Goal: Contribute content: Contribute content

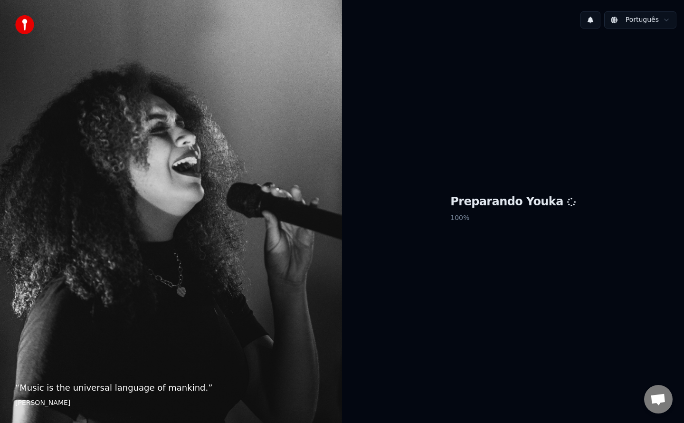
scroll to position [1235, 0]
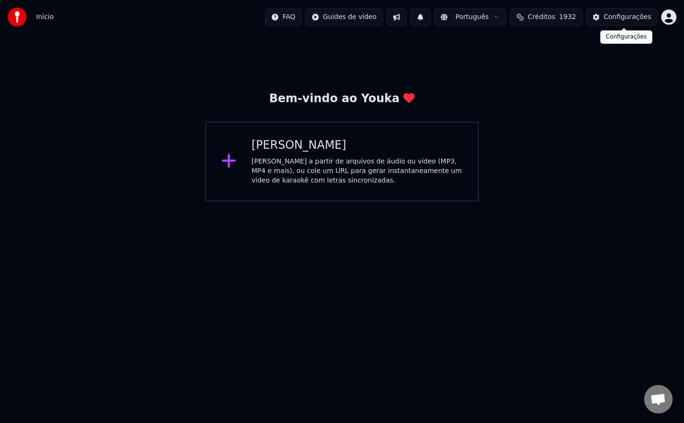
click at [604, 18] on button "Configurações" at bounding box center [621, 17] width 71 height 17
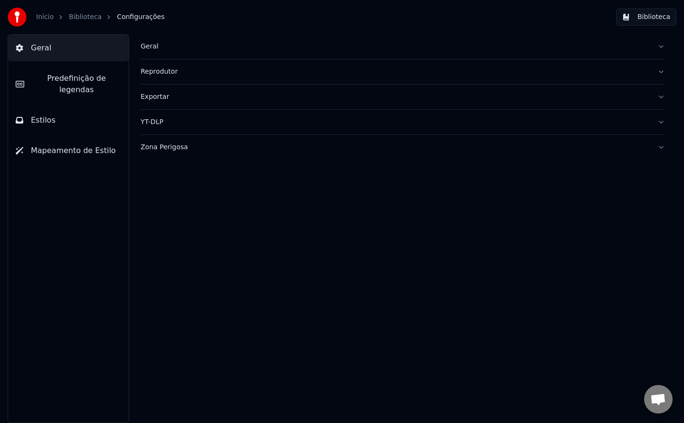
click at [159, 44] on div "Geral" at bounding box center [395, 46] width 509 height 9
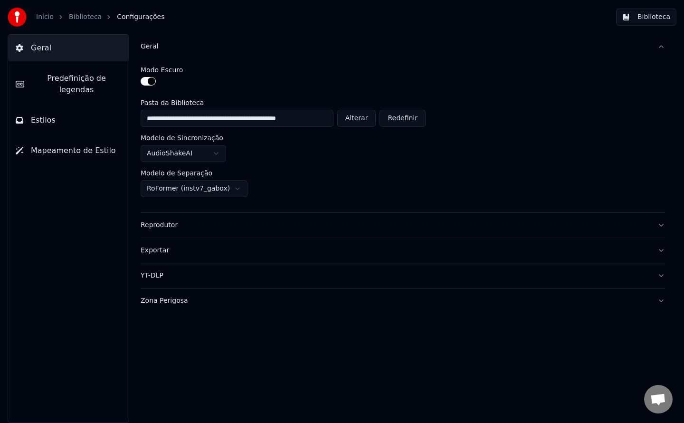
click at [286, 62] on div "**********" at bounding box center [403, 135] width 524 height 153
click at [239, 391] on div "**********" at bounding box center [403, 228] width 562 height 388
click at [445, 332] on div "**********" at bounding box center [403, 228] width 562 height 388
click at [639, 19] on button "Biblioteca" at bounding box center [646, 17] width 60 height 17
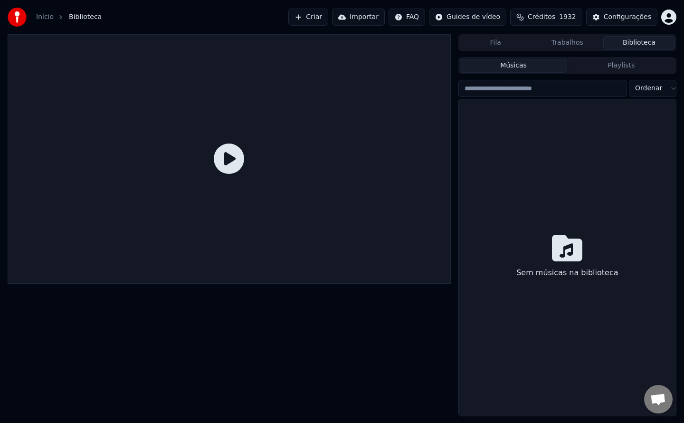
click at [328, 15] on button "Criar" at bounding box center [308, 17] width 40 height 17
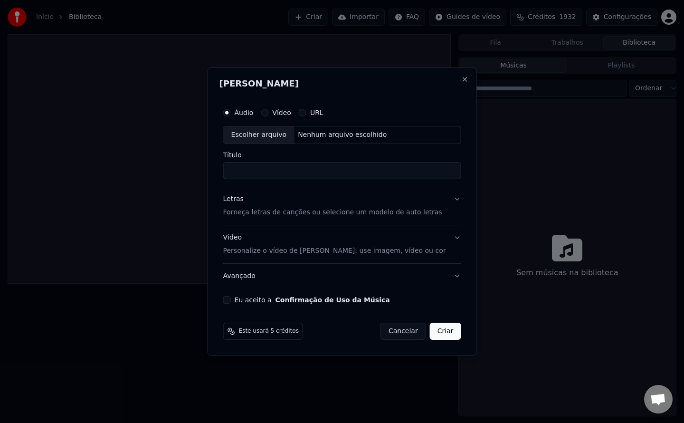
click at [231, 298] on button "Eu aceito a Confirmação de Uso da Música" at bounding box center [227, 300] width 8 height 8
click at [244, 199] on div "Letras" at bounding box center [233, 198] width 20 height 9
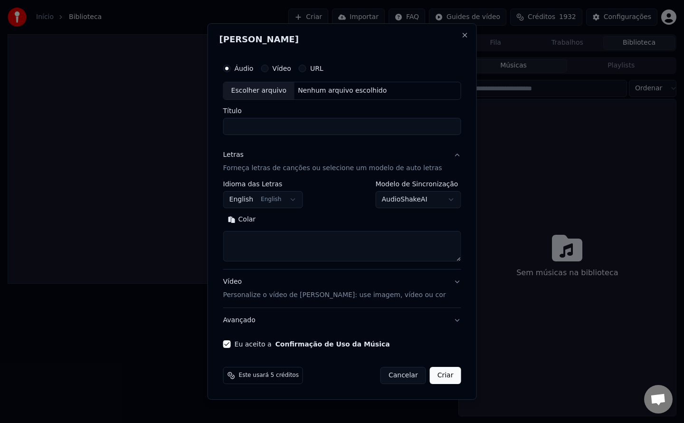
drag, startPoint x: 259, startPoint y: 218, endPoint x: 276, endPoint y: 209, distance: 19.6
click at [260, 218] on button "Colar" at bounding box center [242, 219] width 38 height 15
click at [281, 202] on button "English English" at bounding box center [263, 199] width 80 height 17
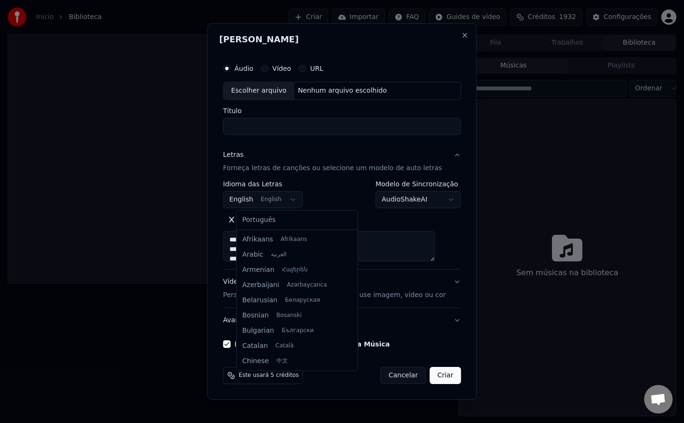
type textarea "**********"
select select "**"
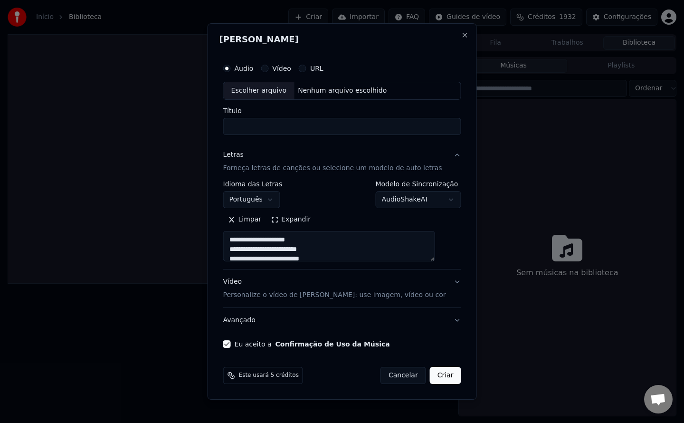
click at [342, 99] on div "Escolher arquivo Nenhum arquivo escolhido" at bounding box center [342, 91] width 238 height 18
type textarea "**********"
type input "**********"
click at [445, 373] on button "Criar" at bounding box center [445, 375] width 31 height 17
type textarea "**********"
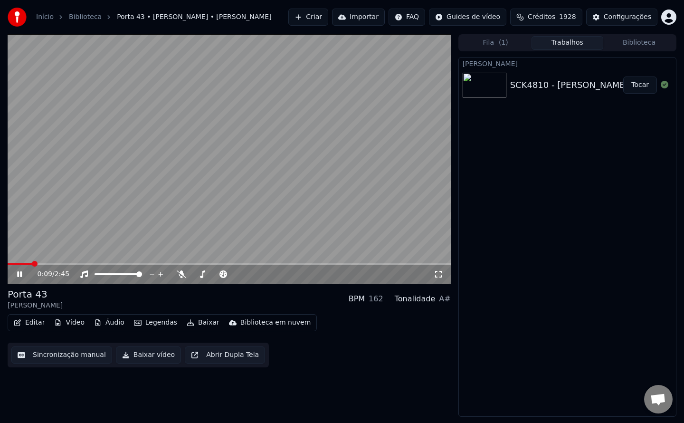
click at [178, 198] on video at bounding box center [229, 158] width 443 height 249
click at [32, 262] on span at bounding box center [35, 264] width 6 height 6
click at [19, 275] on icon at bounding box center [20, 274] width 6 height 7
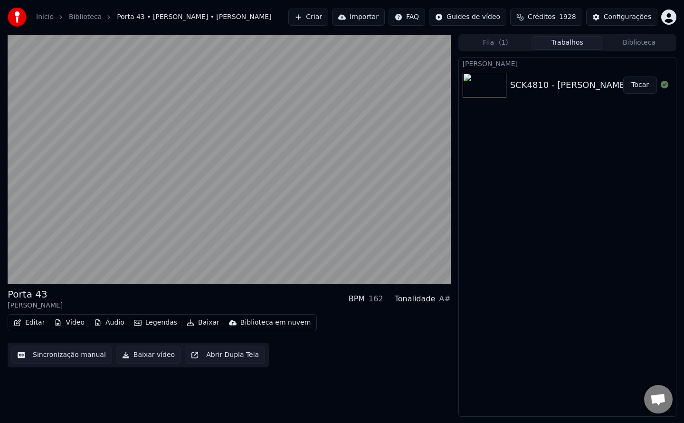
click at [37, 323] on button "Editar" at bounding box center [29, 322] width 38 height 13
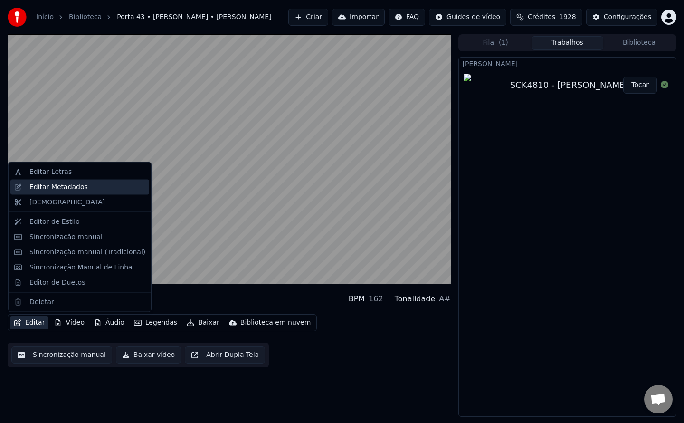
click at [69, 188] on div "Editar Metadados" at bounding box center [58, 186] width 58 height 9
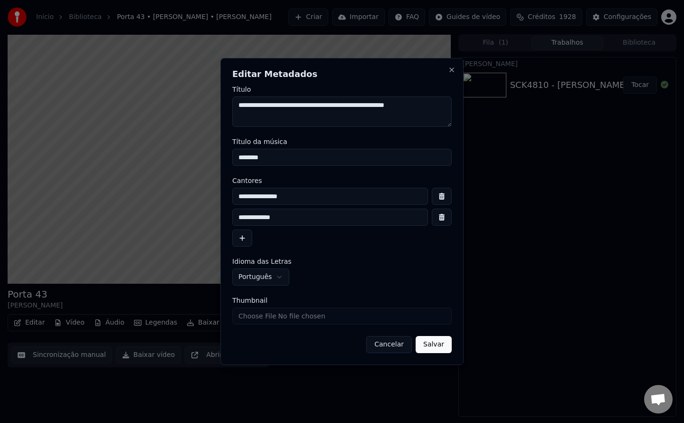
click at [427, 105] on textarea "**********" at bounding box center [341, 111] width 219 height 30
type textarea "**********"
drag, startPoint x: 298, startPoint y: 199, endPoint x: 0, endPoint y: 167, distance: 299.4
click at [0, 176] on body "Início Biblioteca Porta 43 • [PERSON_NAME] Criar Importar FAQ Guides de vídeo C…" at bounding box center [342, 211] width 684 height 423
paste input "**********"
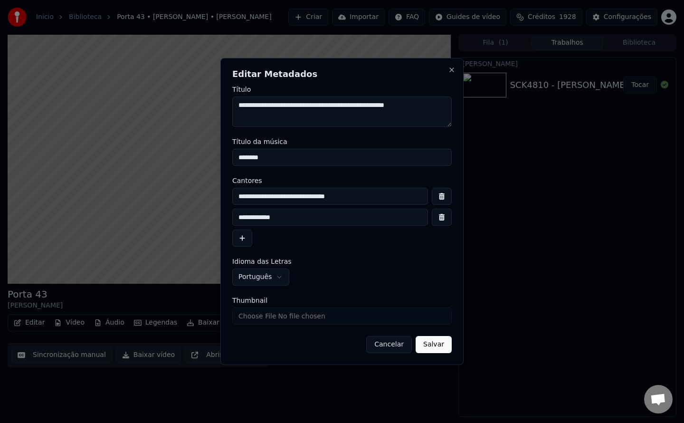
type input "**********"
drag, startPoint x: 433, startPoint y: 105, endPoint x: 382, endPoint y: 122, distance: 53.0
click at [382, 122] on textarea "**********" at bounding box center [341, 111] width 219 height 30
drag, startPoint x: 278, startPoint y: 161, endPoint x: 0, endPoint y: 121, distance: 281.1
click at [0, 121] on body "Início Biblioteca Porta 43 • [PERSON_NAME] Criar Importar FAQ Guides de vídeo C…" at bounding box center [342, 211] width 684 height 423
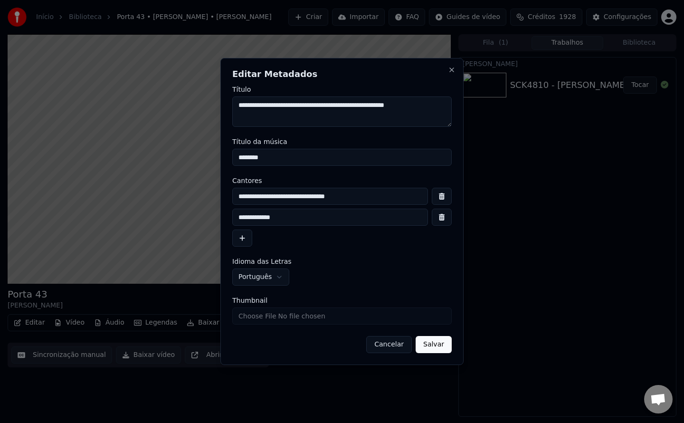
paste input "****"
type input "**********"
click at [447, 219] on button "button" at bounding box center [442, 216] width 20 height 17
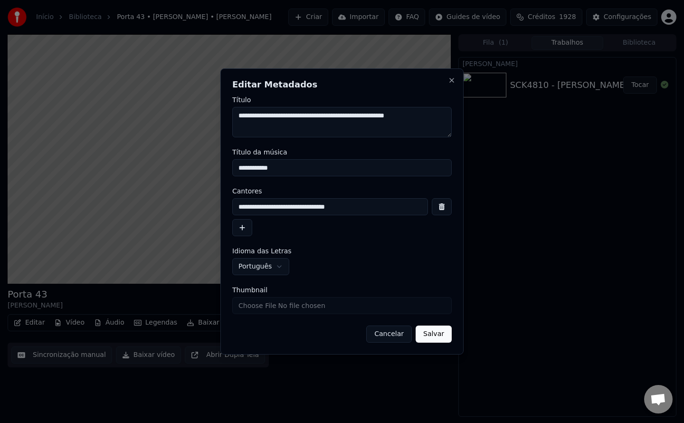
click at [343, 309] on input "Thumbnail" at bounding box center [341, 305] width 219 height 17
type input "**********"
click at [428, 338] on button "Salvar" at bounding box center [434, 333] width 36 height 17
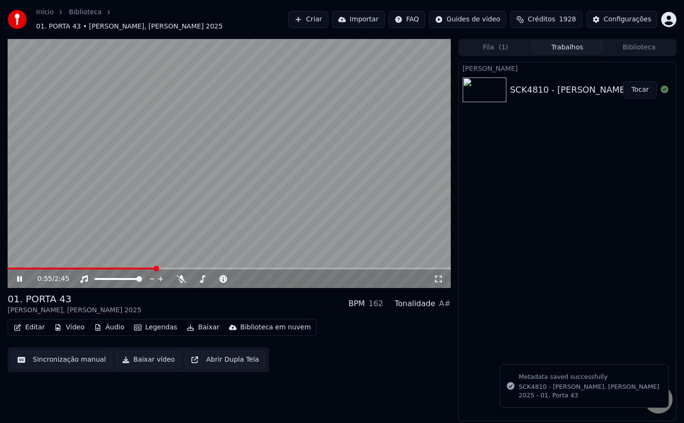
click at [630, 46] on button "Biblioteca" at bounding box center [639, 47] width 72 height 14
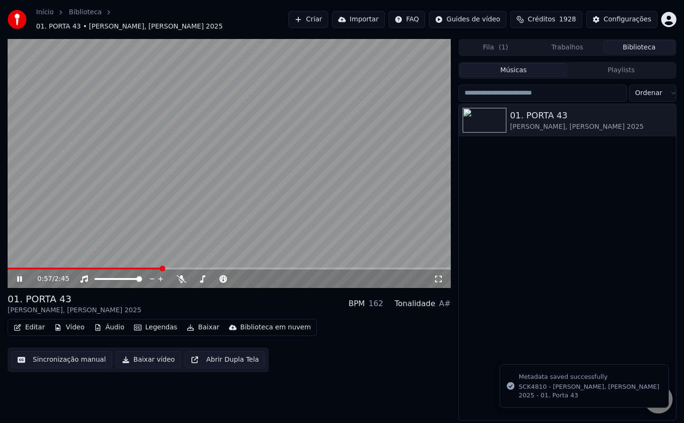
click at [55, 356] on button "Sincronização manual" at bounding box center [61, 359] width 101 height 17
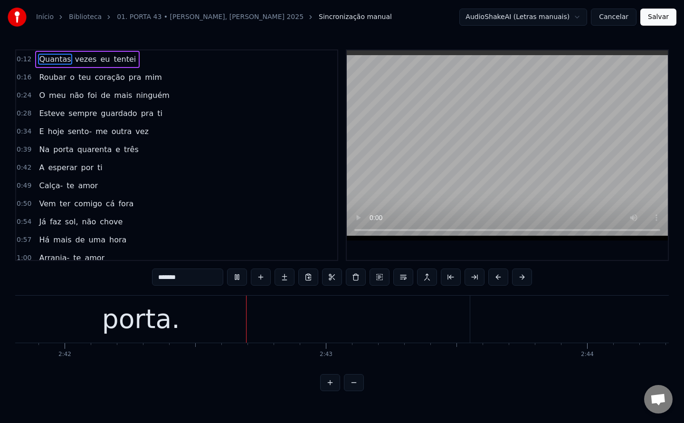
scroll to position [0, 42296]
click at [150, 309] on div "porta." at bounding box center [109, 318] width 657 height 47
type input "******"
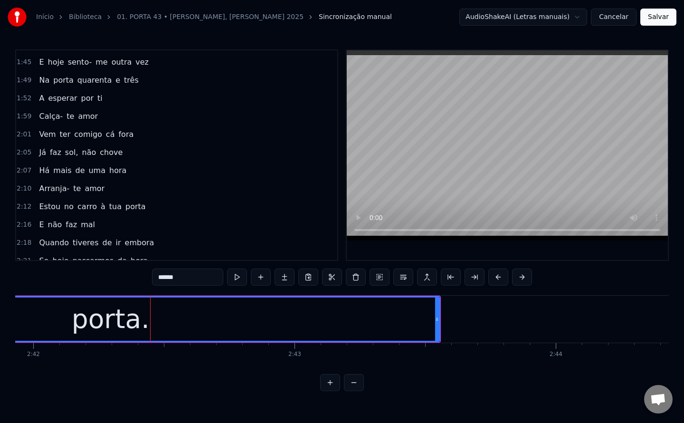
scroll to position [549, 0]
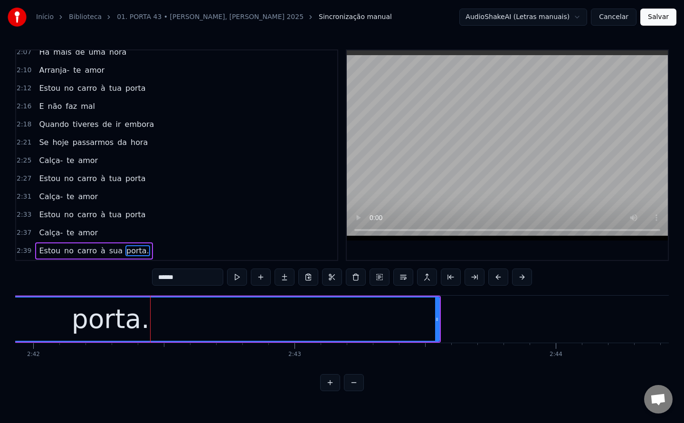
click at [98, 250] on div "Estou no carro à sua porta." at bounding box center [93, 250] width 117 height 17
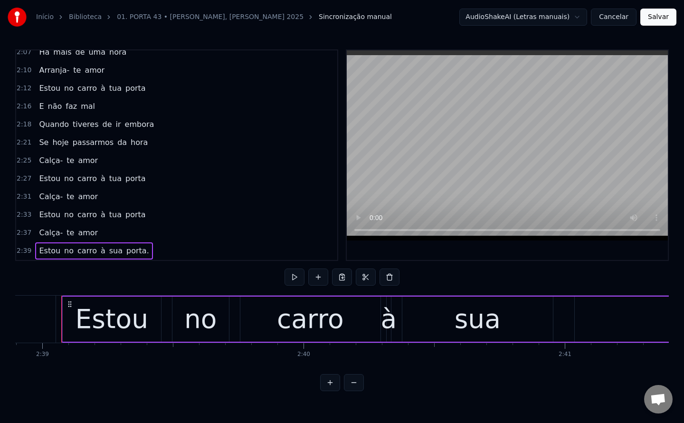
scroll to position [0, 41501]
click at [108, 253] on span "sua" at bounding box center [115, 250] width 15 height 11
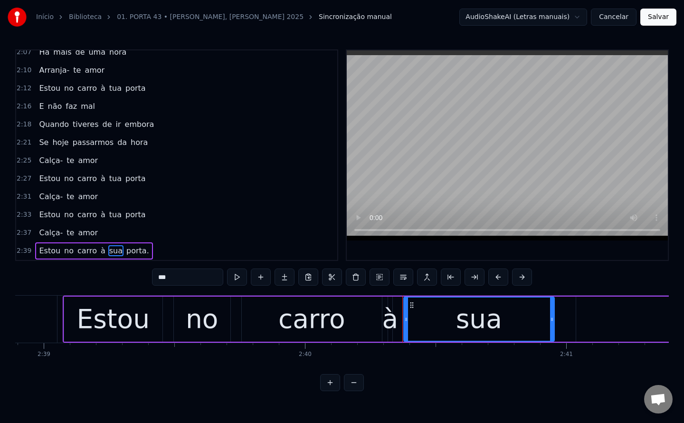
click at [162, 275] on input "***" at bounding box center [187, 276] width 71 height 17
type input "*"
type input "***"
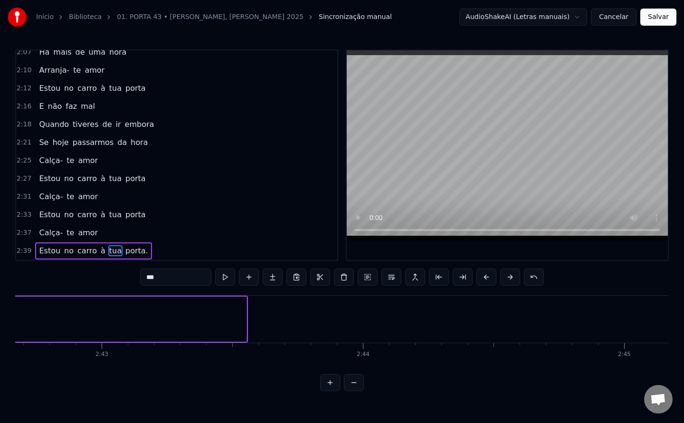
scroll to position [0, 42493]
click at [655, 24] on button "Salvar" at bounding box center [658, 17] width 36 height 17
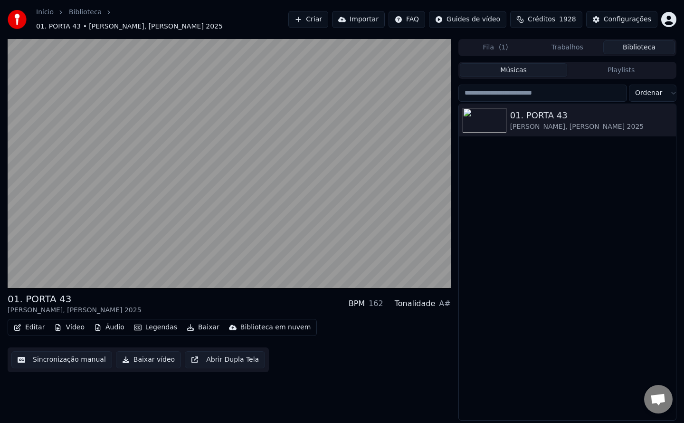
click at [32, 326] on button "Editar" at bounding box center [29, 327] width 38 height 13
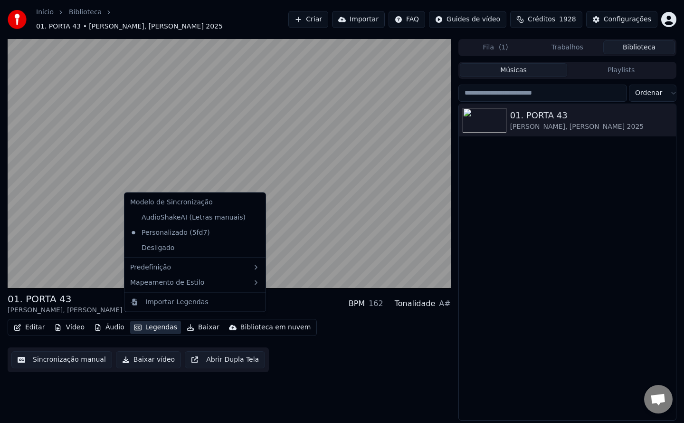
click at [131, 351] on button "Baixar vídeo" at bounding box center [148, 359] width 65 height 17
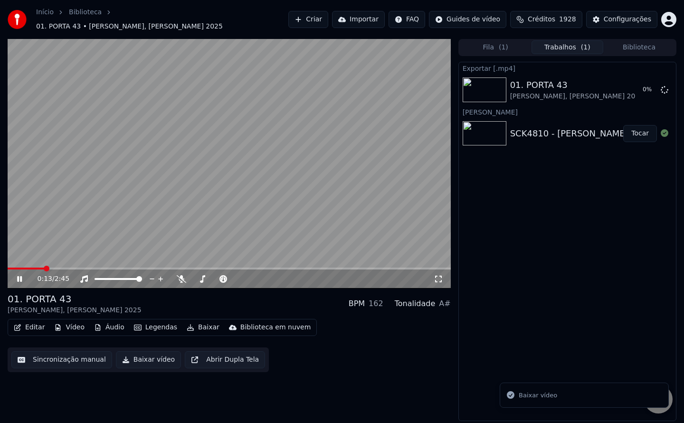
click at [122, 224] on video at bounding box center [229, 163] width 443 height 249
click at [328, 18] on button "Criar" at bounding box center [308, 19] width 40 height 17
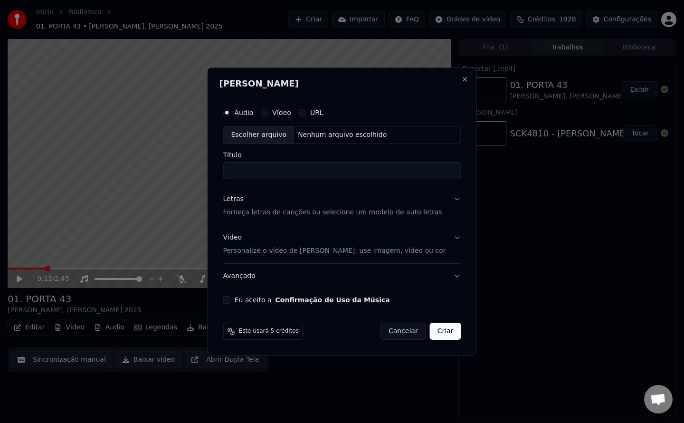
click at [231, 298] on button "Eu aceito a Confirmação de Uso da Música" at bounding box center [227, 300] width 8 height 8
click at [244, 199] on div "Letras" at bounding box center [233, 198] width 20 height 9
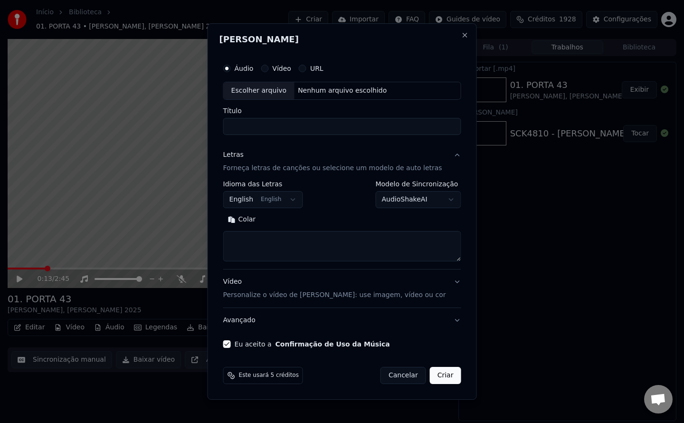
click at [255, 223] on button "Colar" at bounding box center [242, 219] width 38 height 15
click at [280, 198] on body "Início Biblioteca 01. PORTA 43 • [PERSON_NAME], [PERSON_NAME] 2025 Criar Import…" at bounding box center [342, 211] width 684 height 423
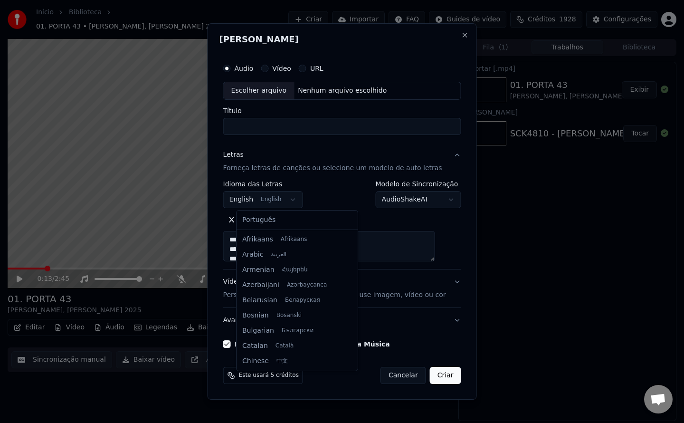
scroll to position [76, 0]
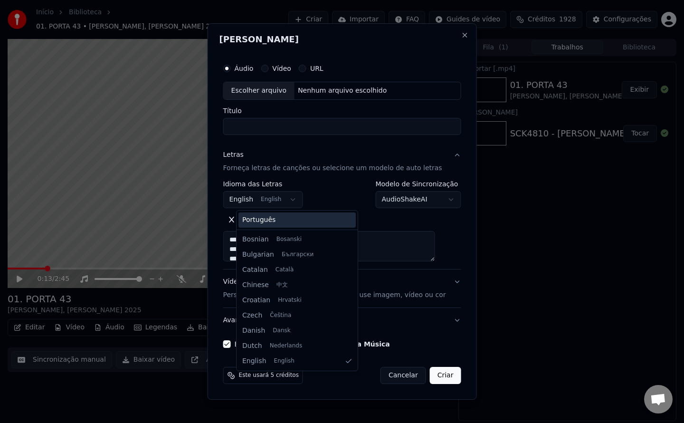
type textarea "**********"
select select "**"
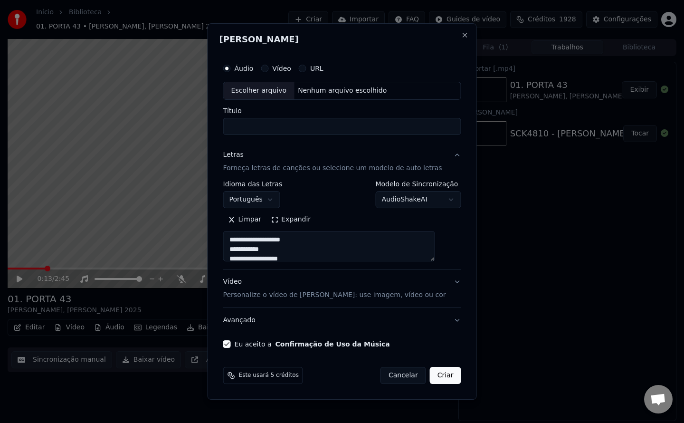
click at [330, 91] on div "Nenhum arquivo escolhido" at bounding box center [342, 90] width 96 height 9
type textarea "**********"
type input "**********"
click at [442, 381] on button "Criar" at bounding box center [445, 375] width 31 height 17
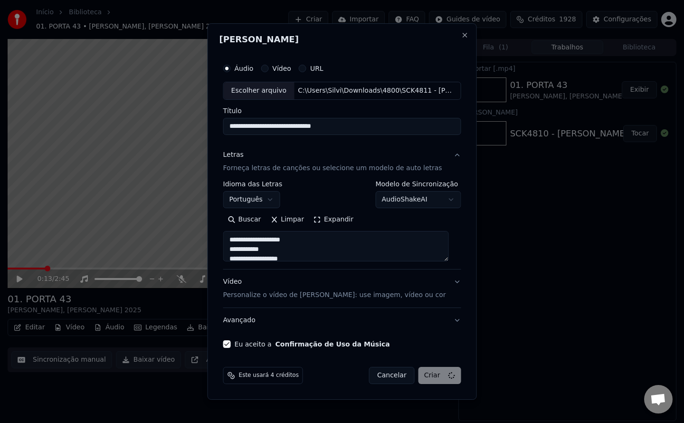
type textarea "**********"
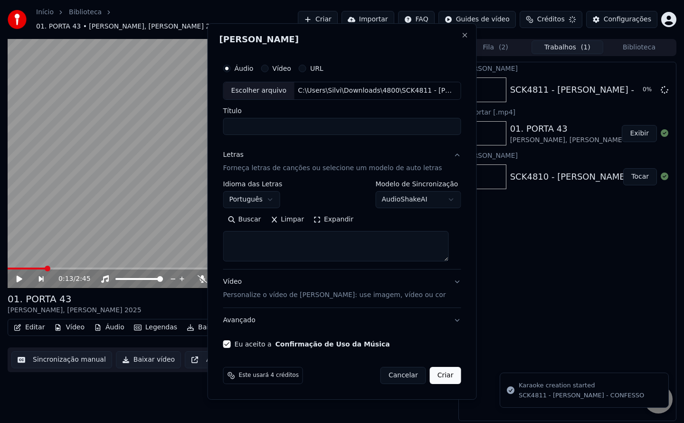
select select
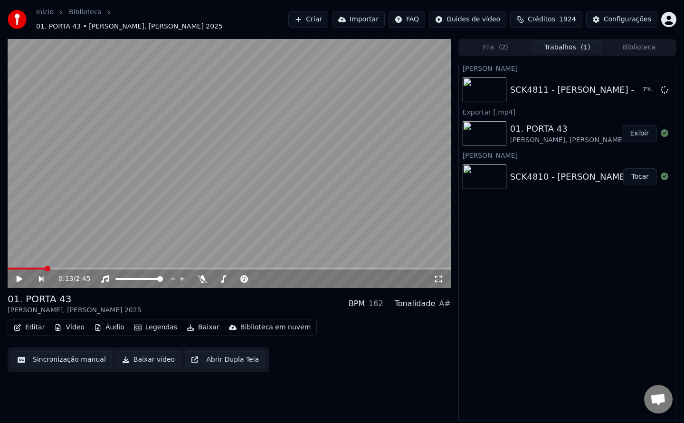
click at [546, 311] on div "[PERSON_NAME] SCK4811 - [PERSON_NAME] - CONFESSO 7 % Exportar [.mp4] 01. PORTA …" at bounding box center [567, 241] width 218 height 359
click at [629, 40] on button "Biblioteca" at bounding box center [639, 47] width 72 height 14
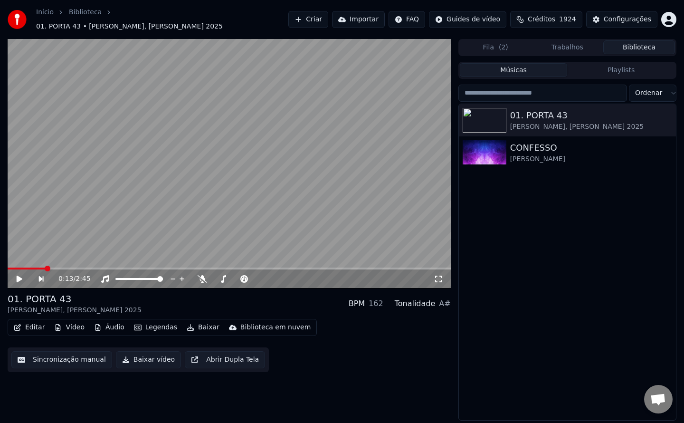
click at [325, 20] on button "Criar" at bounding box center [308, 19] width 40 height 17
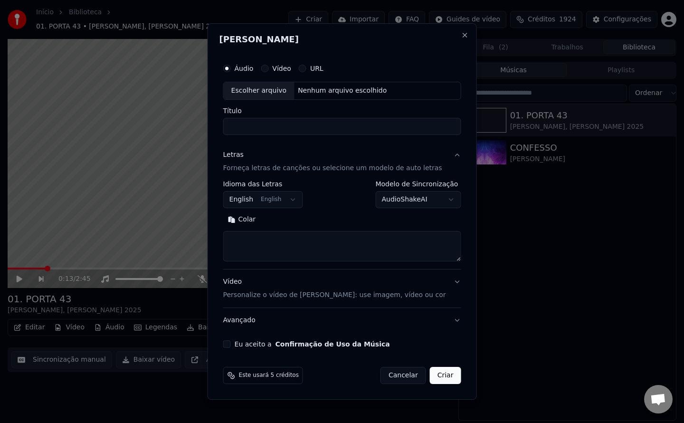
click at [231, 342] on button "Eu aceito a Confirmação de Uso da Música" at bounding box center [227, 344] width 8 height 8
click at [261, 223] on button "Colar" at bounding box center [242, 219] width 38 height 15
type textarea "**********"
click at [289, 199] on button "English English" at bounding box center [263, 199] width 80 height 17
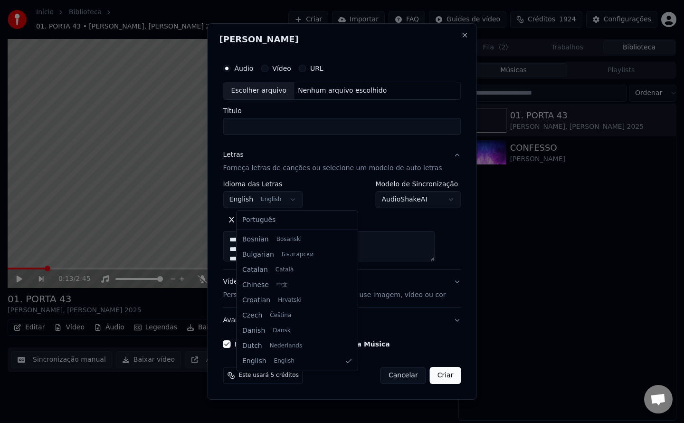
select select "**"
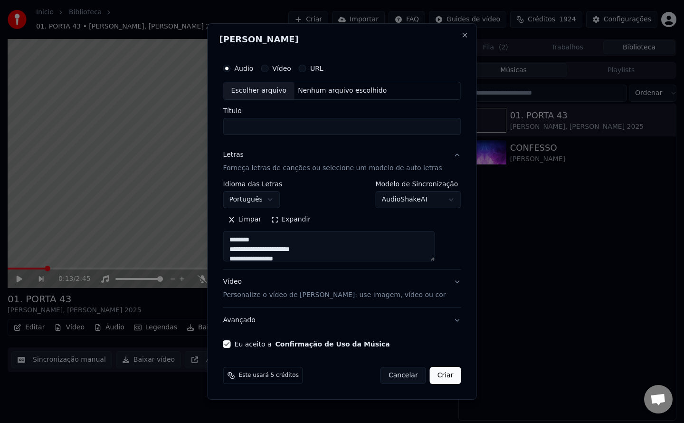
click at [316, 96] on div "Escolher arquivo Nenhum arquivo escolhido" at bounding box center [342, 91] width 238 height 18
type textarea "**********"
type input "**********"
click at [434, 374] on button "Criar" at bounding box center [445, 375] width 31 height 17
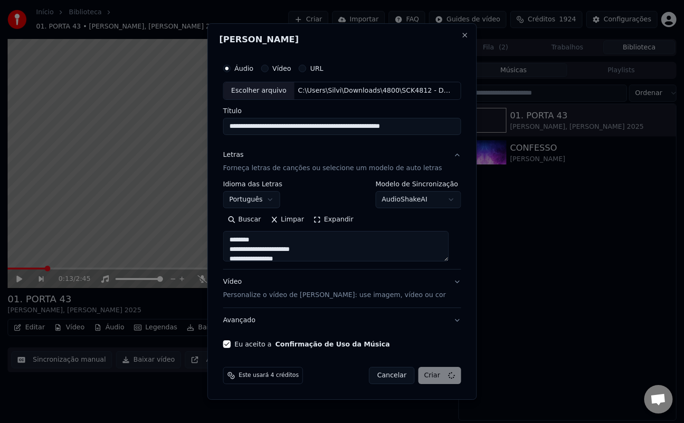
type textarea "**********"
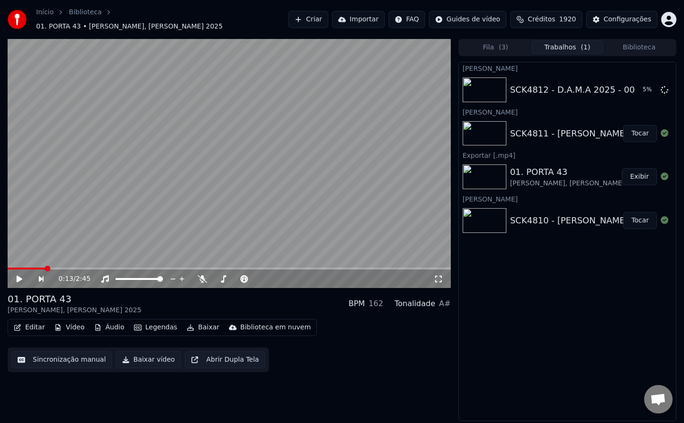
click at [645, 131] on button "Tocar" at bounding box center [640, 133] width 34 height 17
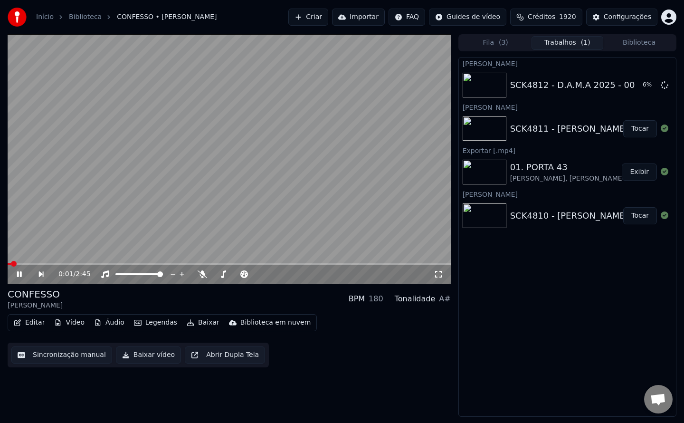
click at [152, 172] on video at bounding box center [229, 158] width 443 height 249
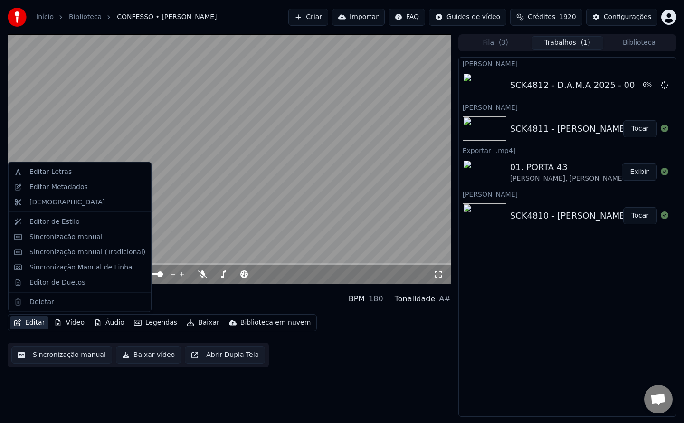
click at [23, 322] on button "Editar" at bounding box center [29, 322] width 38 height 13
click at [67, 184] on div "Editar Metadados" at bounding box center [58, 186] width 58 height 9
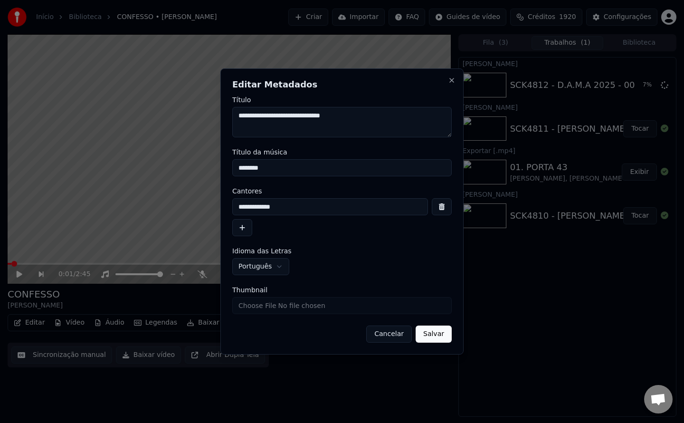
click at [261, 306] on input "Thumbnail" at bounding box center [341, 305] width 219 height 17
click at [445, 339] on button "Salvar" at bounding box center [434, 333] width 36 height 17
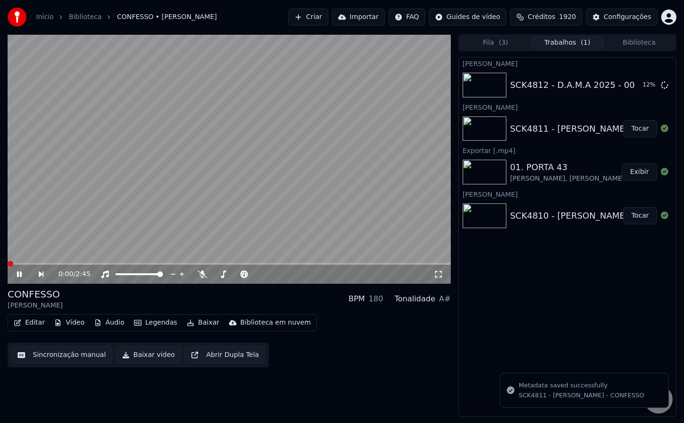
click at [45, 353] on button "Sincronização manual" at bounding box center [61, 354] width 101 height 17
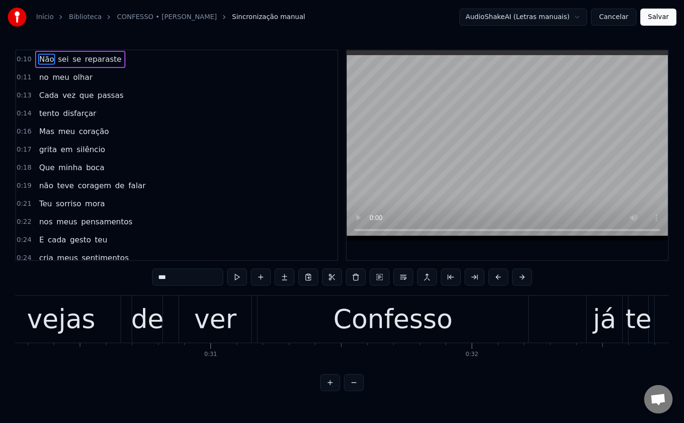
scroll to position [0, 7877]
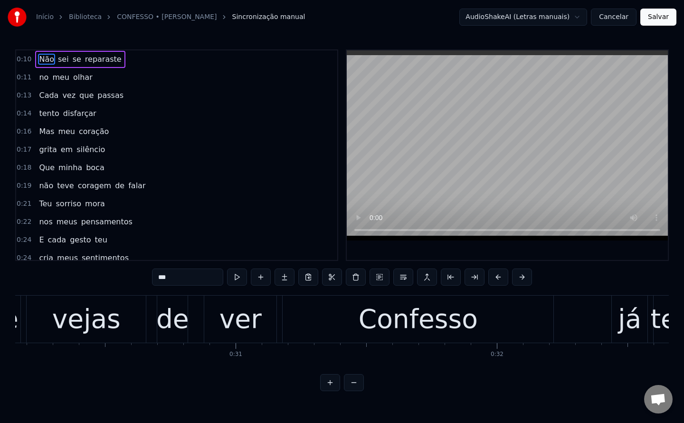
click at [205, 319] on div "ver" at bounding box center [240, 318] width 72 height 47
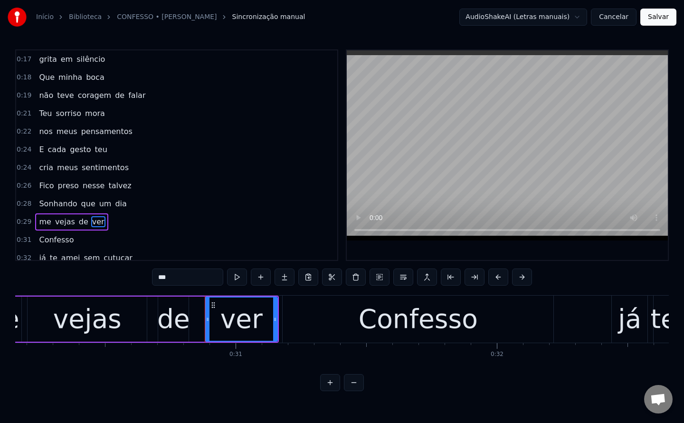
scroll to position [157, 0]
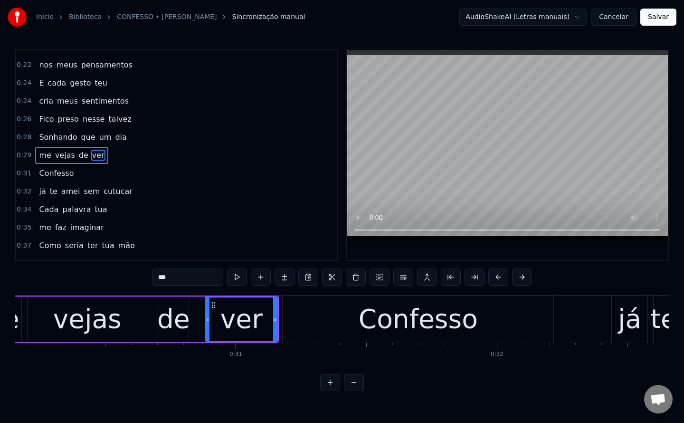
click at [300, 317] on div "Confesso" at bounding box center [418, 318] width 271 height 47
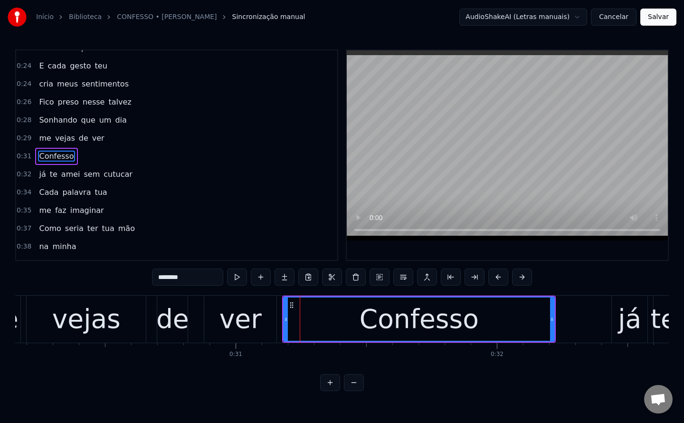
scroll to position [175, 0]
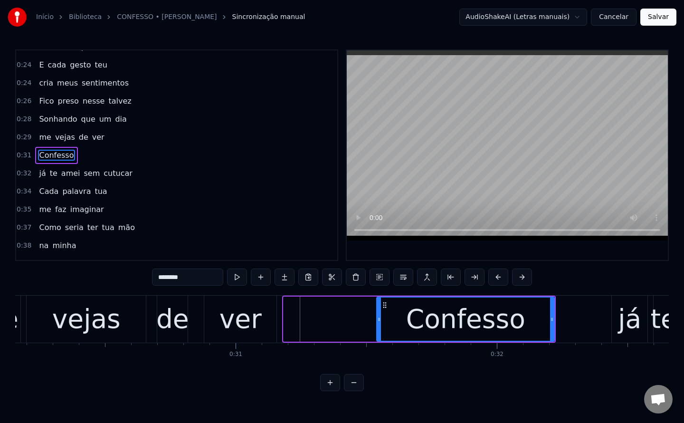
drag, startPoint x: 285, startPoint y: 317, endPoint x: 378, endPoint y: 311, distance: 93.3
click at [378, 311] on div at bounding box center [379, 318] width 4 height 43
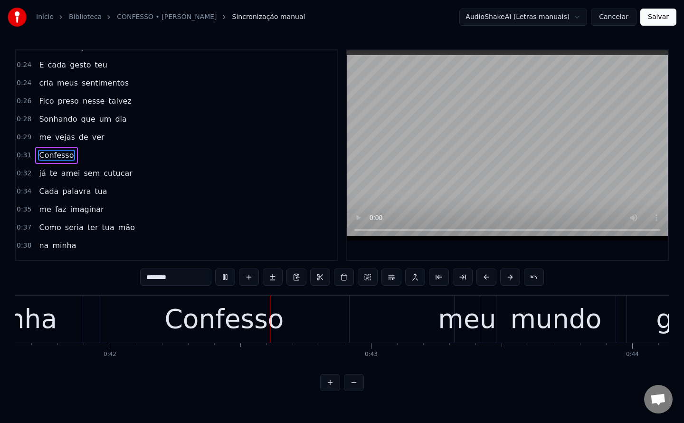
scroll to position [0, 10898]
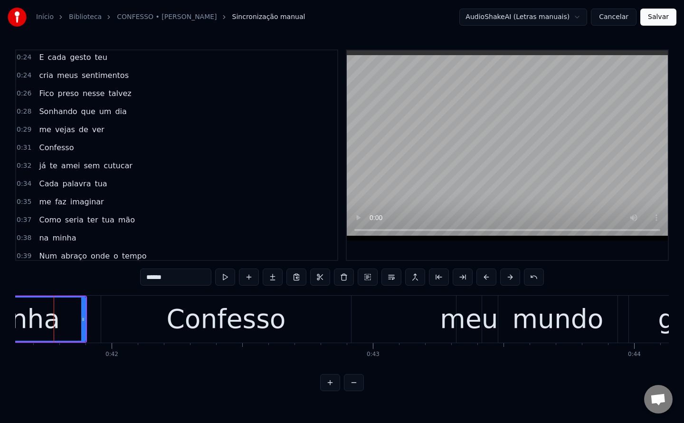
scroll to position [0, 10865]
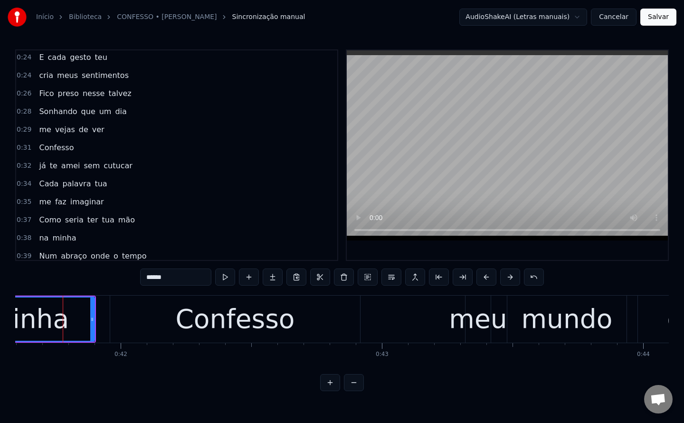
click at [161, 328] on div "Confesso" at bounding box center [235, 318] width 250 height 47
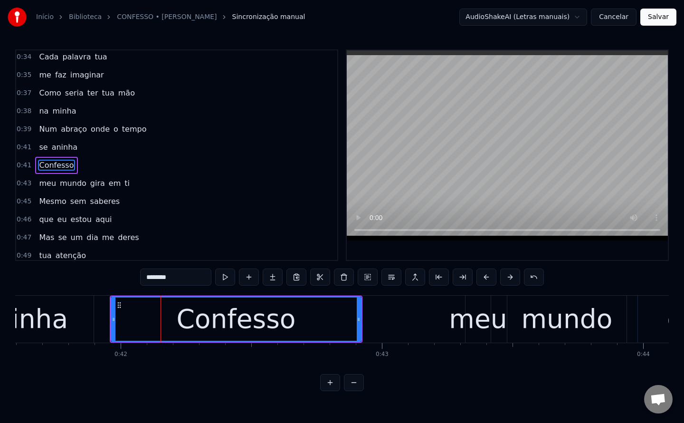
scroll to position [319, 0]
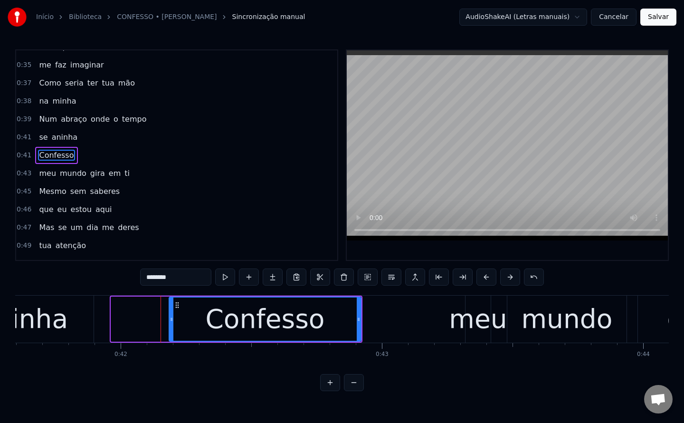
drag, startPoint x: 113, startPoint y: 320, endPoint x: 170, endPoint y: 319, distance: 57.9
click at [170, 319] on icon at bounding box center [172, 319] width 4 height 8
click at [33, 308] on div "aninha" at bounding box center [23, 318] width 89 height 39
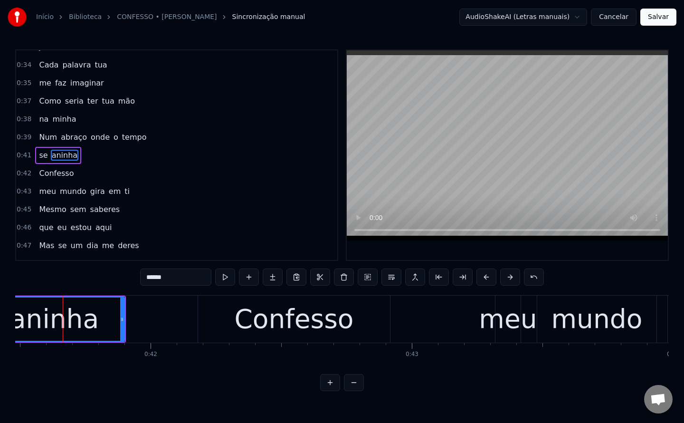
scroll to position [0, 10835]
drag, startPoint x: 123, startPoint y: 317, endPoint x: 109, endPoint y: 320, distance: 14.9
click at [109, 320] on icon at bounding box center [107, 319] width 4 height 8
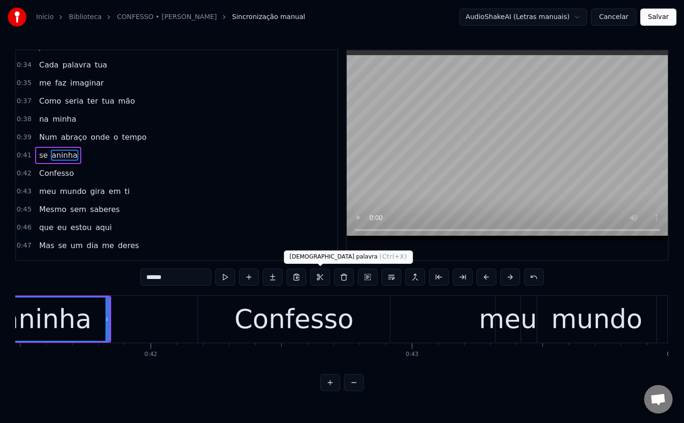
click at [271, 329] on div "Confesso" at bounding box center [293, 318] width 119 height 39
type input "********"
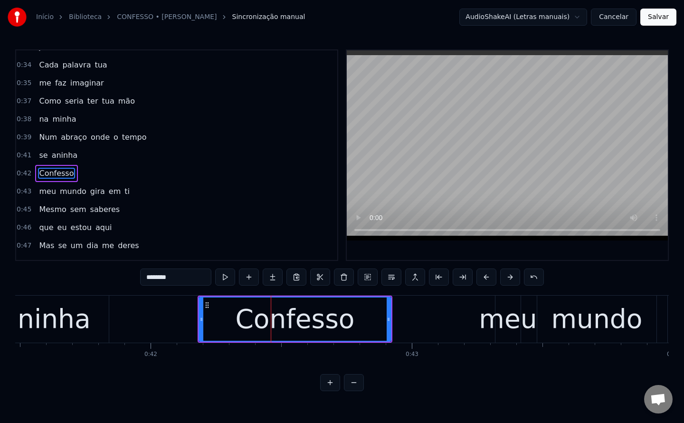
scroll to position [319, 0]
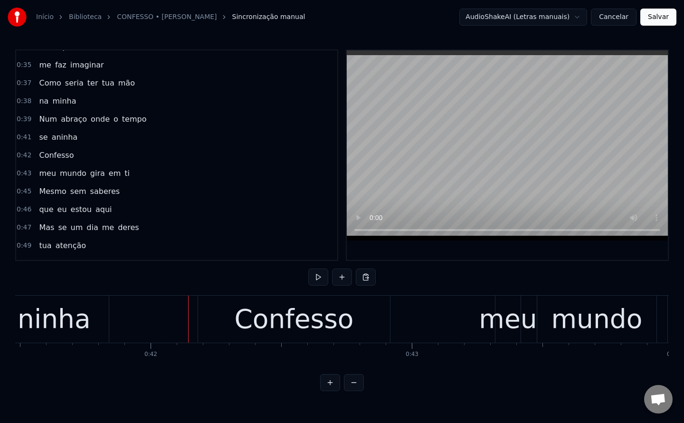
click at [210, 319] on div "Confesso" at bounding box center [294, 318] width 192 height 47
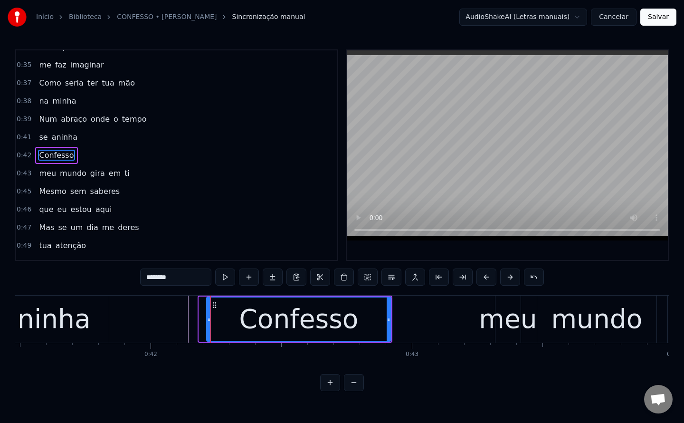
drag, startPoint x: 202, startPoint y: 319, endPoint x: 210, endPoint y: 322, distance: 8.3
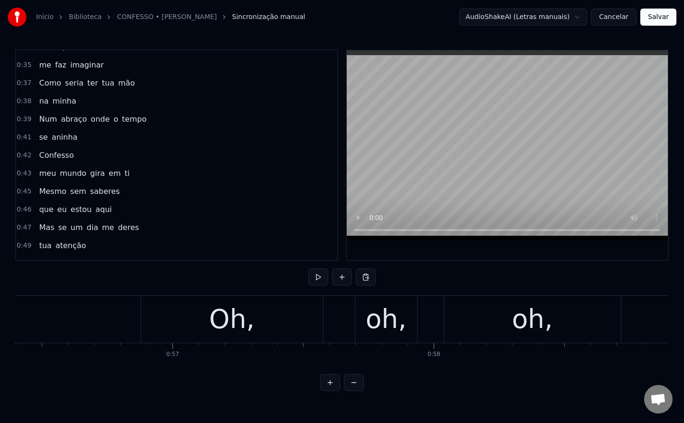
scroll to position [0, 14706]
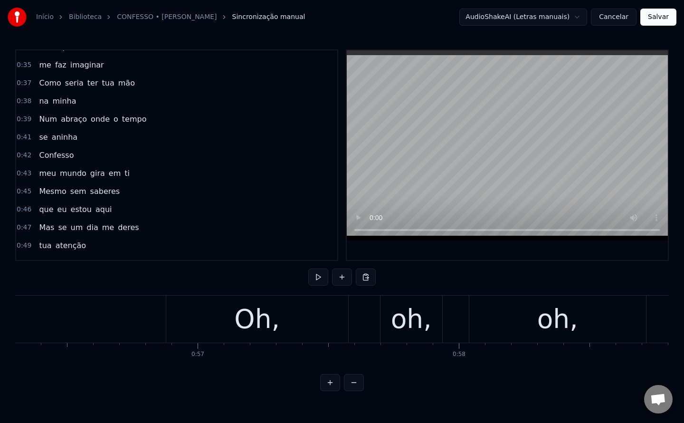
click at [240, 309] on div "Oh," at bounding box center [257, 318] width 46 height 39
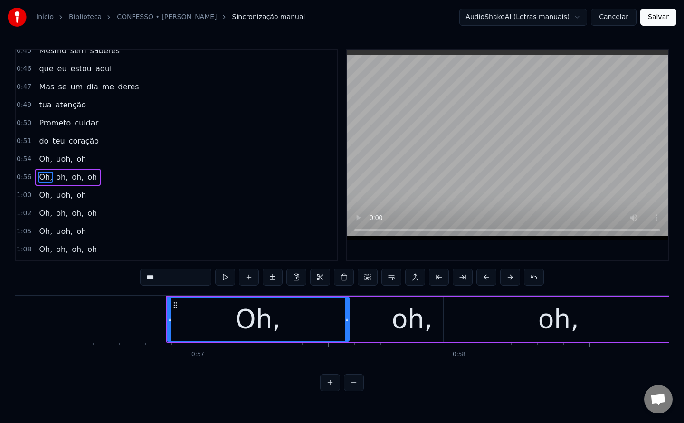
scroll to position [482, 0]
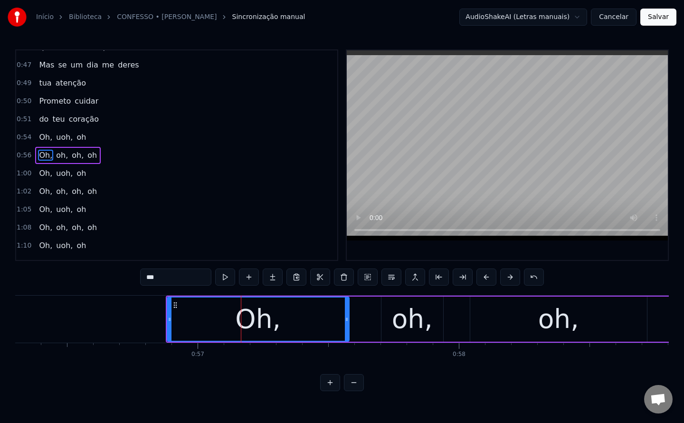
click at [408, 320] on div "oh," at bounding box center [412, 318] width 41 height 39
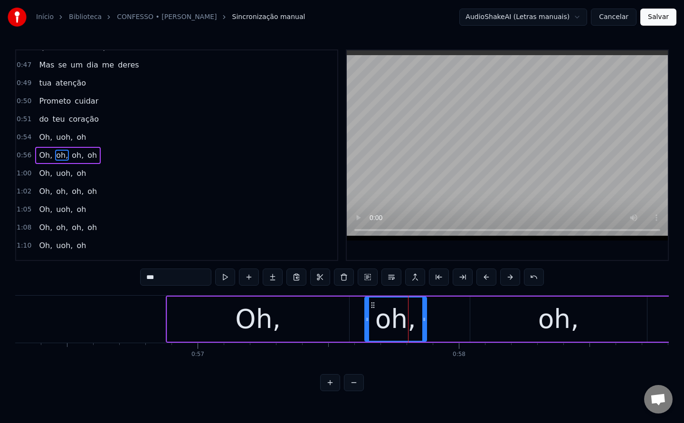
drag, startPoint x: 388, startPoint y: 303, endPoint x: 371, endPoint y: 302, distance: 16.7
click at [371, 302] on icon at bounding box center [373, 305] width 8 height 8
click at [491, 319] on div "oh," at bounding box center [558, 318] width 177 height 45
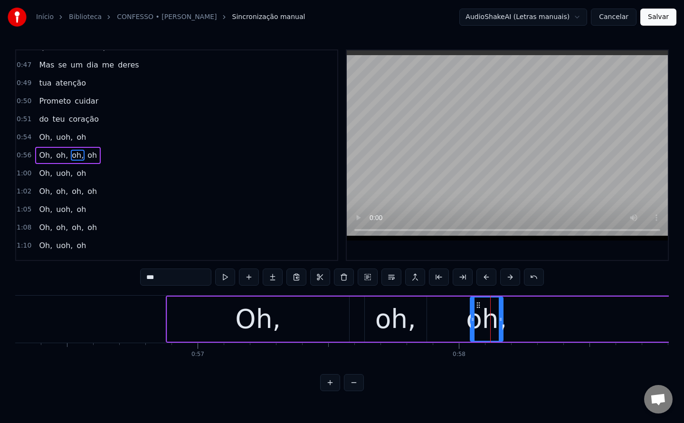
drag, startPoint x: 645, startPoint y: 317, endPoint x: 501, endPoint y: 346, distance: 146.8
click at [501, 346] on div "Não sei se reparaste no meu olhar Cada vez que passas tento disfarçar Mas meu c…" at bounding box center [341, 330] width 653 height 71
drag, startPoint x: 472, startPoint y: 319, endPoint x: 447, endPoint y: 326, distance: 26.0
click at [447, 326] on div at bounding box center [447, 318] width 4 height 43
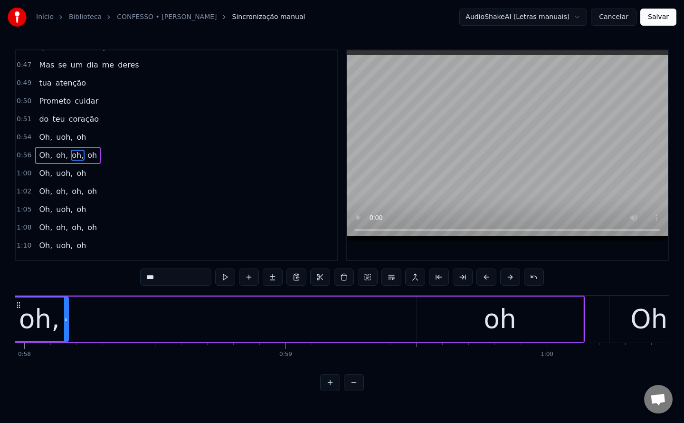
scroll to position [0, 15173]
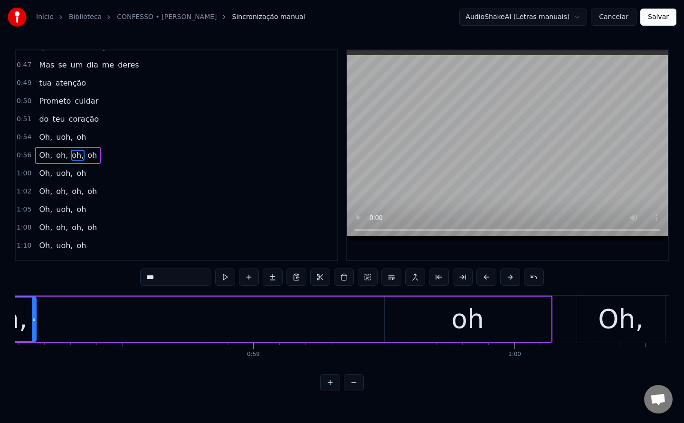
click at [484, 325] on div "oh" at bounding box center [468, 318] width 166 height 45
type input "**"
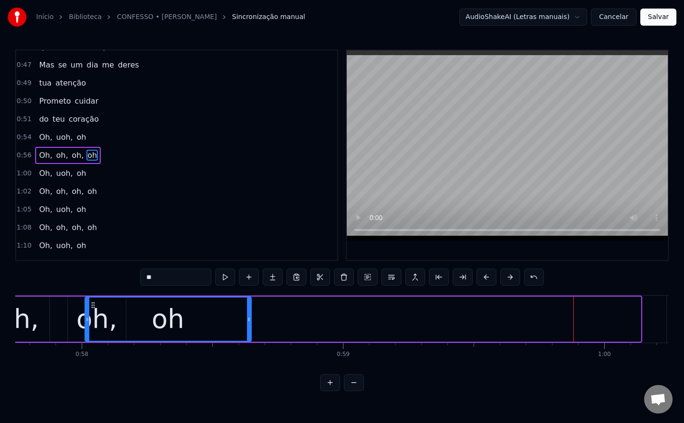
scroll to position [0, 15071]
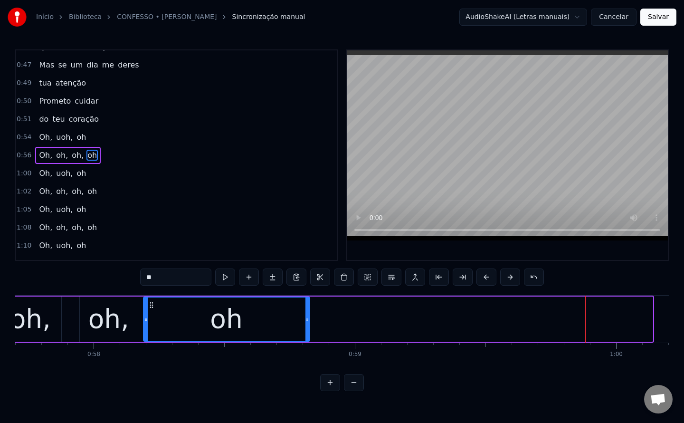
drag, startPoint x: 386, startPoint y: 309, endPoint x: 152, endPoint y: 340, distance: 236.2
click at [152, 340] on div "oh" at bounding box center [226, 318] width 165 height 43
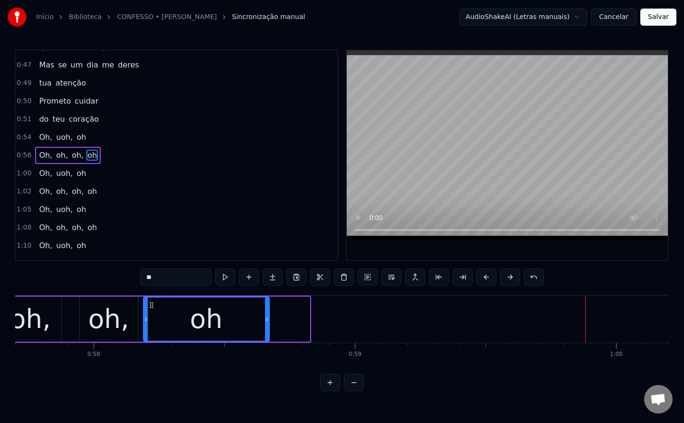
drag, startPoint x: 306, startPoint y: 319, endPoint x: 265, endPoint y: 324, distance: 40.8
click at [265, 324] on div at bounding box center [267, 318] width 4 height 43
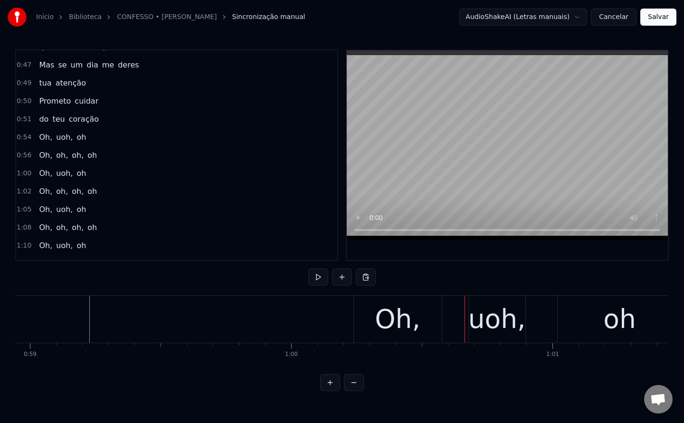
scroll to position [0, 15383]
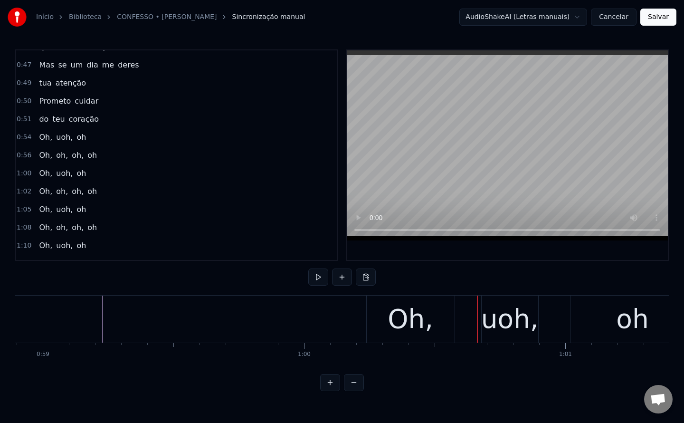
click at [376, 318] on div "Oh," at bounding box center [411, 318] width 88 height 47
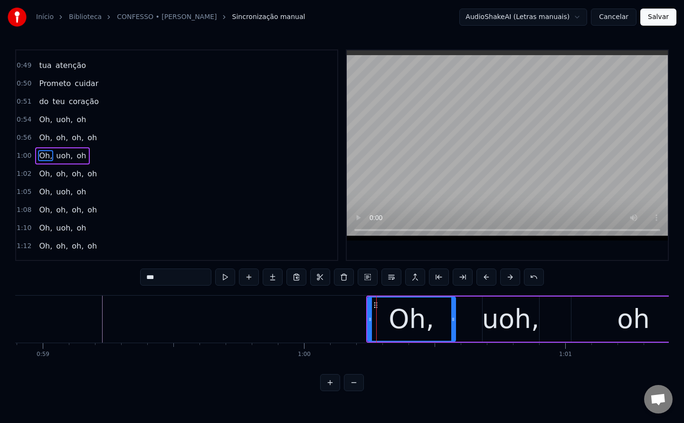
scroll to position [500, 0]
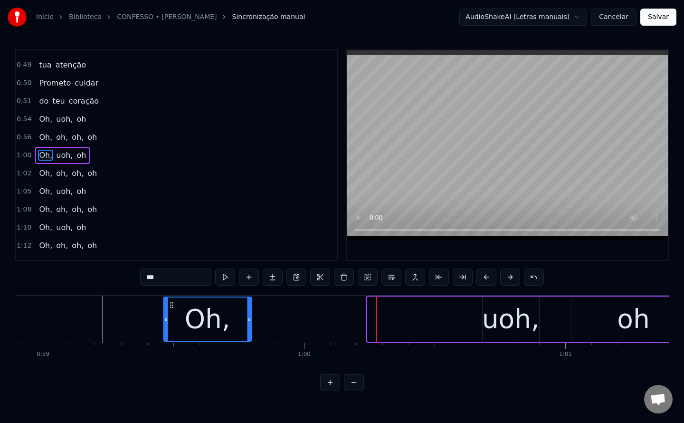
drag, startPoint x: 374, startPoint y: 304, endPoint x: 170, endPoint y: 328, distance: 206.1
click at [170, 328] on div "Oh," at bounding box center [207, 318] width 87 height 43
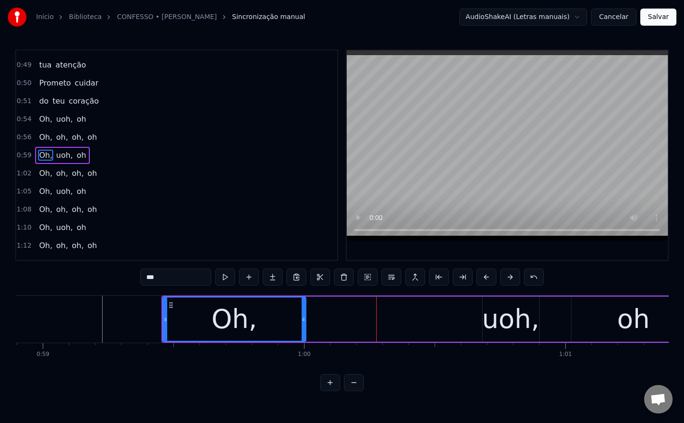
drag, startPoint x: 248, startPoint y: 319, endPoint x: 306, endPoint y: 316, distance: 57.5
click at [305, 316] on icon at bounding box center [304, 319] width 4 height 8
click at [512, 322] on div "uoh," at bounding box center [510, 318] width 57 height 39
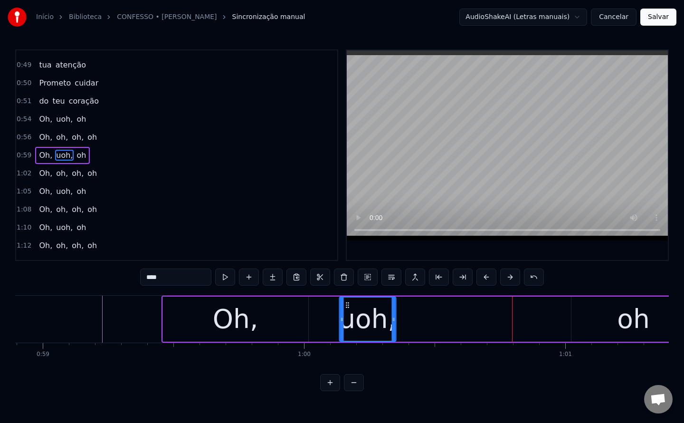
drag, startPoint x: 489, startPoint y: 304, endPoint x: 346, endPoint y: 327, distance: 144.8
click at [346, 327] on div "uoh," at bounding box center [368, 318] width 56 height 43
drag, startPoint x: 395, startPoint y: 318, endPoint x: 429, endPoint y: 314, distance: 34.9
click at [429, 314] on div at bounding box center [429, 318] width 4 height 43
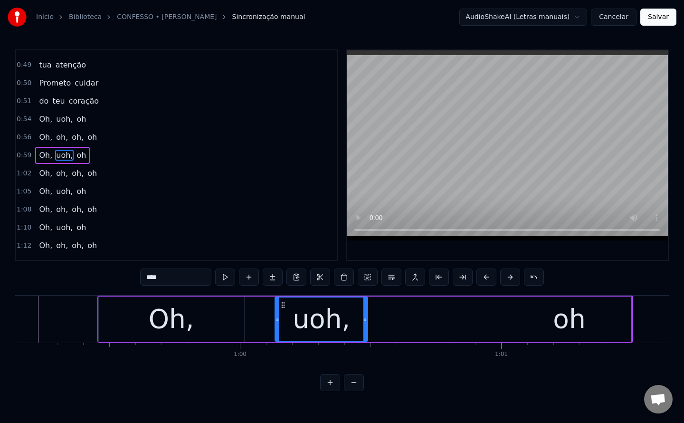
scroll to position [0, 15512]
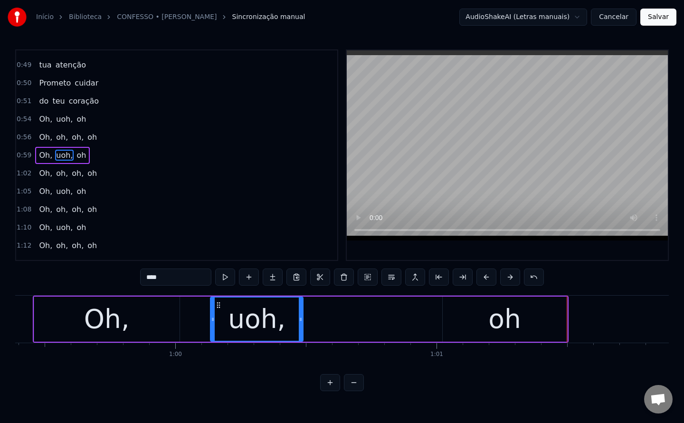
click at [452, 309] on div "oh" at bounding box center [505, 318] width 124 height 45
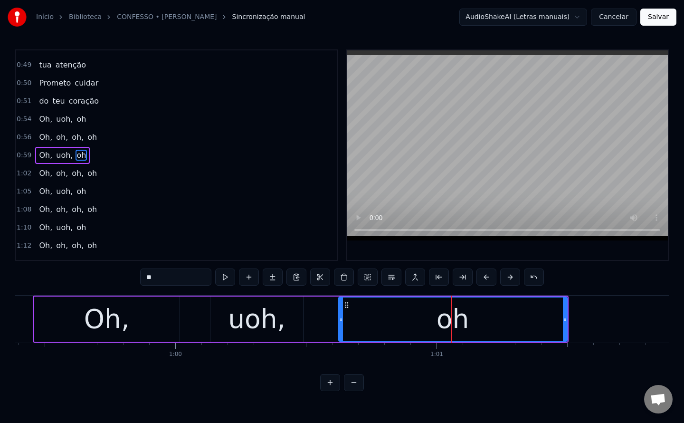
drag, startPoint x: 446, startPoint y: 321, endPoint x: 342, endPoint y: 345, distance: 106.7
click at [342, 345] on div "Não sei se reparaste no meu olhar Cada vez que passas tento disfarçar Mas meu c…" at bounding box center [341, 330] width 653 height 71
click at [400, 321] on div "oh" at bounding box center [452, 318] width 227 height 43
click at [188, 281] on input "**" at bounding box center [175, 276] width 71 height 17
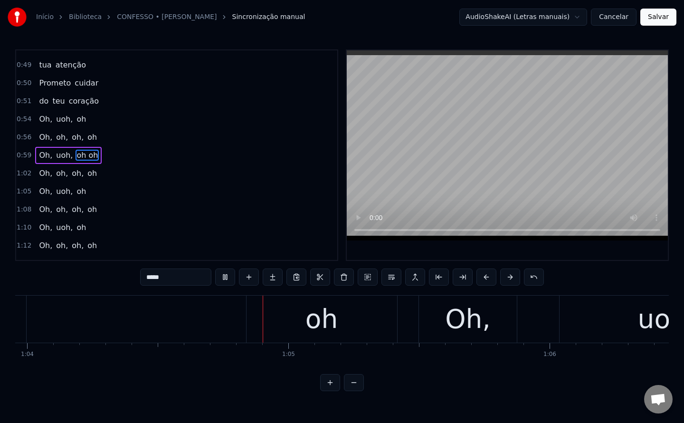
scroll to position [0, 16740]
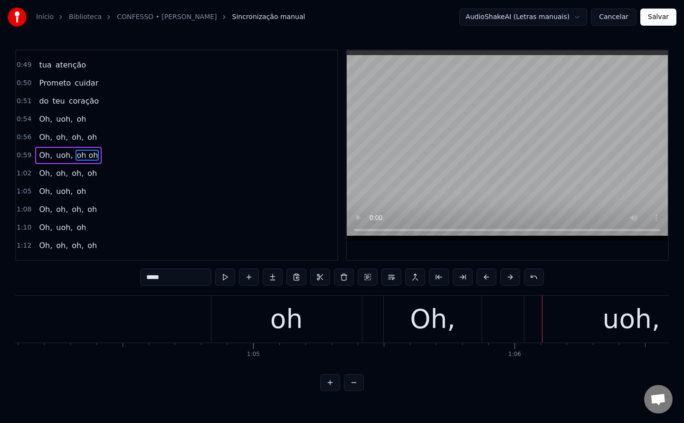
click at [293, 324] on div "oh" at bounding box center [286, 318] width 33 height 39
type input "**"
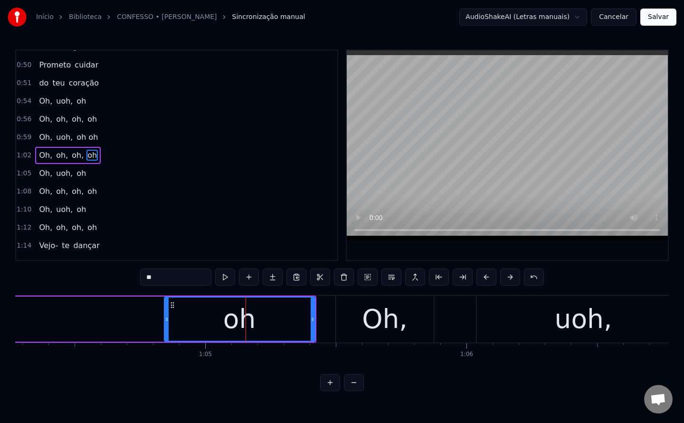
scroll to position [0, 16820]
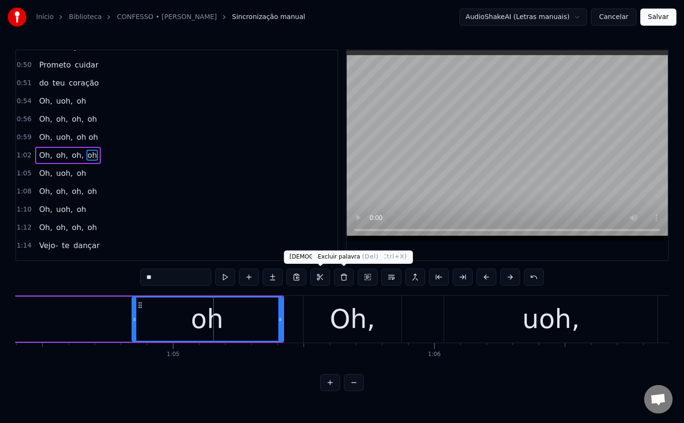
click at [343, 276] on button at bounding box center [344, 276] width 20 height 17
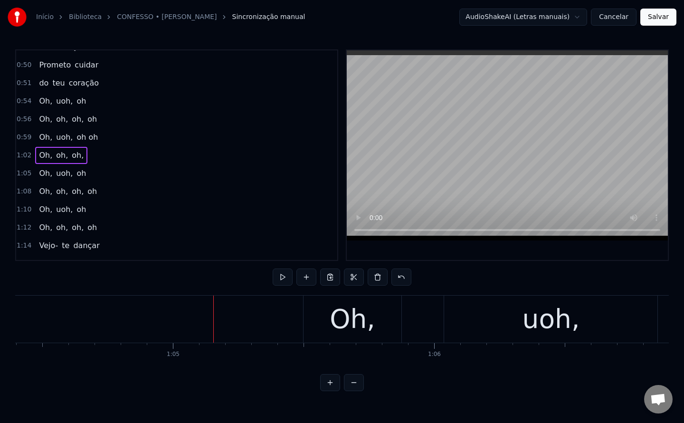
click at [320, 317] on div "Oh," at bounding box center [352, 318] width 98 height 47
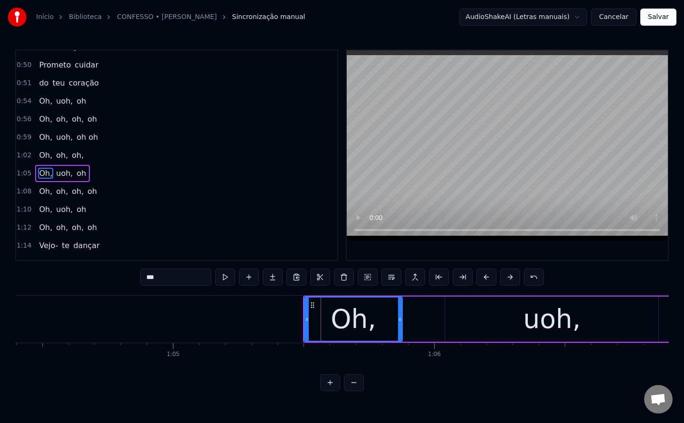
scroll to position [536, 0]
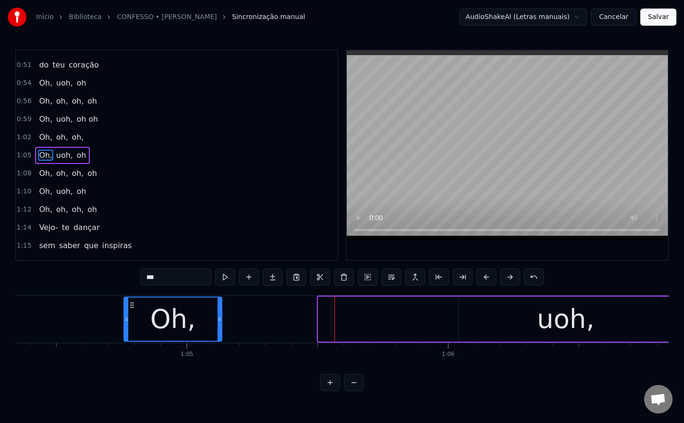
drag, startPoint x: 311, startPoint y: 303, endPoint x: 132, endPoint y: 316, distance: 179.5
click at [132, 316] on div "Oh," at bounding box center [172, 318] width 97 height 43
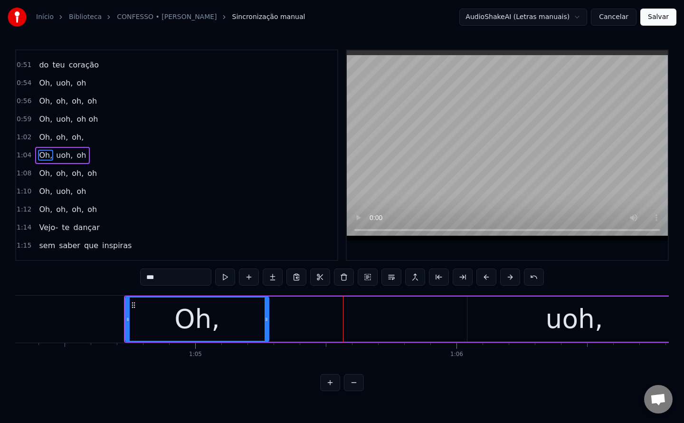
drag, startPoint x: 220, startPoint y: 317, endPoint x: 266, endPoint y: 315, distance: 45.7
click at [266, 315] on div at bounding box center [267, 318] width 4 height 43
click at [571, 329] on div "uoh," at bounding box center [574, 318] width 57 height 39
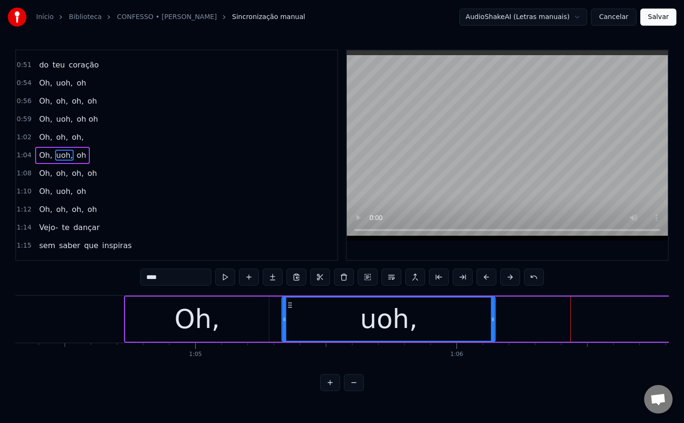
drag, startPoint x: 466, startPoint y: 306, endPoint x: 293, endPoint y: 332, distance: 174.9
click at [289, 331] on div "uoh," at bounding box center [389, 318] width 212 height 43
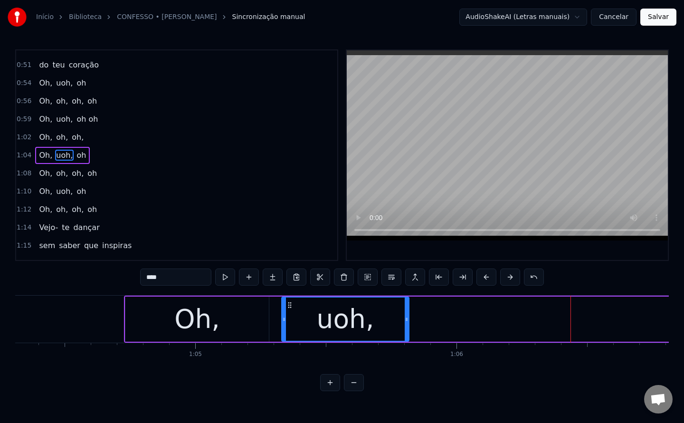
drag, startPoint x: 491, startPoint y: 318, endPoint x: 405, endPoint y: 316, distance: 86.5
click at [405, 318] on icon at bounding box center [407, 319] width 4 height 8
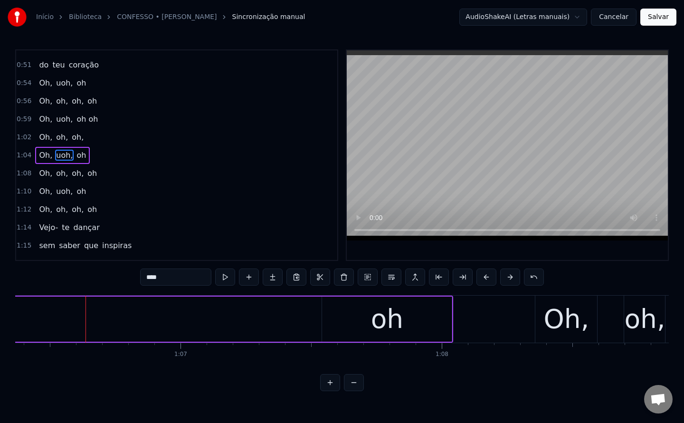
scroll to position [0, 17358]
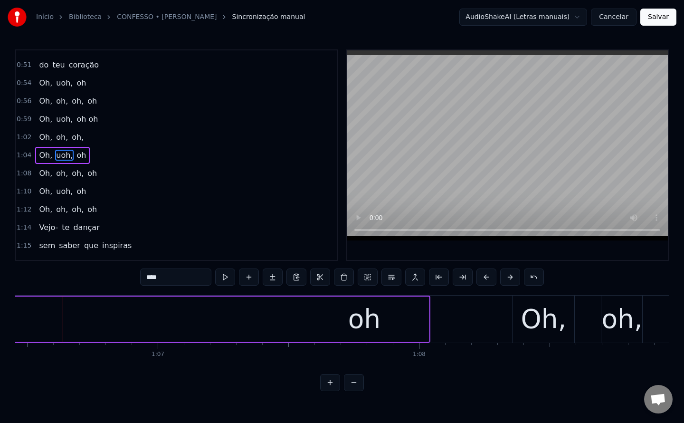
click at [380, 320] on div "oh" at bounding box center [364, 318] width 130 height 45
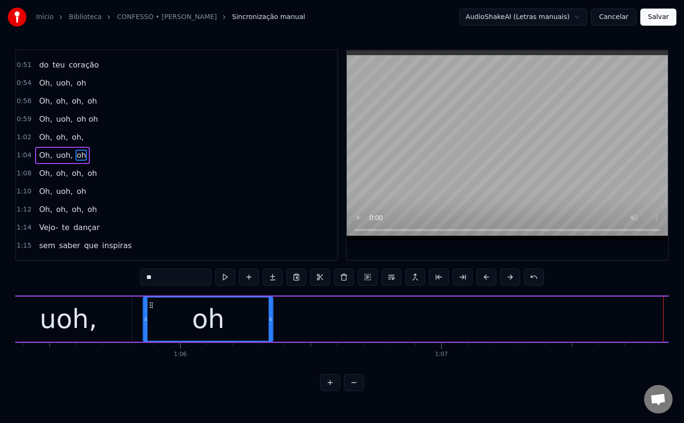
scroll to position [0, 17071]
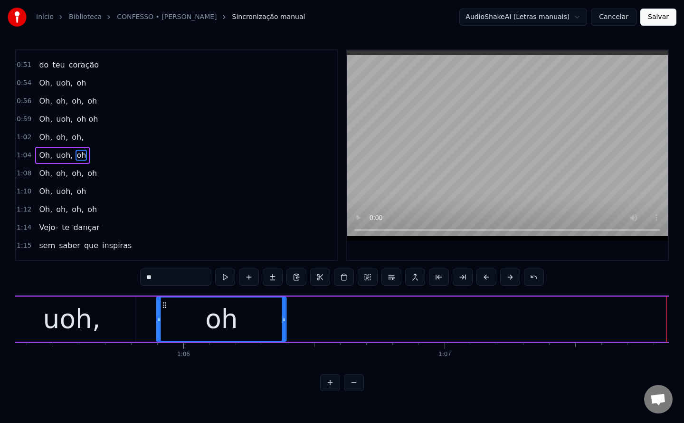
drag, startPoint x: 306, startPoint y: 303, endPoint x: 168, endPoint y: 333, distance: 141.9
click at [163, 334] on div "oh" at bounding box center [221, 318] width 129 height 43
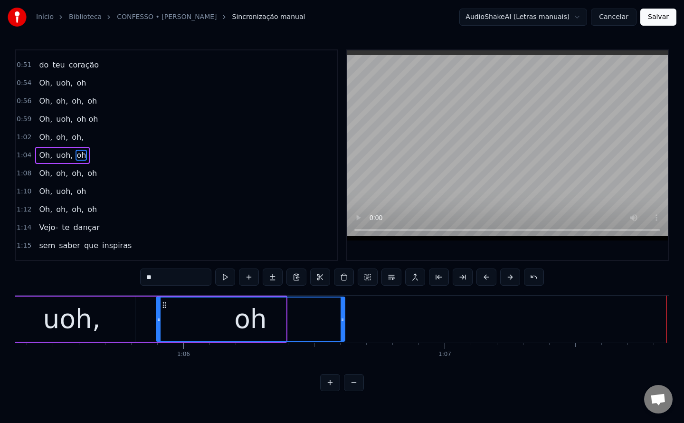
drag, startPoint x: 283, startPoint y: 321, endPoint x: 341, endPoint y: 322, distance: 58.9
click at [341, 322] on div at bounding box center [343, 318] width 4 height 43
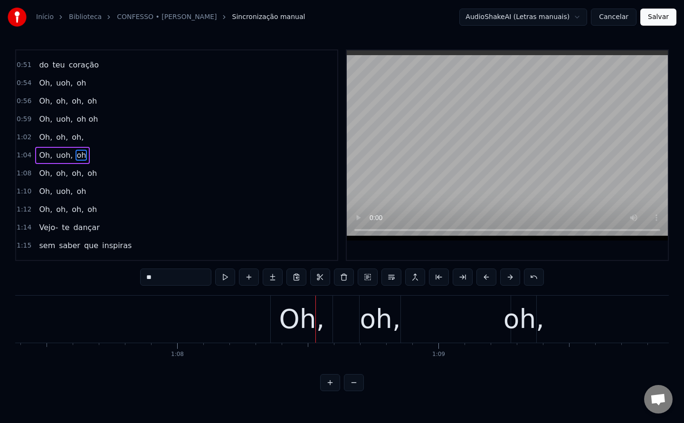
scroll to position [0, 17438]
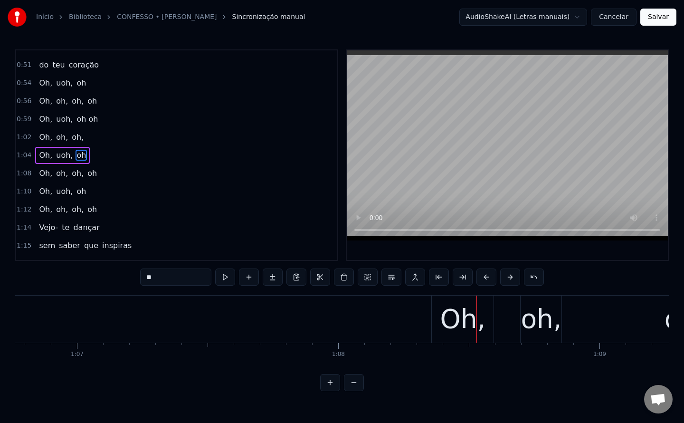
click at [454, 312] on div "Oh," at bounding box center [463, 318] width 46 height 39
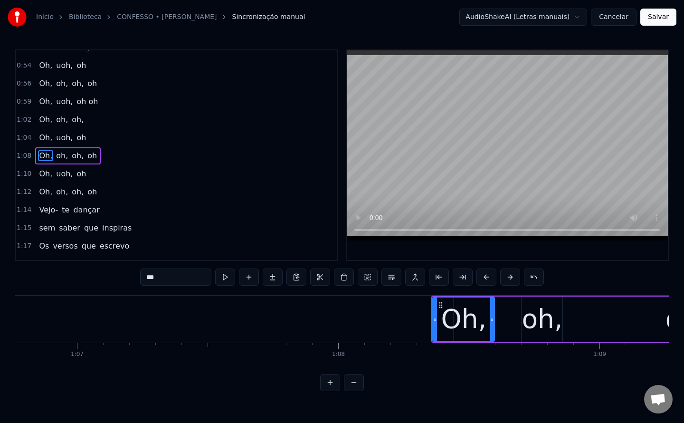
scroll to position [554, 0]
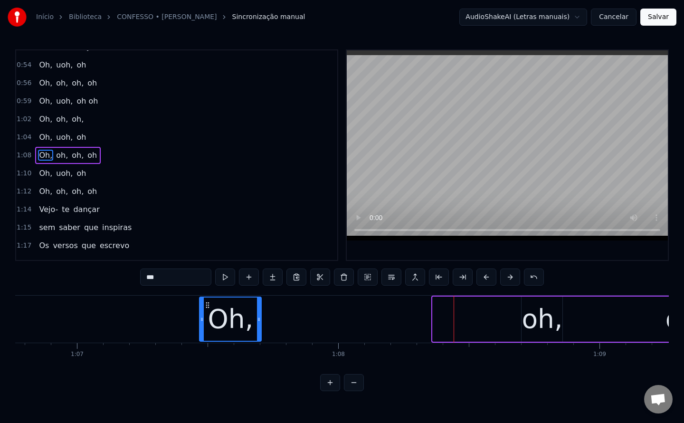
drag, startPoint x: 440, startPoint y: 304, endPoint x: 207, endPoint y: 333, distance: 235.0
click at [207, 333] on div "Oh," at bounding box center [230, 318] width 61 height 43
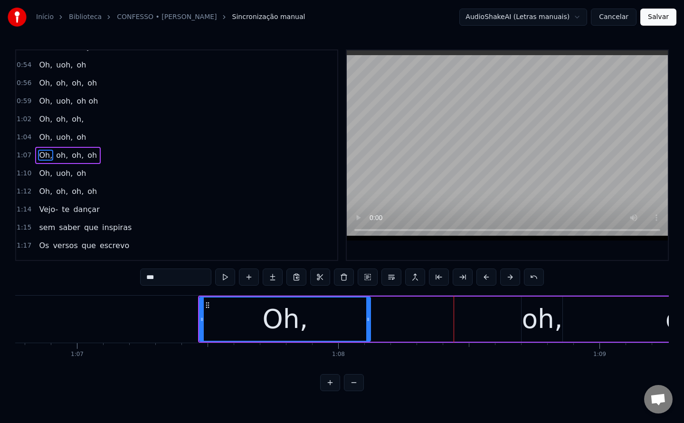
drag, startPoint x: 257, startPoint y: 318, endPoint x: 361, endPoint y: 334, distance: 105.7
click at [369, 336] on div at bounding box center [368, 318] width 4 height 43
click at [532, 327] on div "oh," at bounding box center [541, 318] width 41 height 39
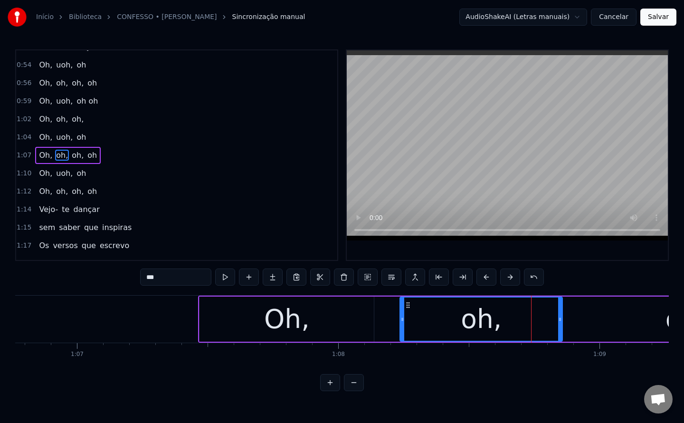
drag, startPoint x: 525, startPoint y: 320, endPoint x: 403, endPoint y: 328, distance: 121.8
click at [403, 328] on div at bounding box center [402, 318] width 4 height 43
click at [487, 329] on div "oh," at bounding box center [481, 318] width 41 height 39
click at [148, 277] on input "***" at bounding box center [175, 276] width 71 height 17
click at [260, 320] on div "Oh," at bounding box center [286, 318] width 174 height 45
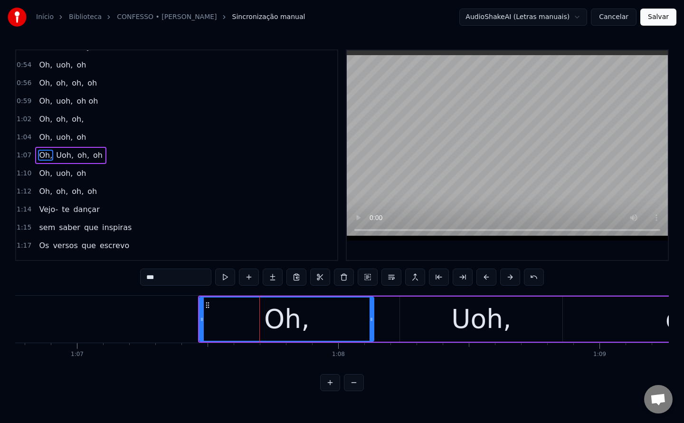
click at [190, 276] on input "***" at bounding box center [175, 276] width 71 height 17
click at [462, 324] on div "Uoh," at bounding box center [481, 318] width 60 height 39
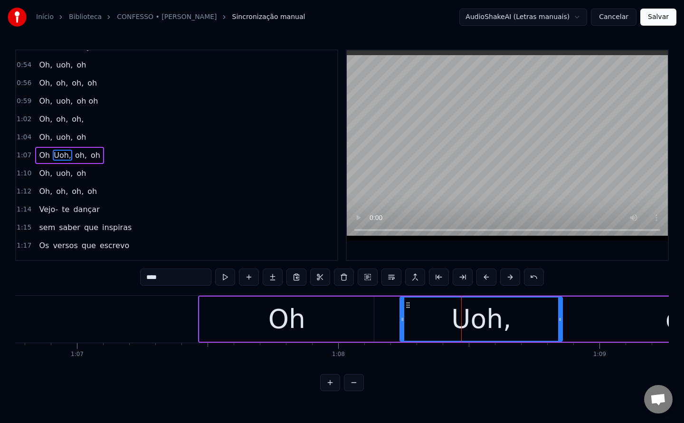
click at [170, 274] on input "****" at bounding box center [175, 276] width 71 height 17
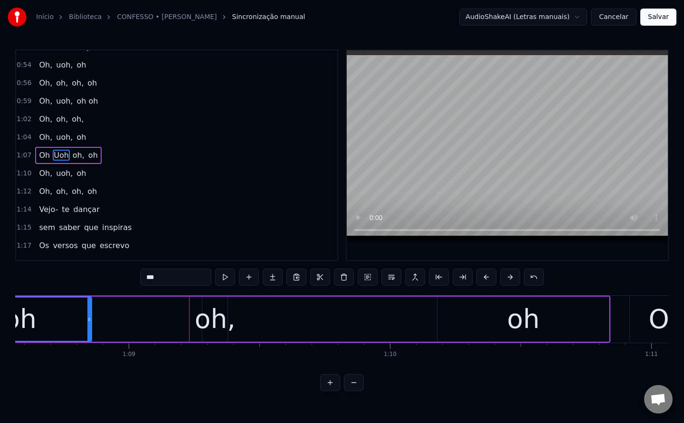
scroll to position [0, 17852]
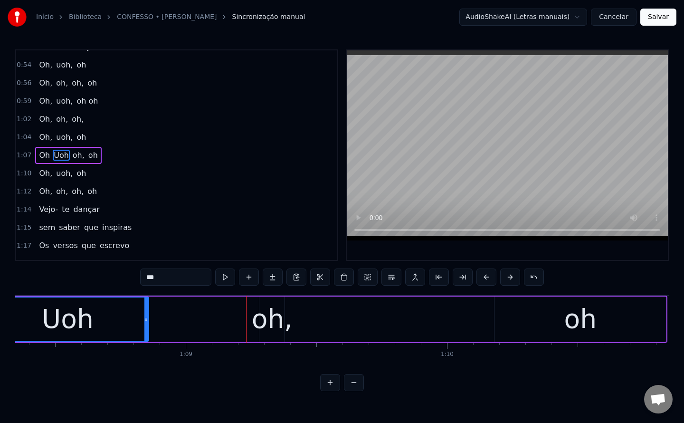
click at [276, 312] on div "oh," at bounding box center [272, 318] width 41 height 39
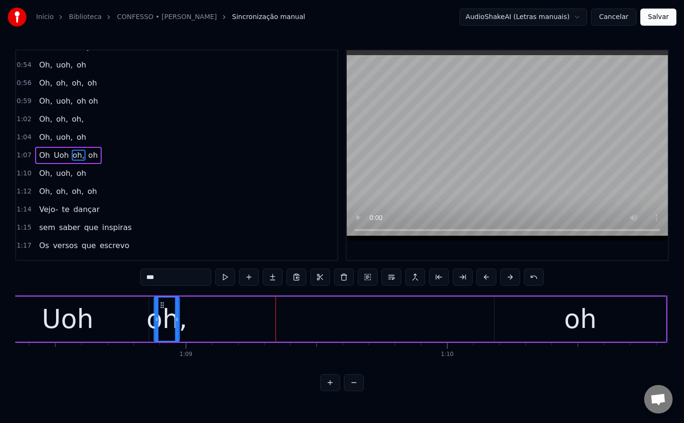
drag, startPoint x: 266, startPoint y: 304, endPoint x: 166, endPoint y: 333, distance: 104.3
click at [161, 331] on div "oh," at bounding box center [167, 318] width 24 height 43
drag, startPoint x: 176, startPoint y: 319, endPoint x: 265, endPoint y: 307, distance: 90.5
click at [265, 307] on div at bounding box center [267, 318] width 4 height 43
click at [104, 316] on div "Uoh" at bounding box center [67, 318] width 162 height 45
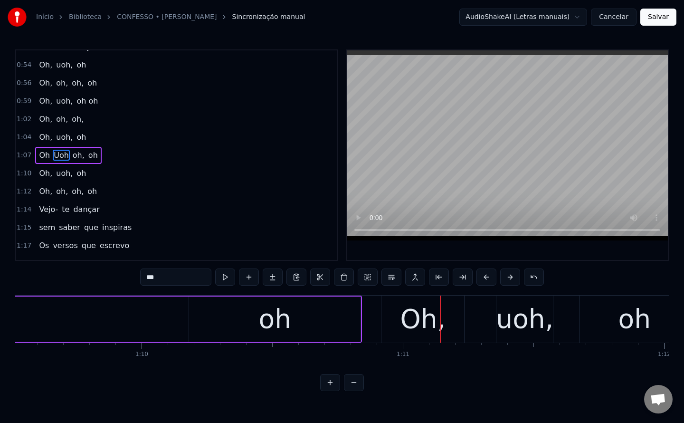
scroll to position [0, 18132]
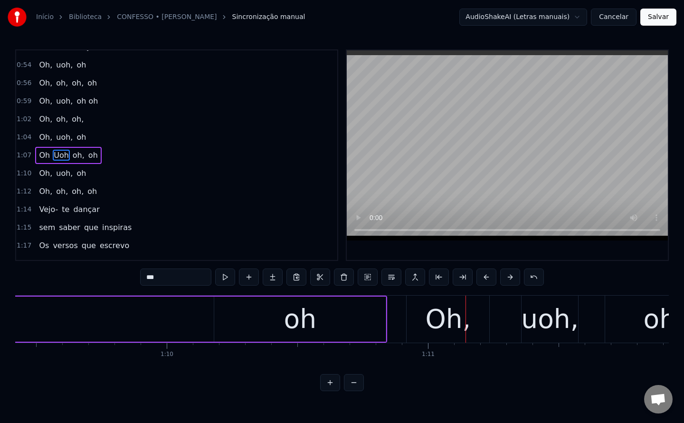
click at [290, 321] on div "oh" at bounding box center [300, 318] width 33 height 39
type input "**"
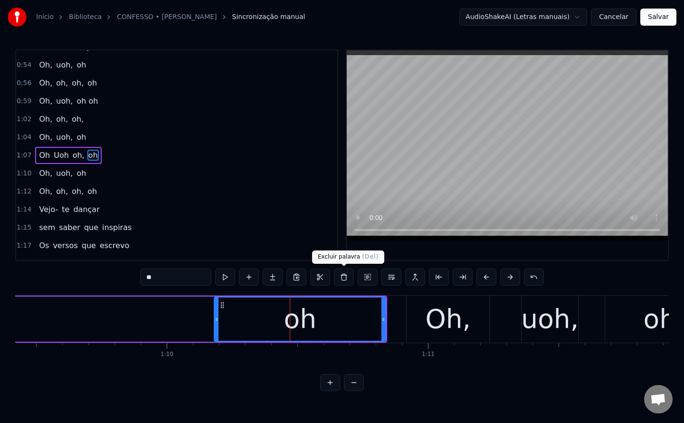
click at [345, 283] on button at bounding box center [344, 276] width 20 height 17
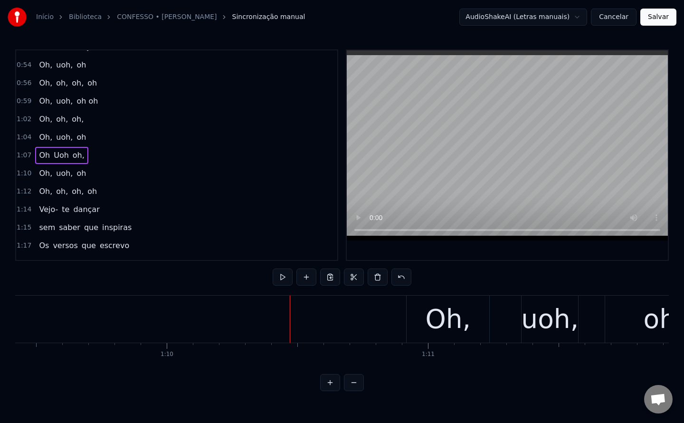
click at [440, 315] on div "Oh," at bounding box center [448, 318] width 46 height 39
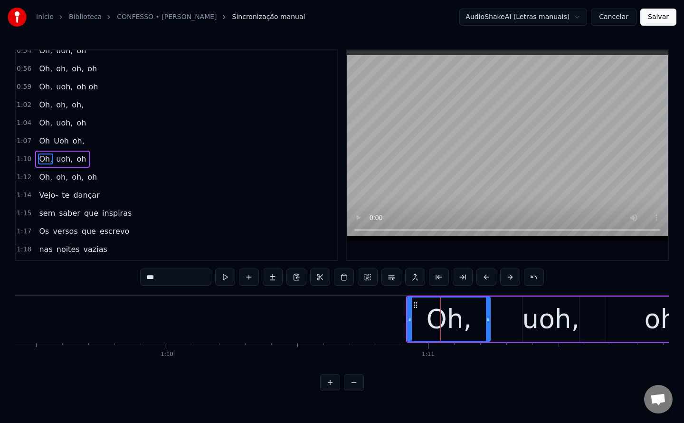
scroll to position [572, 0]
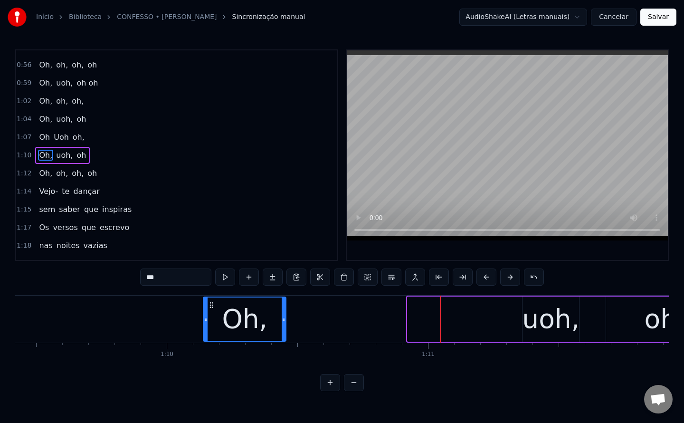
drag, startPoint x: 416, startPoint y: 304, endPoint x: 212, endPoint y: 319, distance: 204.7
click at [212, 319] on div "Oh," at bounding box center [245, 318] width 82 height 43
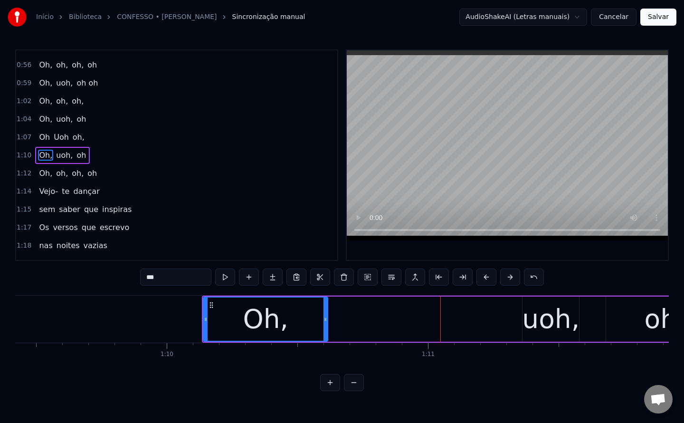
drag, startPoint x: 285, startPoint y: 317, endPoint x: 327, endPoint y: 317, distance: 41.8
click at [327, 317] on icon at bounding box center [325, 319] width 4 height 8
click at [560, 320] on div "uoh," at bounding box center [550, 318] width 57 height 39
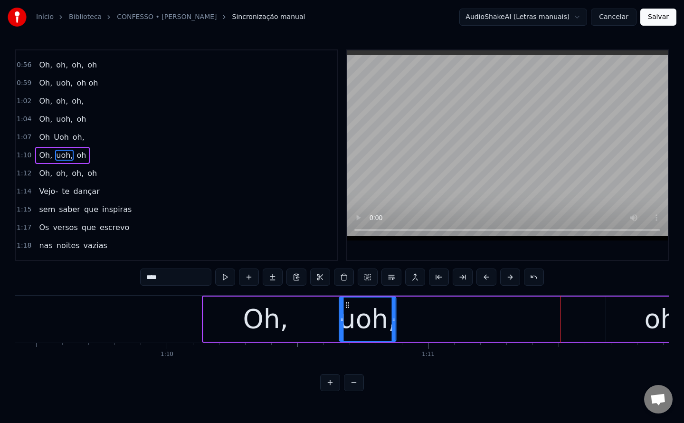
drag, startPoint x: 531, startPoint y: 305, endPoint x: 352, endPoint y: 319, distance: 179.6
click at [348, 319] on div "uoh," at bounding box center [368, 318] width 56 height 43
drag, startPoint x: 395, startPoint y: 317, endPoint x: 467, endPoint y: 316, distance: 72.2
click at [467, 316] on icon at bounding box center [466, 319] width 4 height 8
click at [294, 331] on div "Oh," at bounding box center [265, 318] width 124 height 45
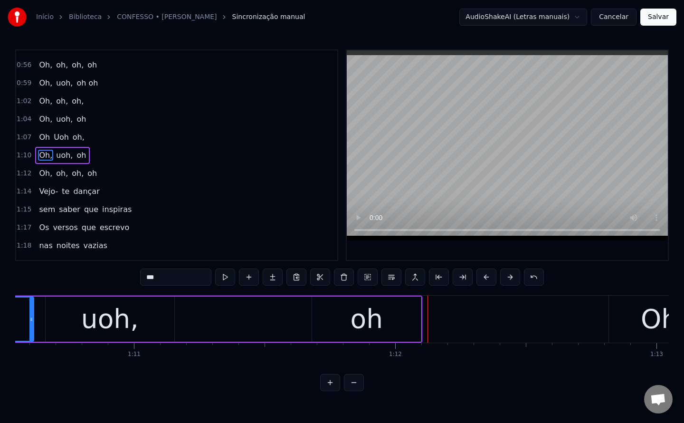
scroll to position [0, 18401]
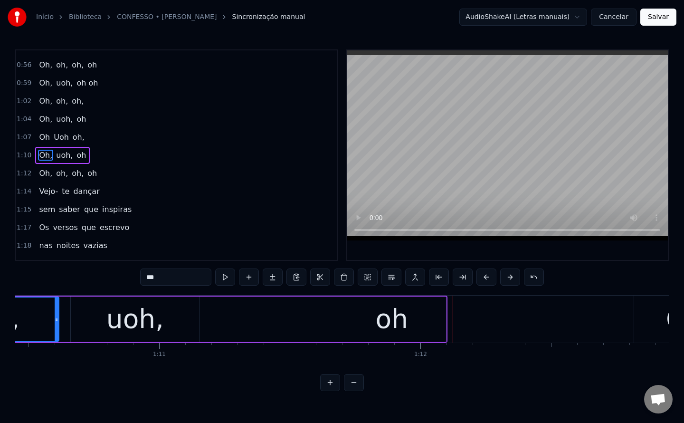
click at [360, 310] on div "oh" at bounding box center [391, 318] width 109 height 45
type input "**"
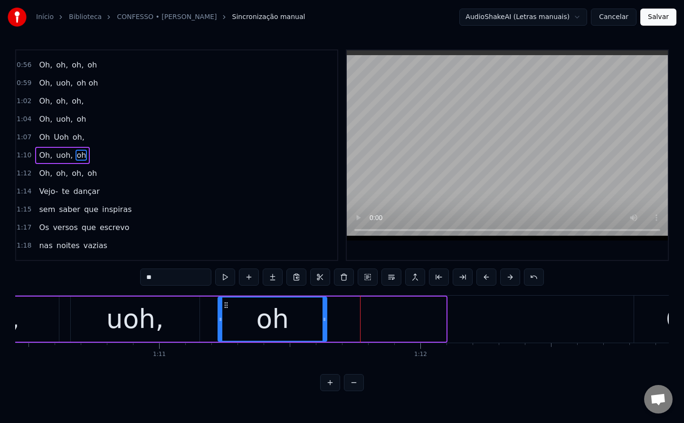
drag, startPoint x: 345, startPoint y: 305, endPoint x: 226, endPoint y: 320, distance: 120.0
click at [226, 320] on div "oh" at bounding box center [272, 318] width 108 height 43
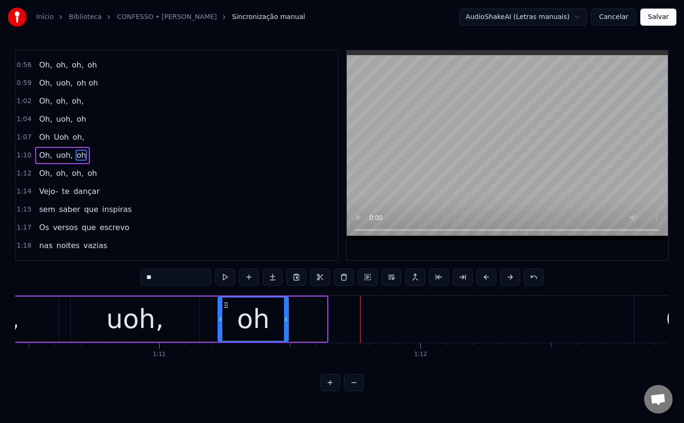
drag, startPoint x: 322, startPoint y: 319, endPoint x: 284, endPoint y: 319, distance: 38.5
click at [284, 319] on icon at bounding box center [286, 319] width 4 height 8
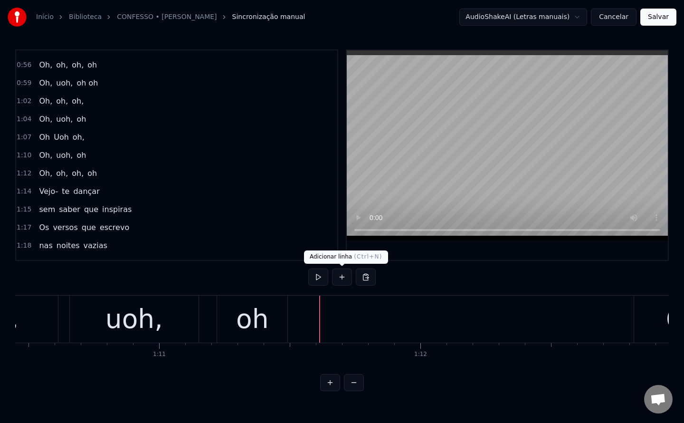
click at [345, 280] on button at bounding box center [342, 276] width 20 height 17
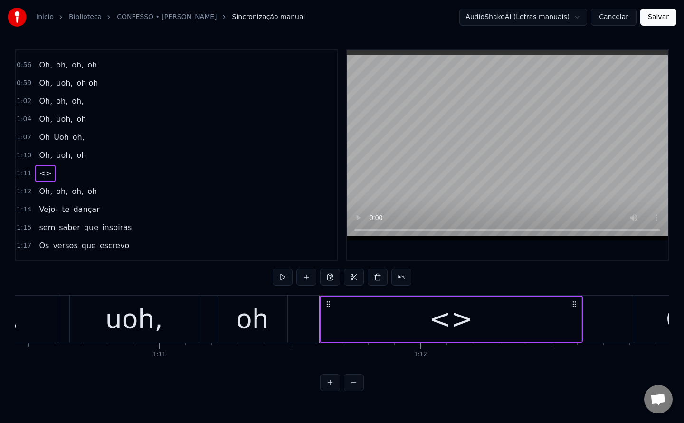
click at [520, 320] on div "<>" at bounding box center [451, 318] width 260 height 45
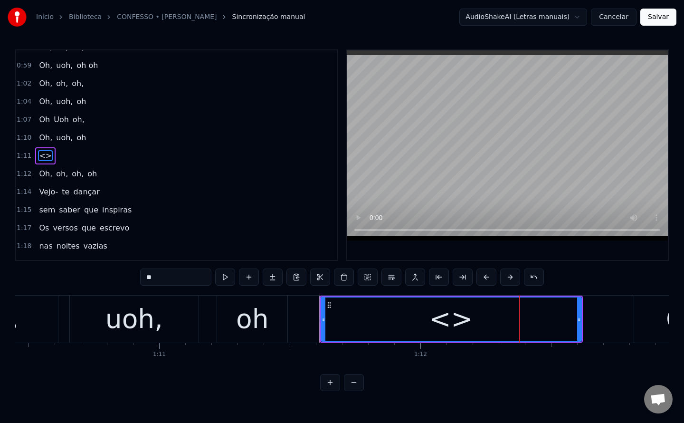
scroll to position [590, 0]
drag, startPoint x: 580, startPoint y: 318, endPoint x: 455, endPoint y: 323, distance: 125.0
click at [455, 323] on div at bounding box center [454, 318] width 4 height 43
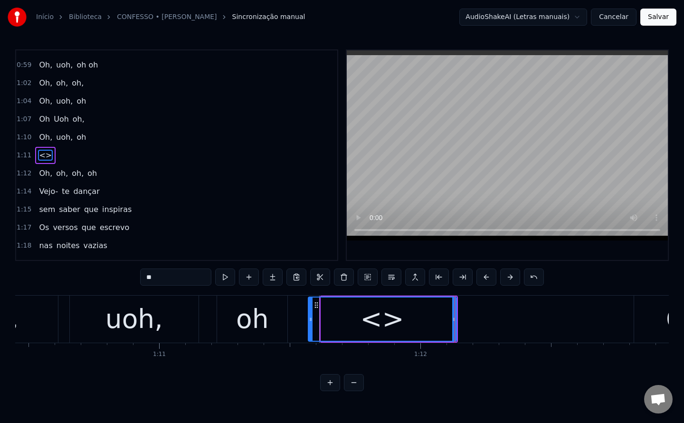
drag, startPoint x: 323, startPoint y: 319, endPoint x: 310, endPoint y: 317, distance: 13.0
click at [310, 317] on icon at bounding box center [311, 319] width 4 height 8
drag, startPoint x: 182, startPoint y: 278, endPoint x: 0, endPoint y: 271, distance: 182.0
click at [0, 271] on div "Início Biblioteca CONFESSO • [PERSON_NAME] manual AudioShakeAI (Letras manuais)…" at bounding box center [342, 195] width 684 height 391
type input "**"
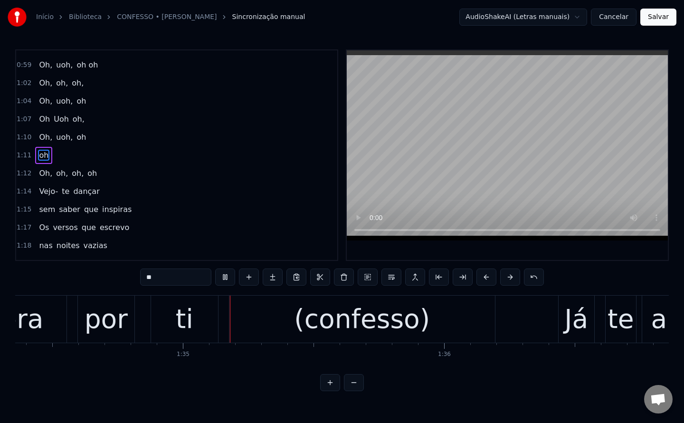
scroll to position [0, 24682]
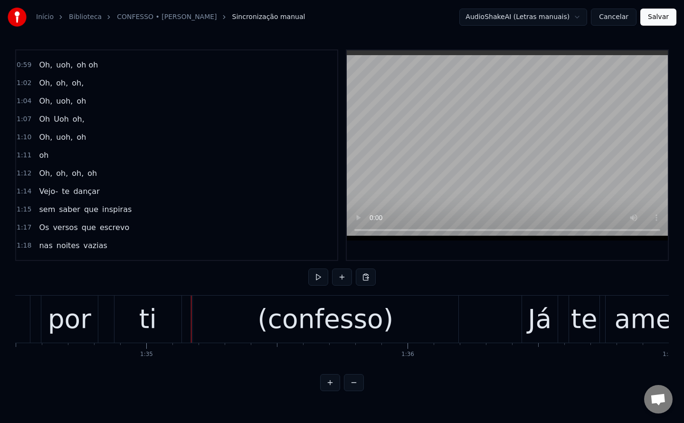
click at [208, 313] on div "(confesso)" at bounding box center [325, 318] width 265 height 47
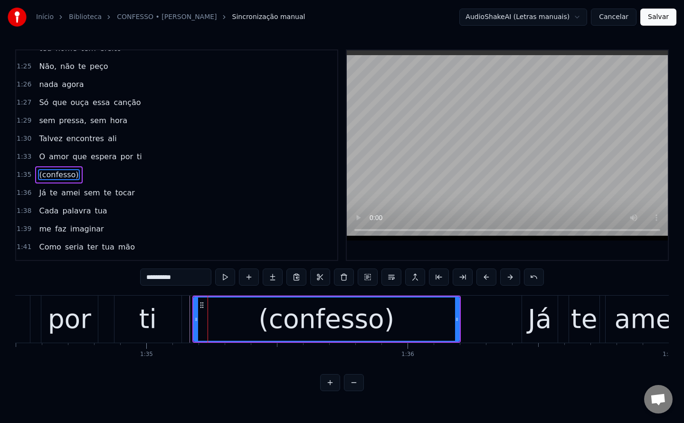
scroll to position [879, 0]
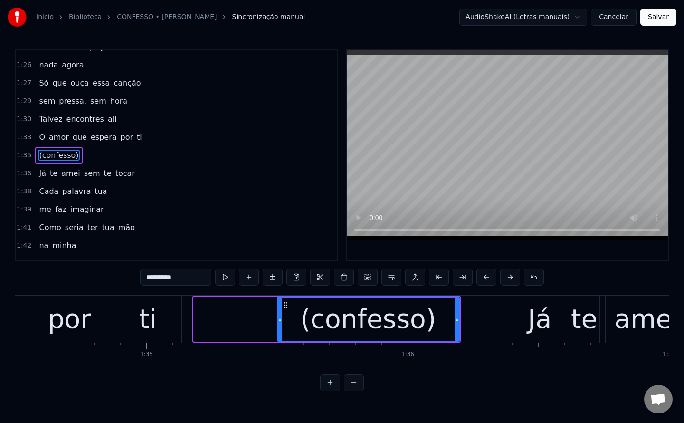
drag, startPoint x: 194, startPoint y: 320, endPoint x: 277, endPoint y: 318, distance: 83.6
click at [278, 318] on icon at bounding box center [280, 319] width 4 height 8
click at [159, 329] on div "ti" at bounding box center [147, 318] width 67 height 47
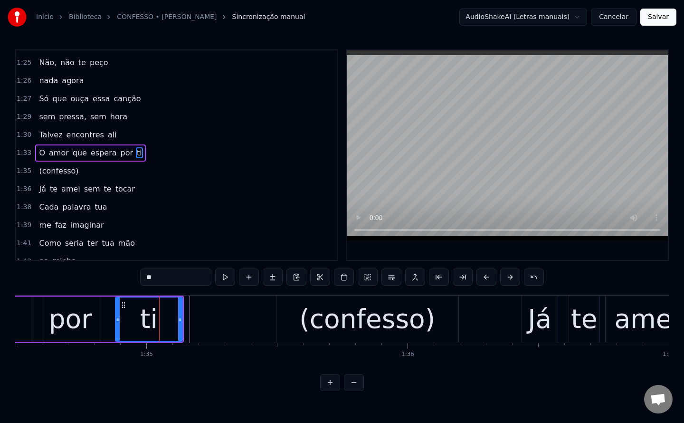
scroll to position [861, 0]
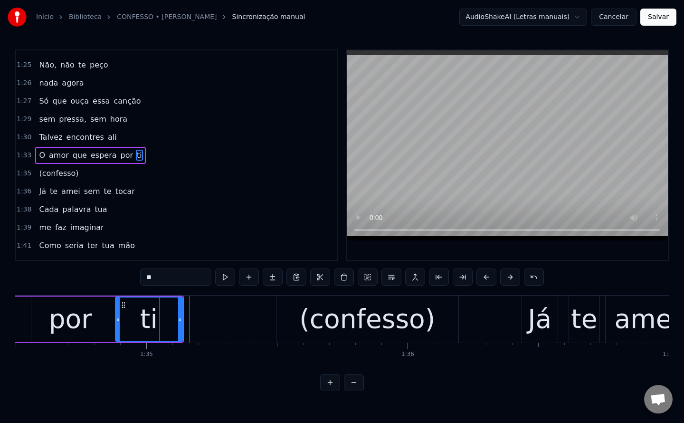
drag, startPoint x: 400, startPoint y: 321, endPoint x: 439, endPoint y: 314, distance: 39.0
click at [400, 321] on div "(confesso)" at bounding box center [367, 318] width 136 height 39
type input "**********"
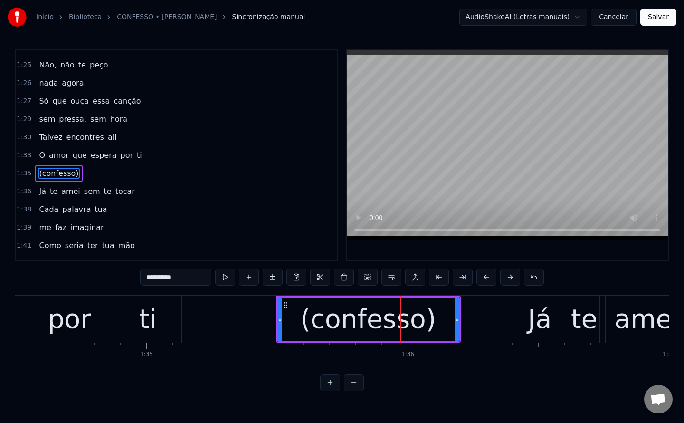
scroll to position [879, 0]
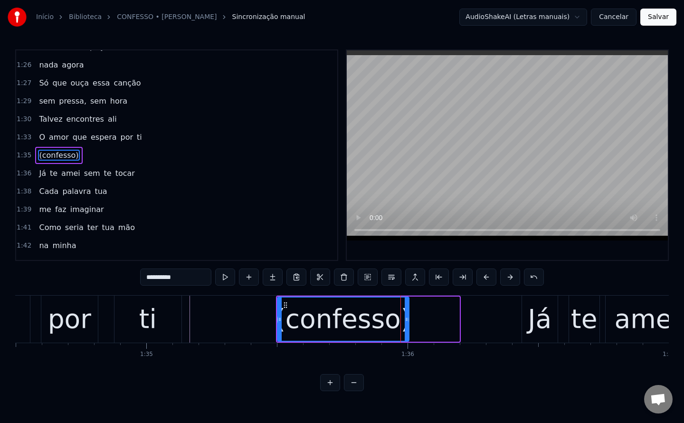
drag, startPoint x: 456, startPoint y: 317, endPoint x: 406, endPoint y: 329, distance: 51.7
click at [406, 329] on div at bounding box center [407, 318] width 4 height 43
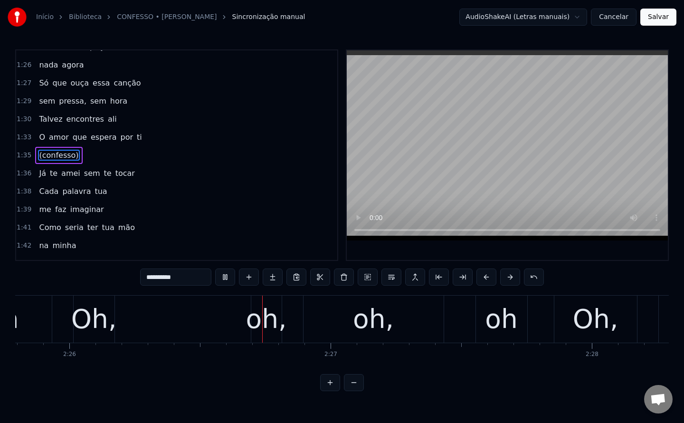
scroll to position [0, 38086]
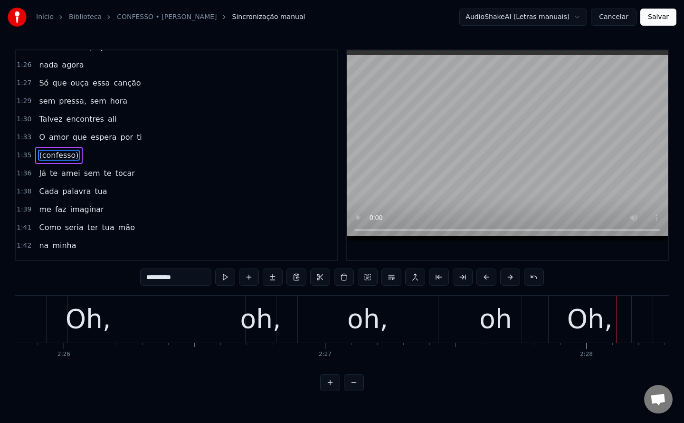
click at [213, 330] on div "Oh, oh, oh, oh" at bounding box center [295, 318] width 456 height 47
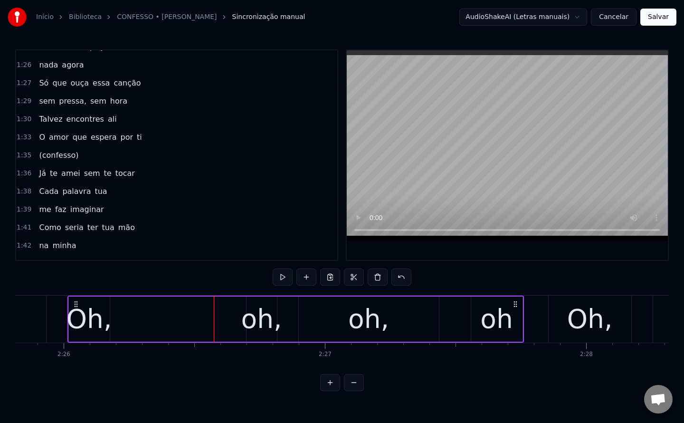
click at [258, 316] on div "oh," at bounding box center [261, 318] width 41 height 39
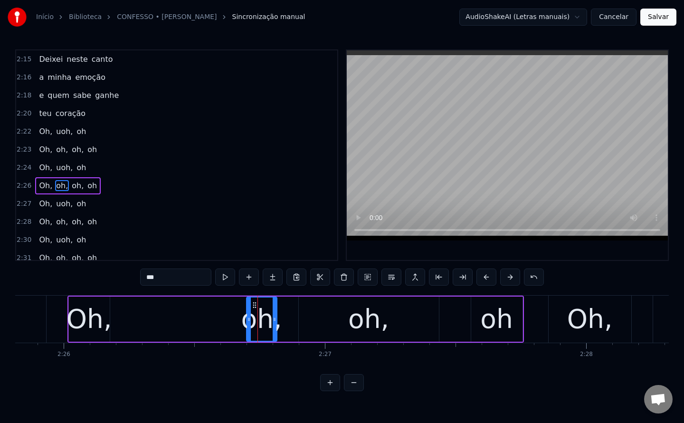
scroll to position [1420, 0]
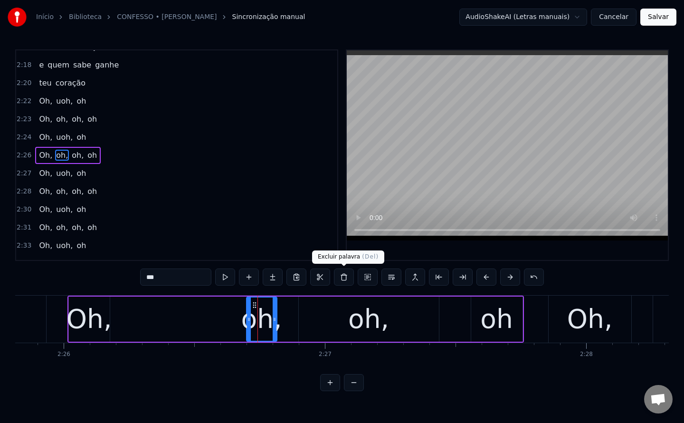
click at [346, 282] on button at bounding box center [344, 276] width 20 height 17
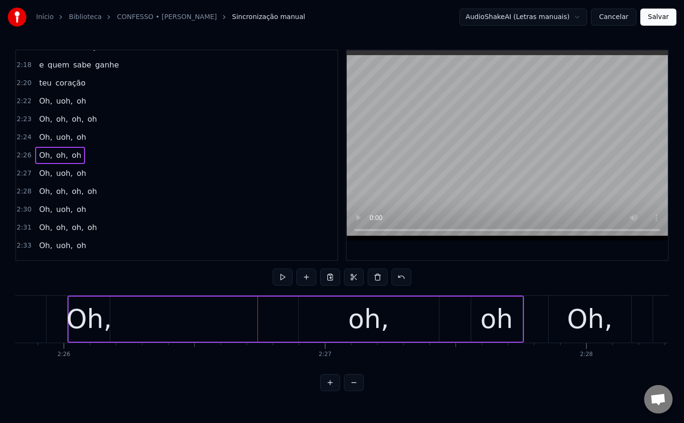
click at [352, 324] on div "oh," at bounding box center [368, 318] width 41 height 39
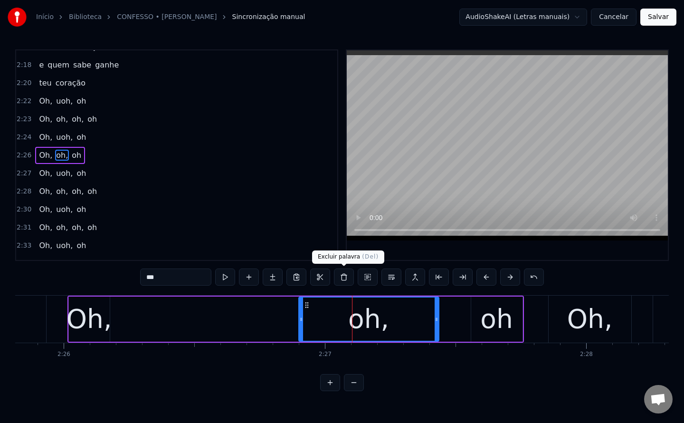
click at [344, 276] on button at bounding box center [344, 276] width 20 height 17
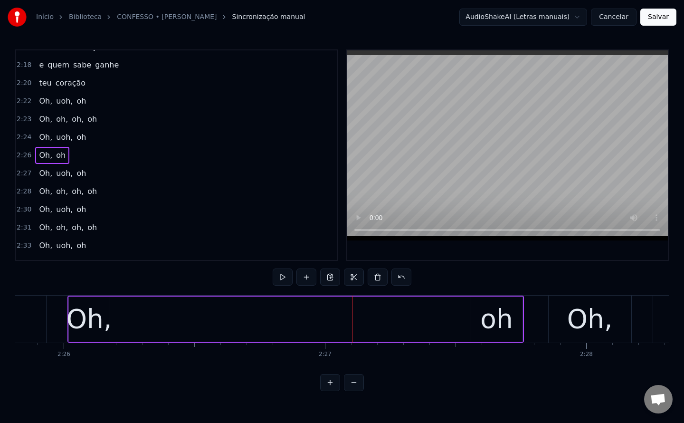
click at [484, 324] on div "oh" at bounding box center [496, 318] width 33 height 39
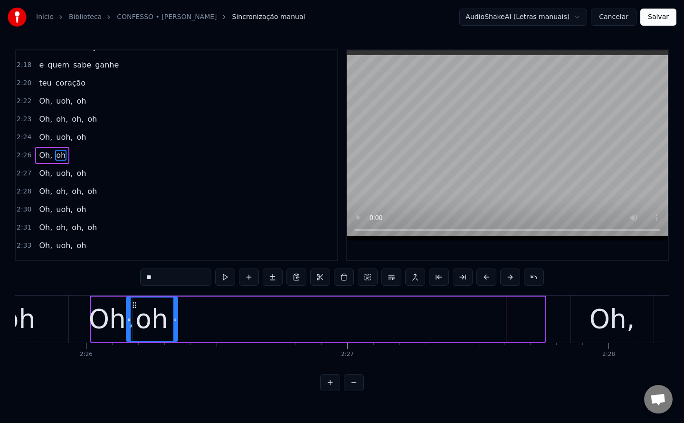
scroll to position [0, 38058]
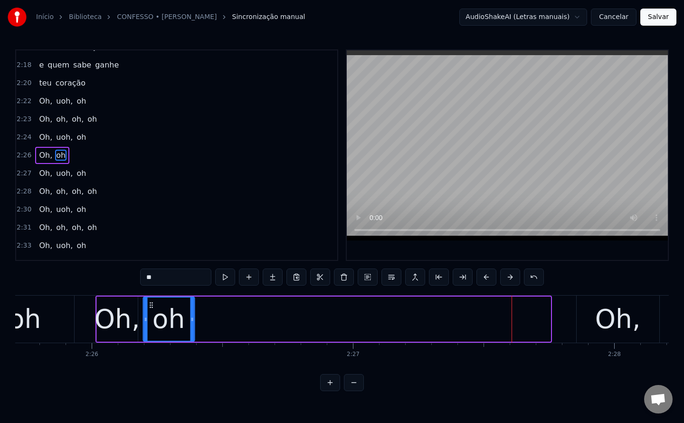
drag, startPoint x: 476, startPoint y: 303, endPoint x: 148, endPoint y: 332, distance: 328.9
click at [148, 332] on div "oh" at bounding box center [168, 318] width 50 height 43
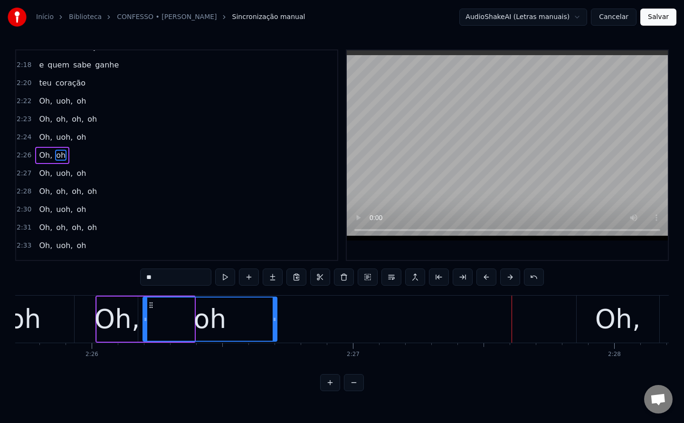
drag, startPoint x: 190, startPoint y: 319, endPoint x: 265, endPoint y: 307, distance: 76.0
click at [273, 309] on div at bounding box center [275, 318] width 4 height 43
click at [639, 311] on div "Oh," at bounding box center [618, 318] width 83 height 47
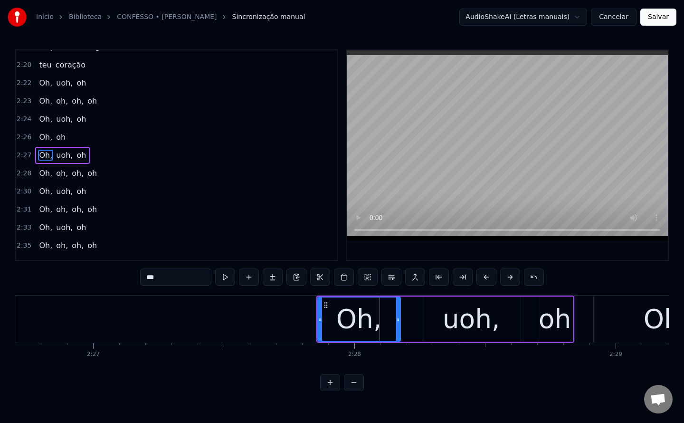
scroll to position [0, 38286]
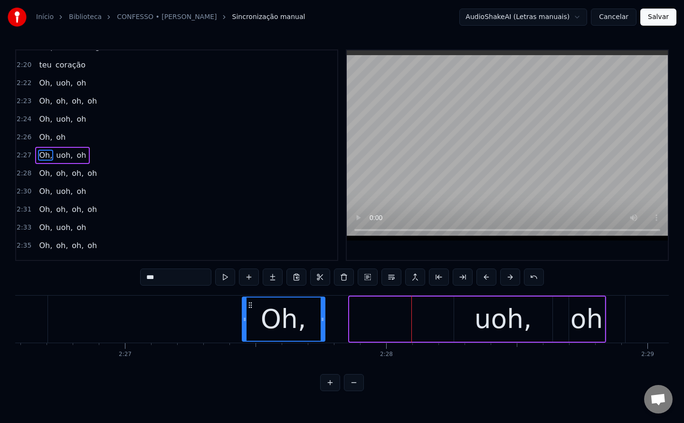
drag, startPoint x: 357, startPoint y: 306, endPoint x: 249, endPoint y: 316, distance: 108.3
click at [249, 316] on div "Oh," at bounding box center [284, 318] width 82 height 43
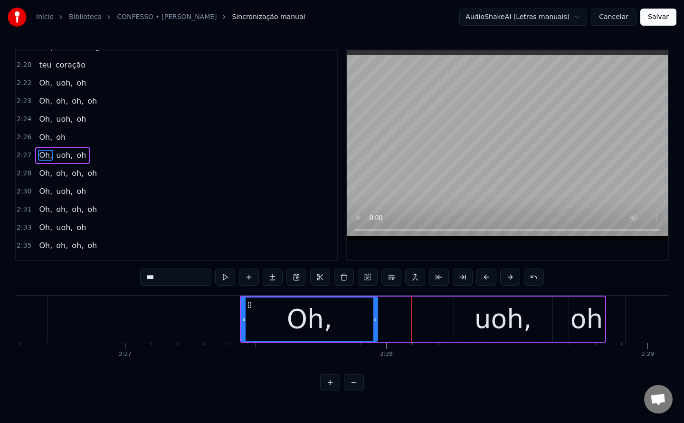
drag, startPoint x: 322, startPoint y: 321, endPoint x: 375, endPoint y: 318, distance: 53.7
click at [375, 318] on icon at bounding box center [375, 319] width 4 height 8
click at [506, 322] on div "uoh," at bounding box center [502, 318] width 57 height 39
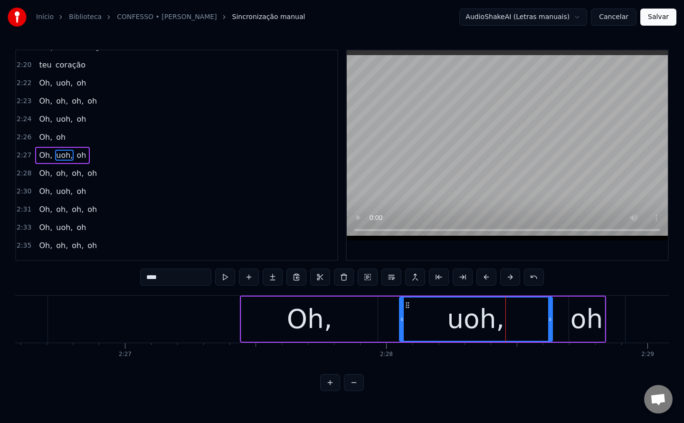
drag, startPoint x: 457, startPoint y: 317, endPoint x: 402, endPoint y: 331, distance: 56.4
click at [402, 331] on div at bounding box center [402, 318] width 4 height 43
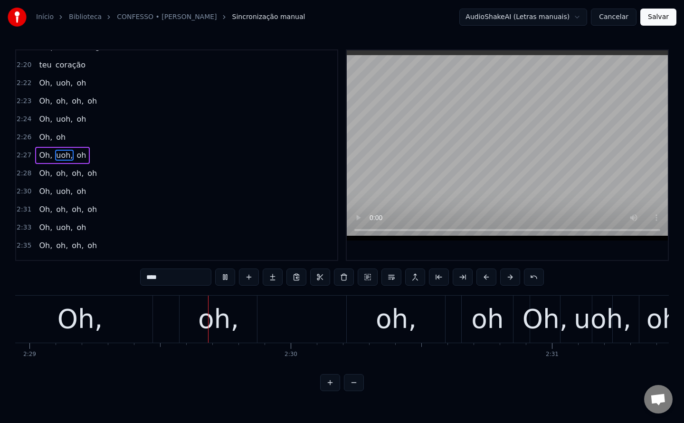
scroll to position [0, 38904]
click at [219, 322] on div "oh," at bounding box center [218, 318] width 41 height 39
type input "***"
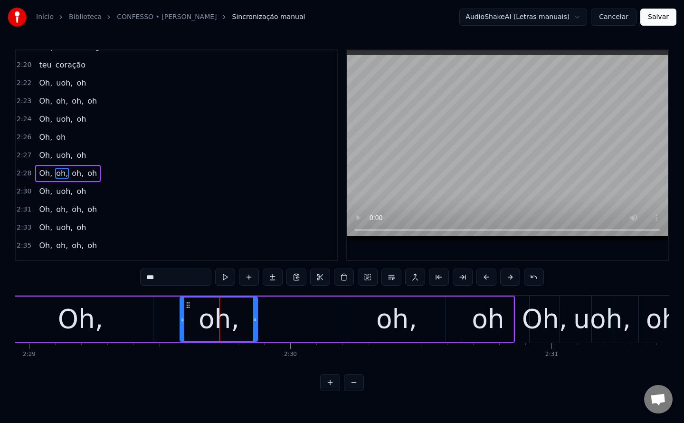
scroll to position [1456, 0]
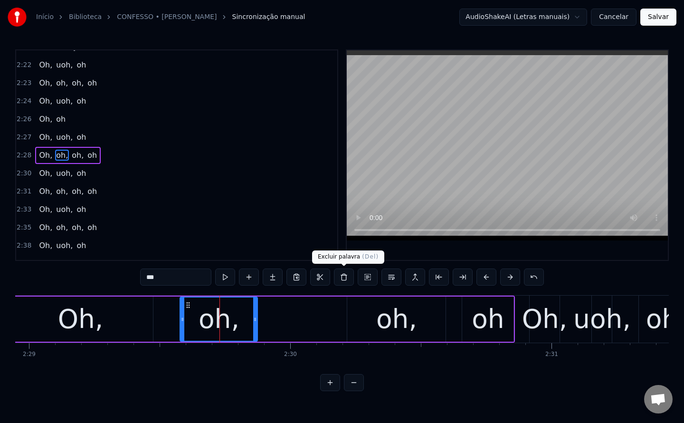
click at [342, 280] on button at bounding box center [344, 276] width 20 height 17
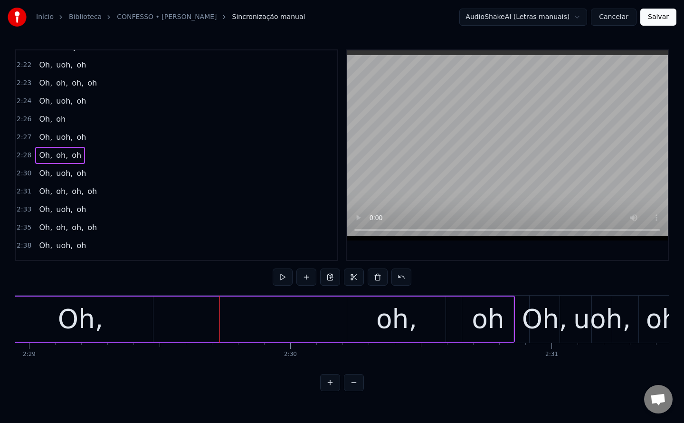
click at [103, 330] on div "Oh," at bounding box center [80, 318] width 145 height 45
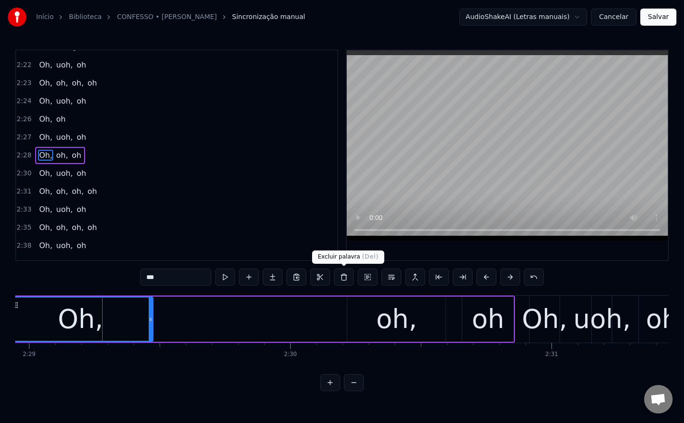
click at [346, 280] on button at bounding box center [344, 276] width 20 height 17
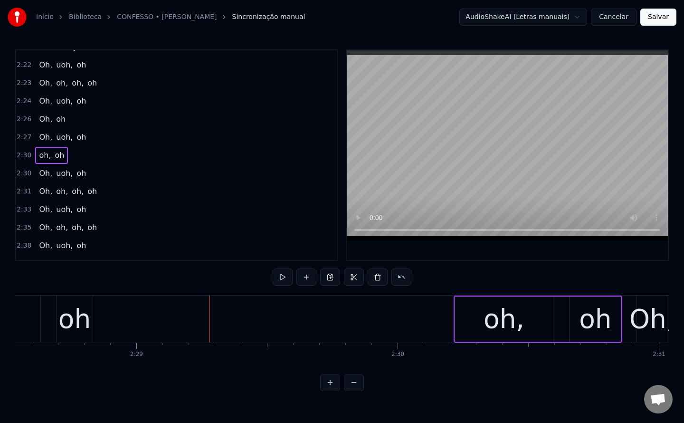
scroll to position [0, 38759]
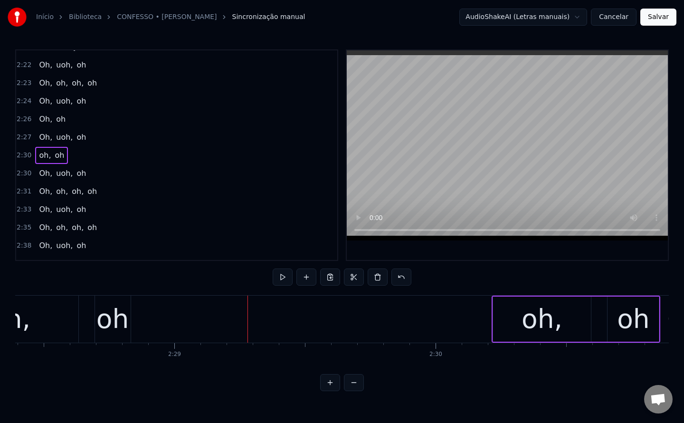
click at [118, 319] on div "oh" at bounding box center [112, 318] width 33 height 39
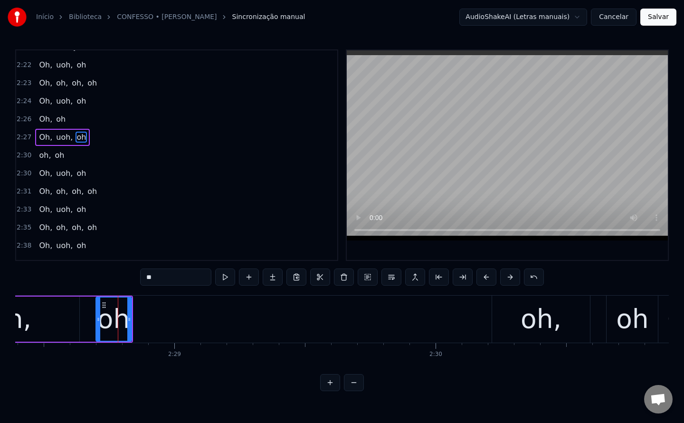
scroll to position [1438, 0]
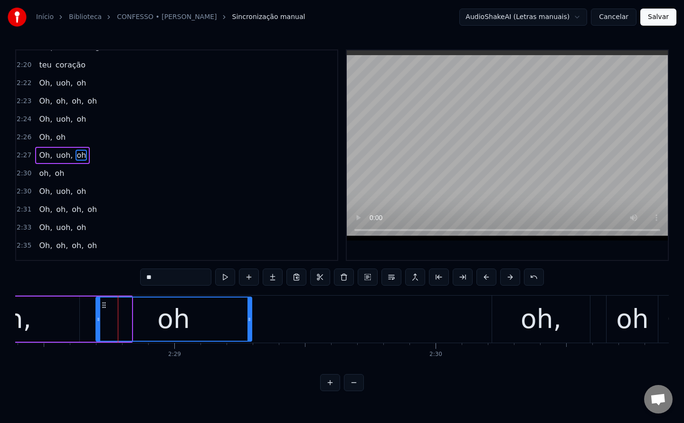
drag, startPoint x: 129, startPoint y: 320, endPoint x: 252, endPoint y: 315, distance: 123.6
click at [251, 315] on div at bounding box center [249, 318] width 4 height 43
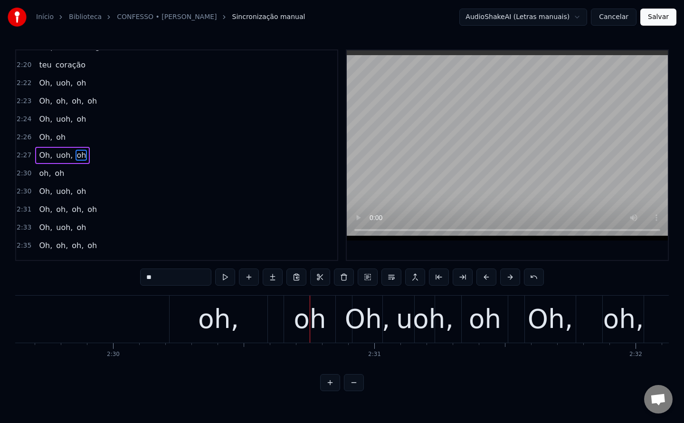
scroll to position [0, 39037]
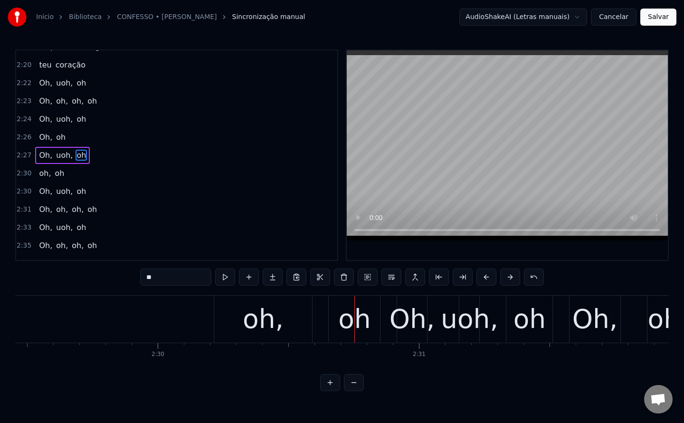
click at [253, 313] on div "oh," at bounding box center [263, 318] width 41 height 39
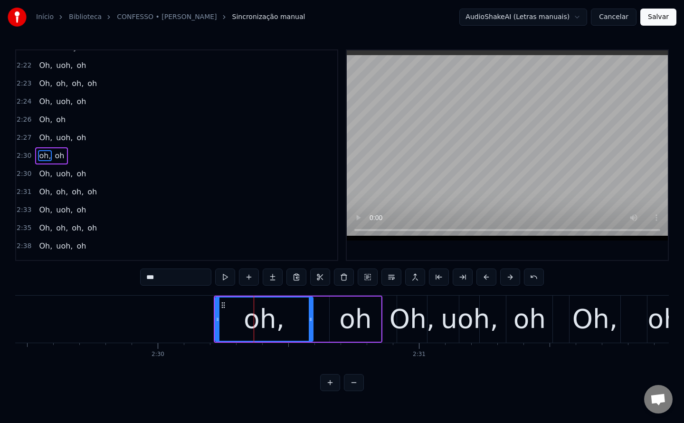
scroll to position [1456, 0]
drag, startPoint x: 143, startPoint y: 276, endPoint x: 157, endPoint y: 286, distance: 17.0
click at [143, 277] on input "***" at bounding box center [175, 276] width 71 height 17
drag, startPoint x: 217, startPoint y: 319, endPoint x: 220, endPoint y: 312, distance: 7.7
click at [205, 320] on icon at bounding box center [207, 319] width 4 height 8
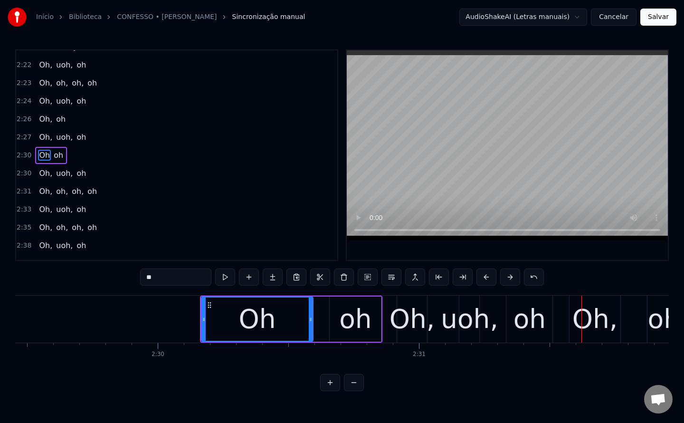
click at [408, 320] on div "Oh," at bounding box center [412, 318] width 46 height 39
type input "***"
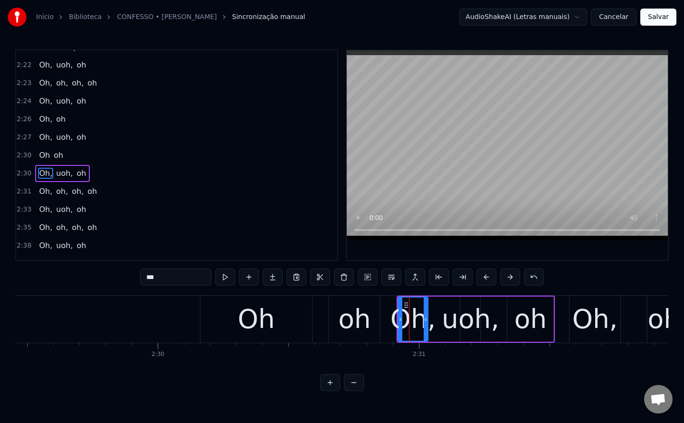
scroll to position [1469, 0]
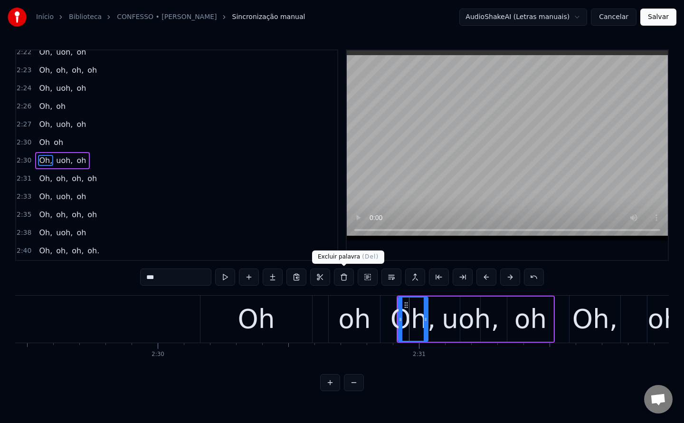
click at [341, 275] on button at bounding box center [344, 276] width 20 height 17
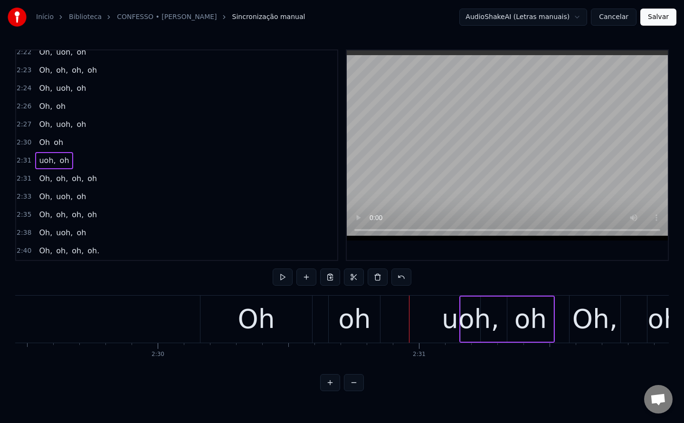
click at [452, 322] on div "uoh," at bounding box center [470, 318] width 57 height 39
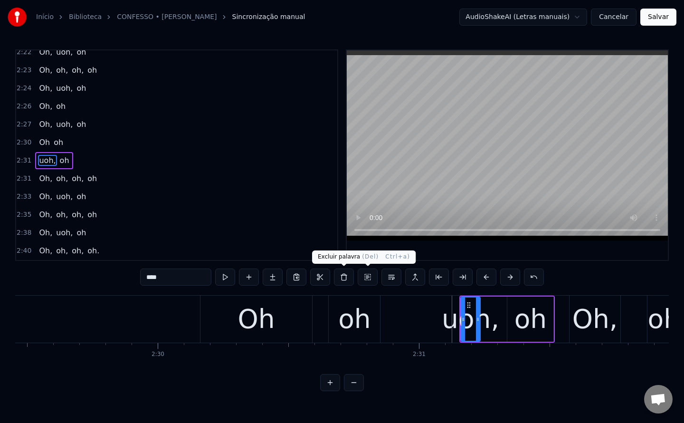
click at [350, 279] on button at bounding box center [344, 276] width 20 height 17
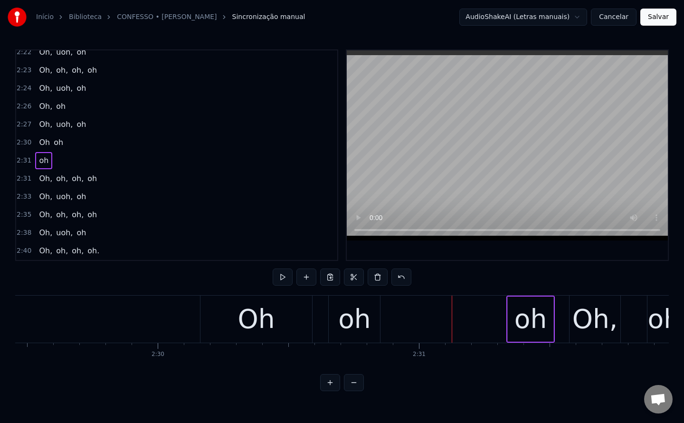
click at [353, 325] on div "oh" at bounding box center [354, 318] width 33 height 39
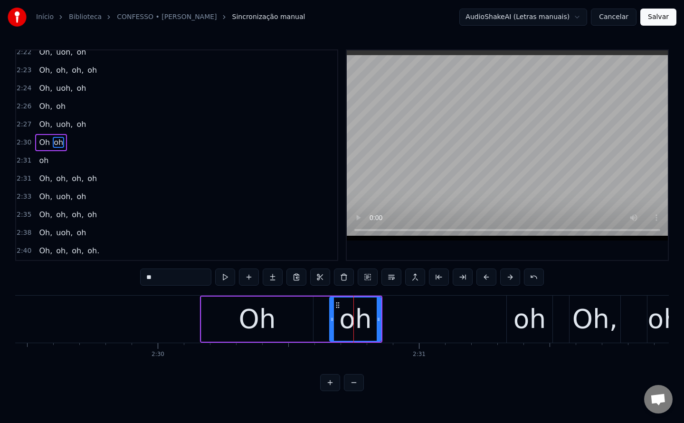
scroll to position [1456, 0]
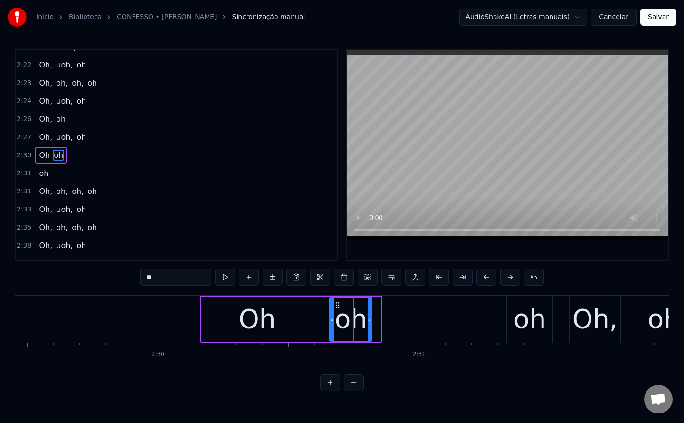
drag, startPoint x: 379, startPoint y: 317, endPoint x: 370, endPoint y: 317, distance: 9.0
click at [370, 317] on icon at bounding box center [370, 319] width 4 height 8
click at [512, 320] on div "oh" at bounding box center [530, 318] width 46 height 47
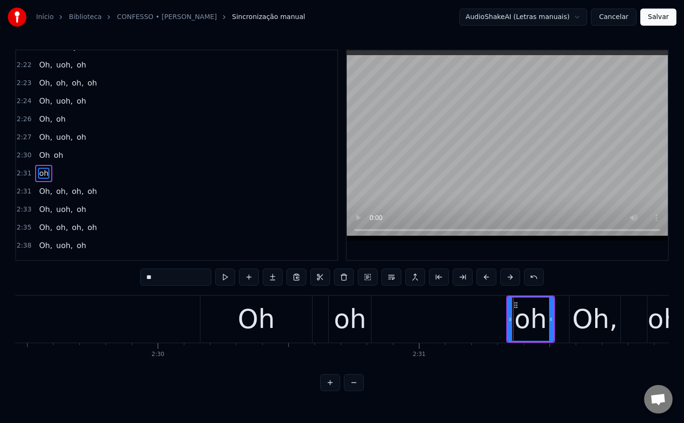
scroll to position [1469, 0]
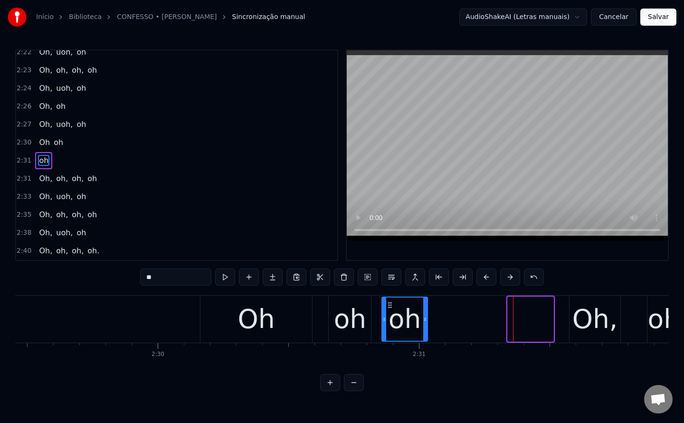
drag, startPoint x: 508, startPoint y: 307, endPoint x: 389, endPoint y: 322, distance: 119.6
click at [389, 322] on div "oh" at bounding box center [404, 318] width 45 height 43
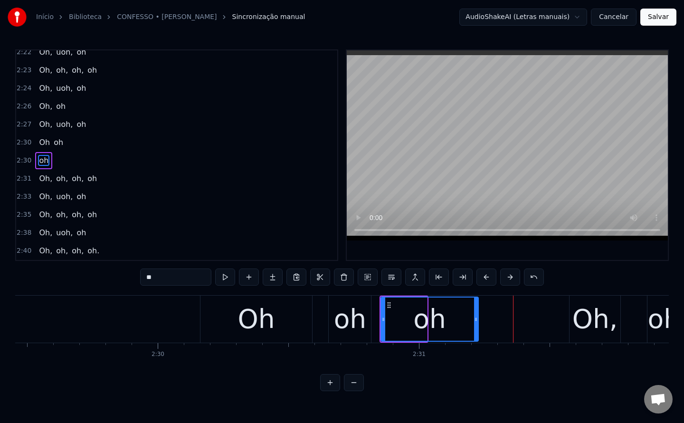
drag, startPoint x: 424, startPoint y: 317, endPoint x: 475, endPoint y: 320, distance: 51.4
click at [475, 320] on icon at bounding box center [476, 319] width 4 height 8
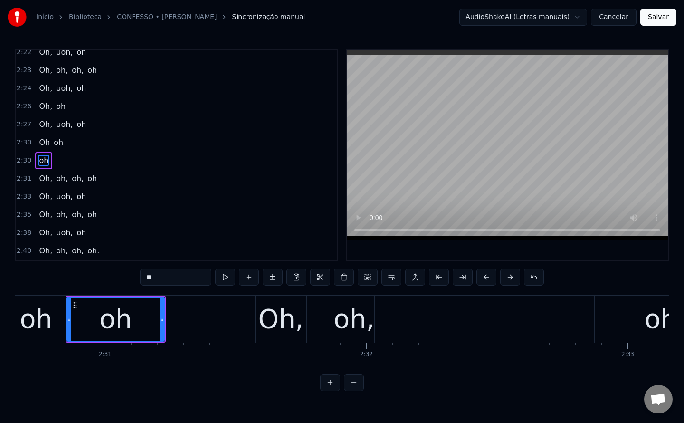
scroll to position [0, 39313]
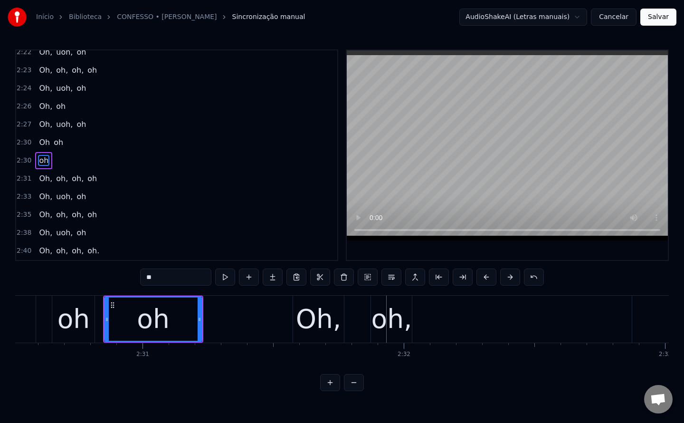
click at [312, 322] on div "Oh," at bounding box center [319, 318] width 46 height 39
type input "***"
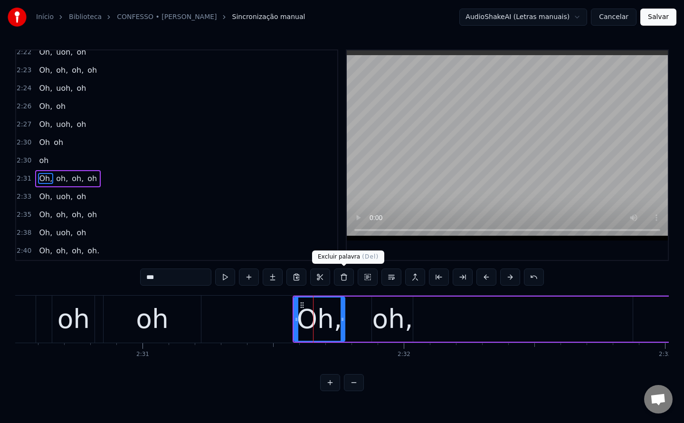
click at [345, 278] on button at bounding box center [344, 276] width 20 height 17
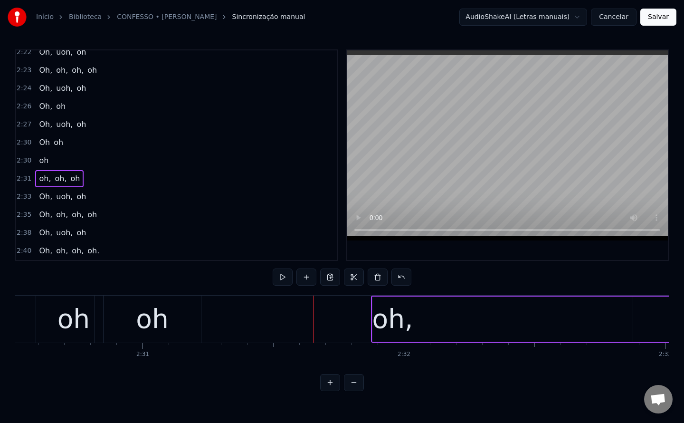
click at [181, 319] on div "oh" at bounding box center [152, 318] width 97 height 47
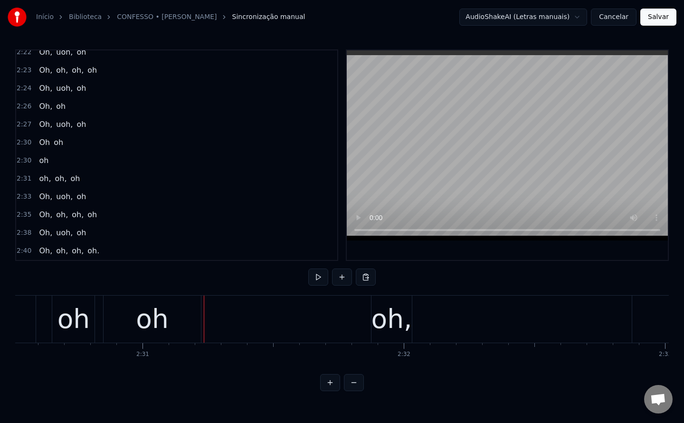
click at [152, 323] on div "oh" at bounding box center [152, 318] width 33 height 39
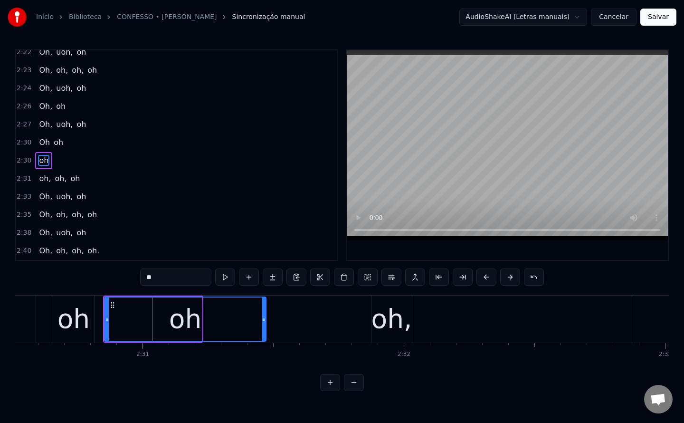
drag, startPoint x: 199, startPoint y: 317, endPoint x: 263, endPoint y: 309, distance: 64.7
click at [263, 309] on div at bounding box center [264, 318] width 4 height 43
click at [382, 324] on div "oh," at bounding box center [391, 318] width 41 height 39
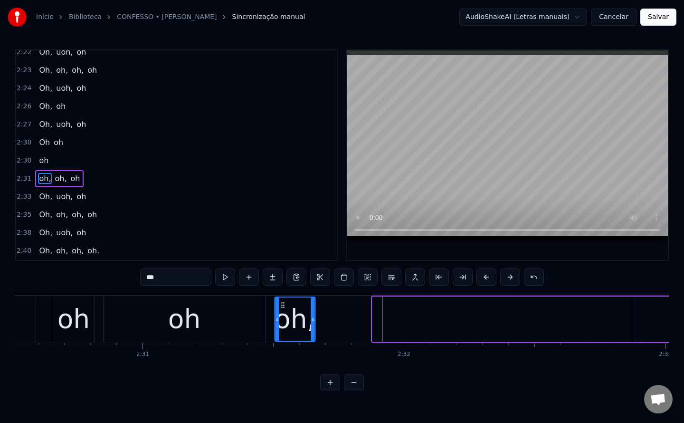
drag, startPoint x: 379, startPoint y: 304, endPoint x: 282, endPoint y: 322, distance: 99.0
click at [282, 322] on div "oh," at bounding box center [295, 318] width 40 height 43
drag, startPoint x: 313, startPoint y: 322, endPoint x: 359, endPoint y: 317, distance: 46.4
click at [359, 317] on icon at bounding box center [359, 319] width 4 height 8
click at [318, 328] on div "oh," at bounding box center [317, 318] width 41 height 39
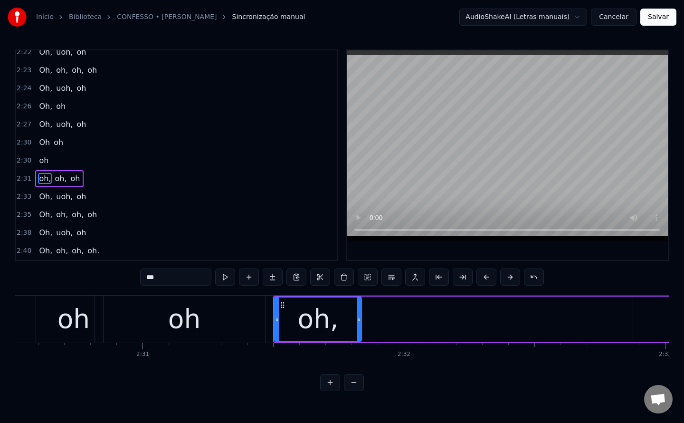
click at [189, 280] on input "***" at bounding box center [175, 276] width 71 height 17
click at [76, 322] on div "oh" at bounding box center [73, 318] width 33 height 39
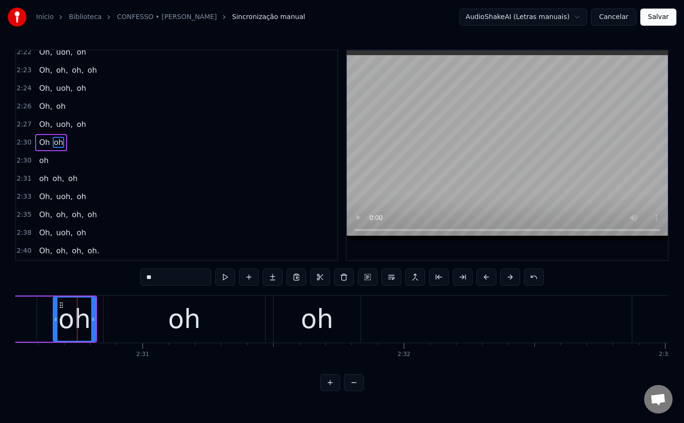
scroll to position [1456, 0]
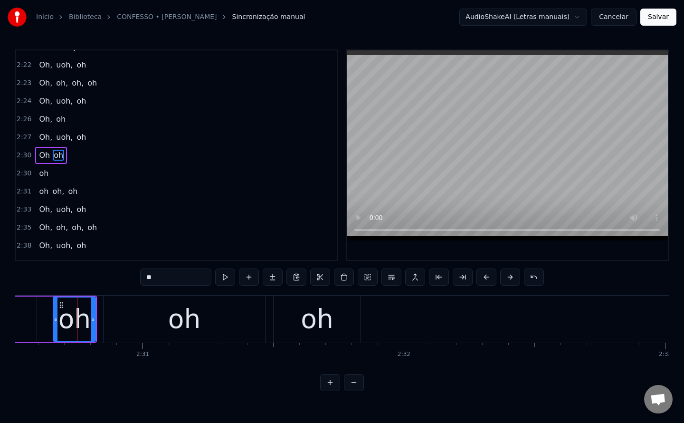
click at [65, 329] on div "oh" at bounding box center [74, 318] width 33 height 39
click at [178, 325] on div "oh" at bounding box center [184, 318] width 33 height 39
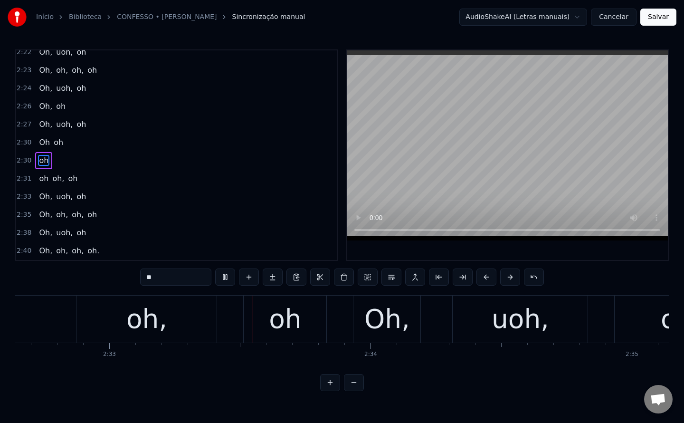
scroll to position [0, 39902]
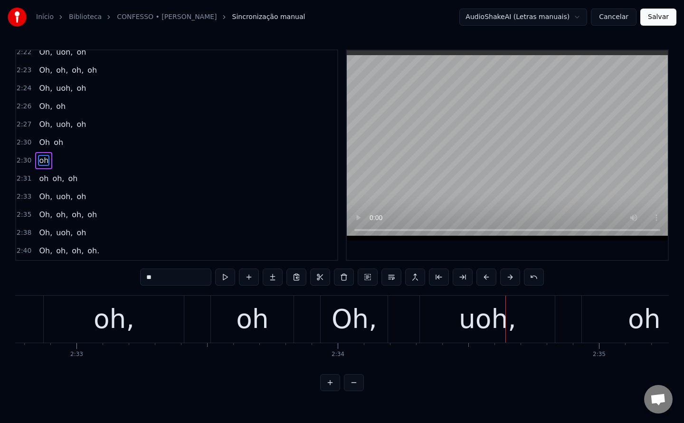
click at [74, 322] on div "oh," at bounding box center [114, 318] width 140 height 47
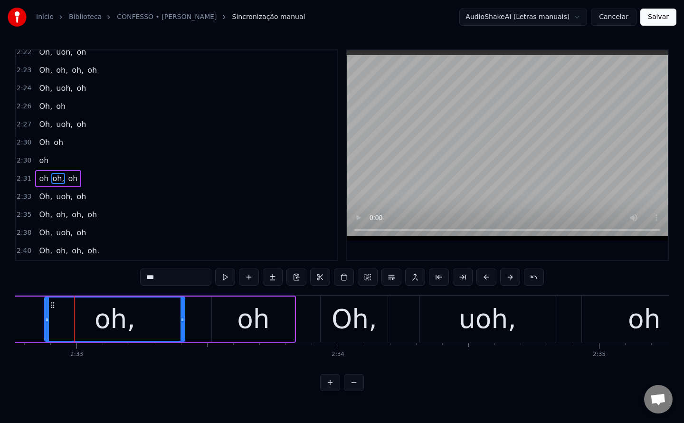
click at [15, 370] on div "Início Biblioteca CONFESSO • [PERSON_NAME] manual AudioShakeAI (Letras manuais)…" at bounding box center [342, 195] width 684 height 391
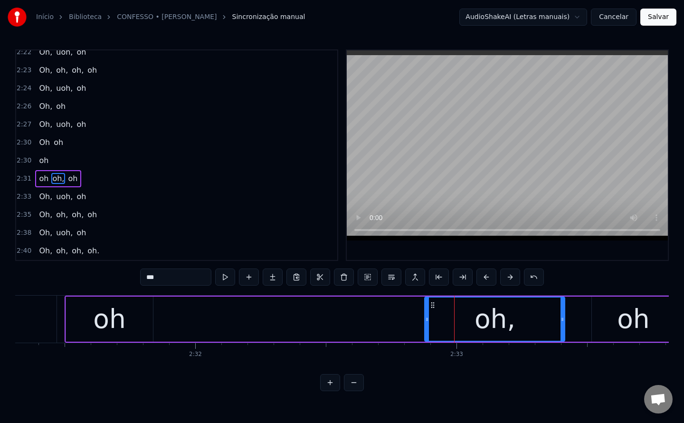
scroll to position [0, 39490]
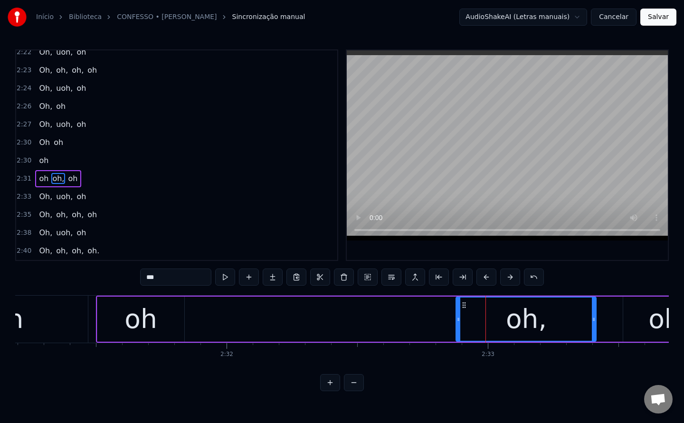
click at [164, 323] on div "oh" at bounding box center [140, 318] width 87 height 45
type input "**"
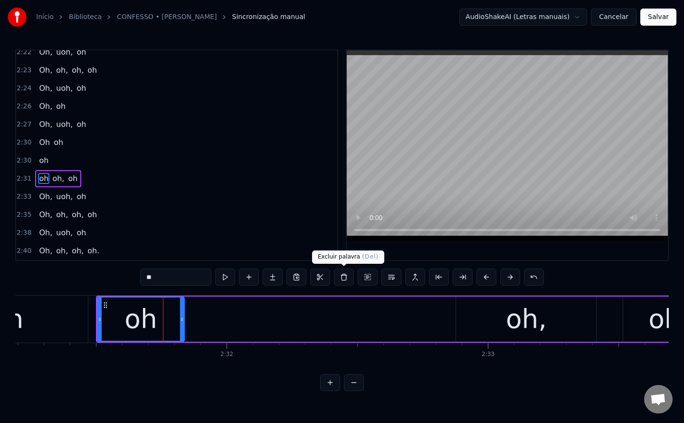
click at [343, 273] on button at bounding box center [344, 276] width 20 height 17
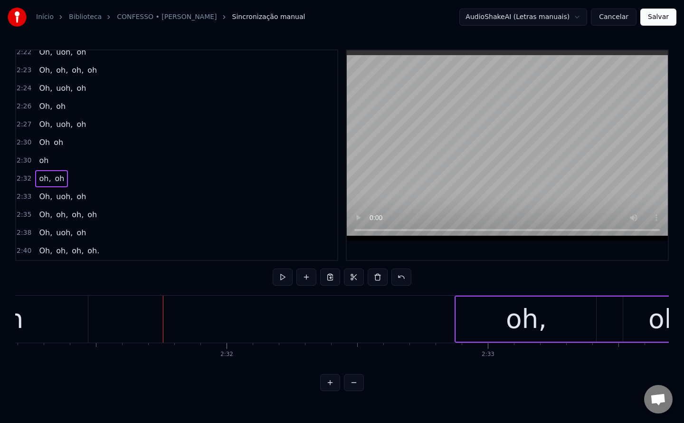
click at [61, 328] on div "oh" at bounding box center [6, 318] width 161 height 47
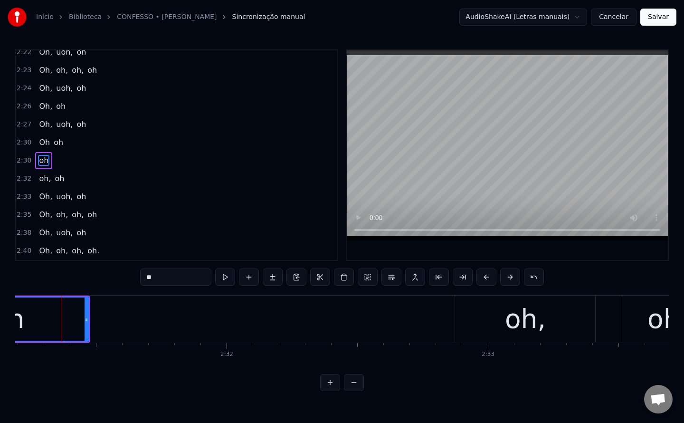
scroll to position [0, 39488]
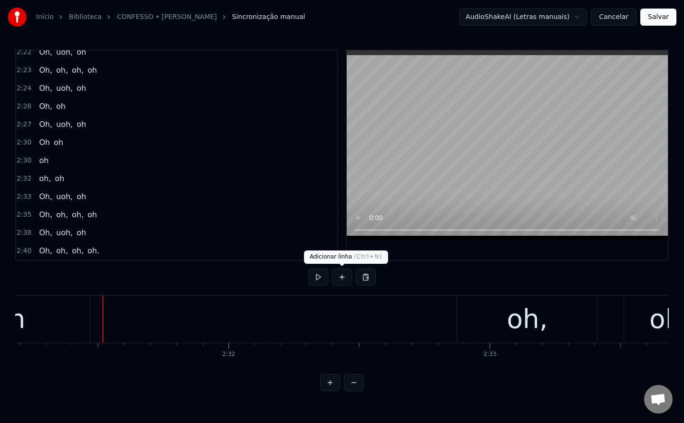
click at [339, 280] on button at bounding box center [342, 276] width 20 height 17
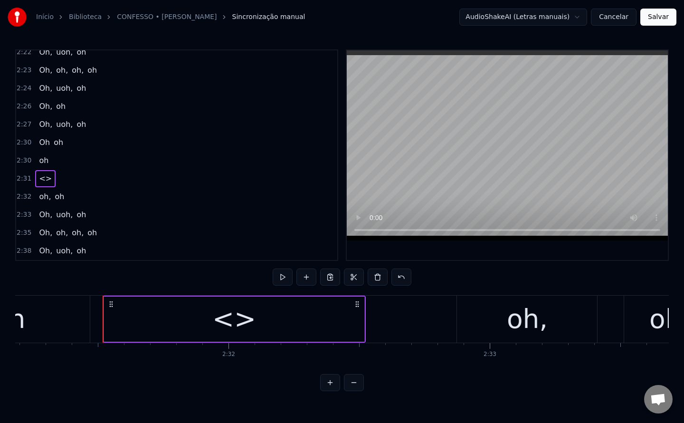
click at [360, 320] on div "<>" at bounding box center [234, 318] width 260 height 45
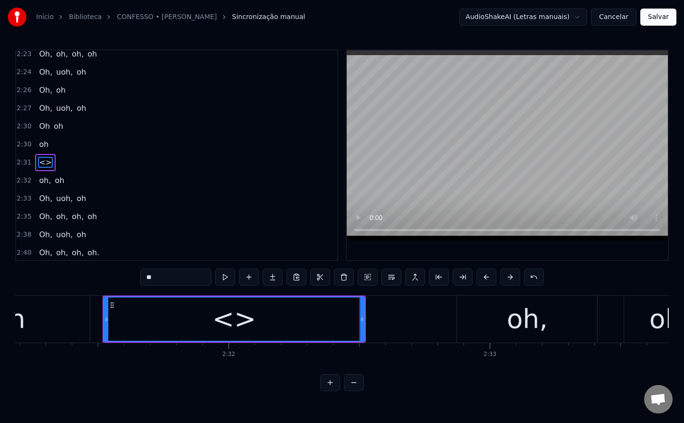
scroll to position [1487, 0]
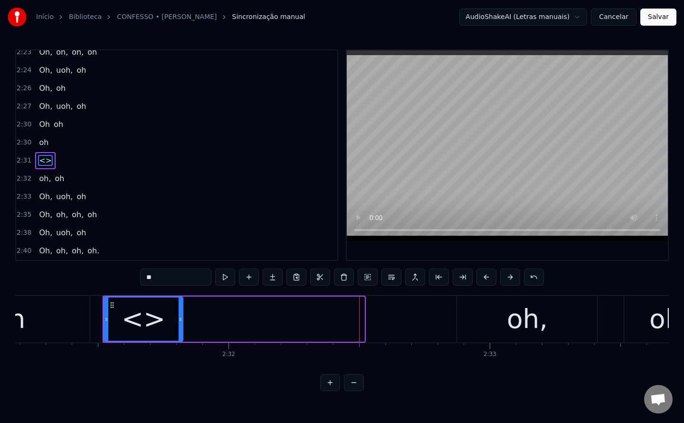
drag, startPoint x: 360, startPoint y: 320, endPoint x: 179, endPoint y: 329, distance: 181.6
click at [179, 329] on div at bounding box center [181, 318] width 4 height 43
drag, startPoint x: 161, startPoint y: 274, endPoint x: 119, endPoint y: 286, distance: 43.0
click at [119, 286] on div "0:10 Não sei se reparaste 0:11 no meu olhar 0:13 Cada vez que passas 0:14 tento…" at bounding box center [341, 219] width 653 height 341
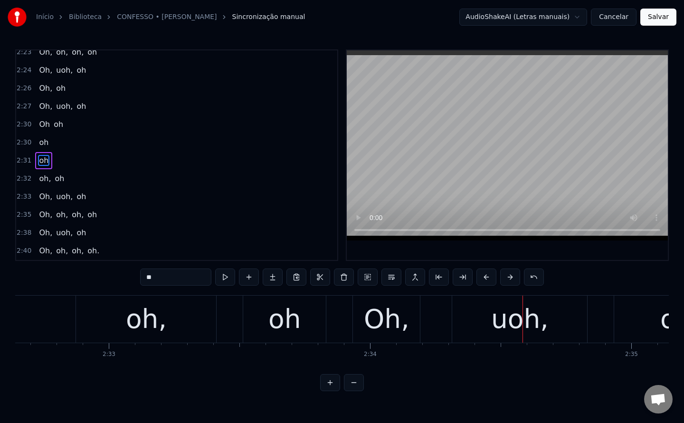
scroll to position [0, 39825]
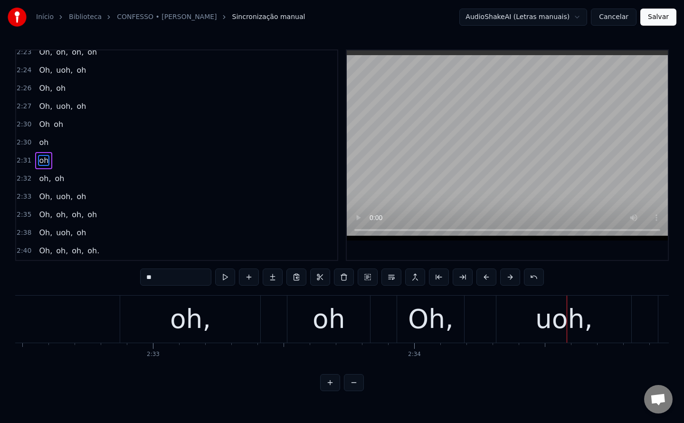
click at [165, 322] on div "oh," at bounding box center [190, 318] width 140 height 47
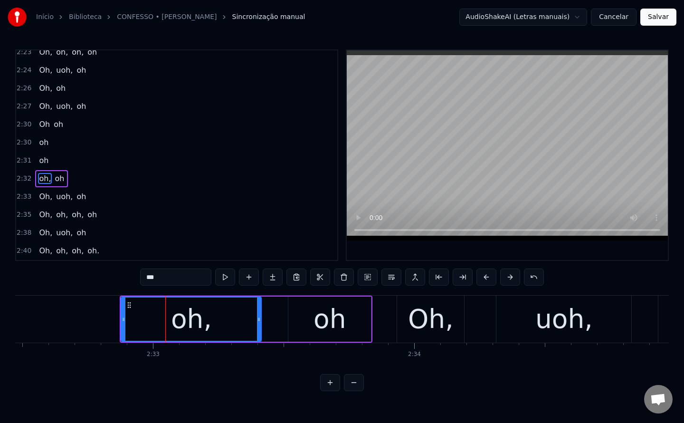
drag, startPoint x: 149, startPoint y: 276, endPoint x: 139, endPoint y: 279, distance: 10.4
click at [139, 279] on div "0:10 Não sei se reparaste 0:11 no meu olhar 0:13 Cada vez que passas 0:14 tento…" at bounding box center [341, 219] width 653 height 341
click at [314, 328] on div "oh" at bounding box center [329, 318] width 83 height 45
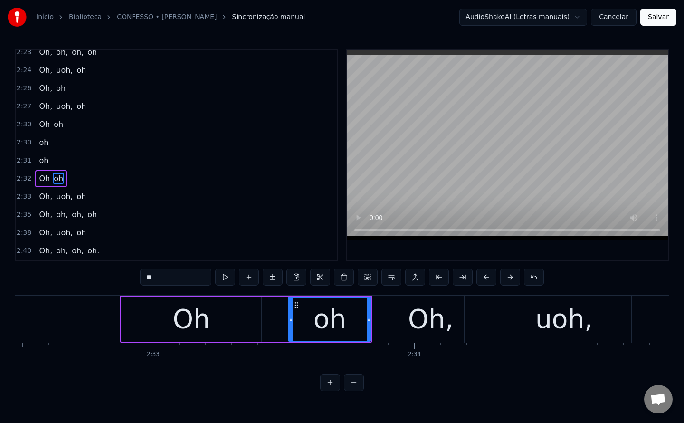
click at [435, 322] on div "Oh," at bounding box center [431, 318] width 46 height 39
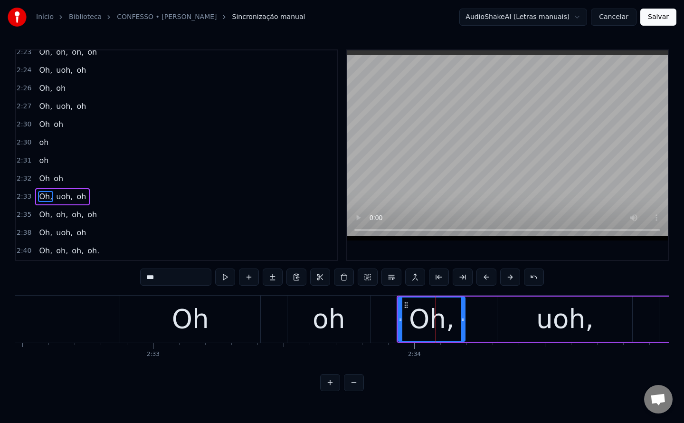
click at [146, 276] on input "***" at bounding box center [175, 276] width 71 height 17
type input "*"
click at [303, 312] on div "oh" at bounding box center [328, 318] width 83 height 47
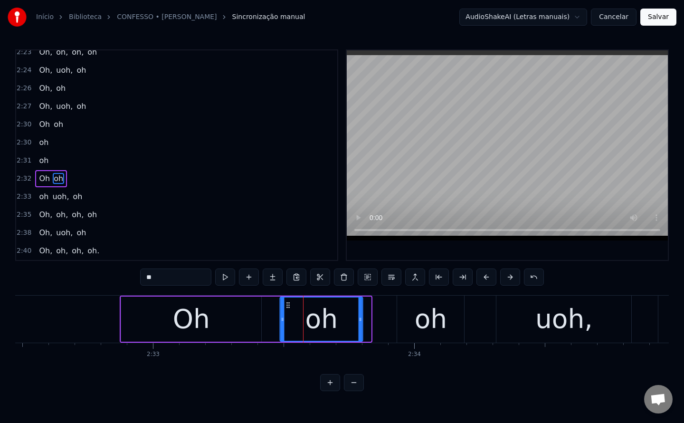
drag, startPoint x: 292, startPoint y: 305, endPoint x: 287, endPoint y: 306, distance: 4.8
click at [287, 306] on icon at bounding box center [288, 305] width 8 height 8
click at [421, 322] on div "oh" at bounding box center [431, 318] width 33 height 39
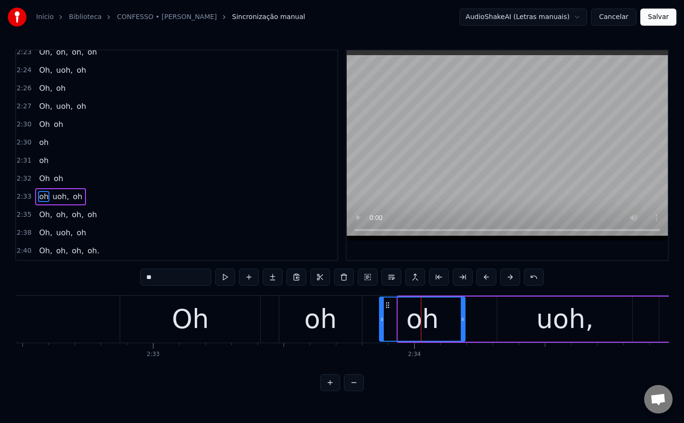
drag, startPoint x: 400, startPoint y: 316, endPoint x: 382, endPoint y: 315, distance: 18.5
click at [382, 315] on icon at bounding box center [382, 319] width 4 height 8
click at [464, 320] on icon at bounding box center [463, 319] width 4 height 8
click at [571, 316] on div "uoh," at bounding box center [564, 318] width 57 height 39
type input "****"
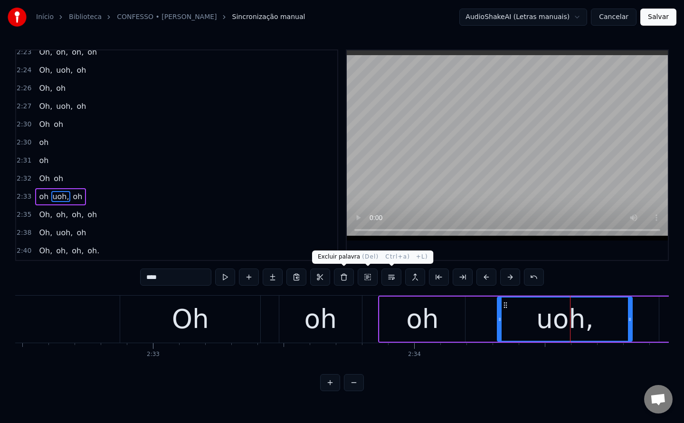
click at [348, 278] on button at bounding box center [344, 276] width 20 height 17
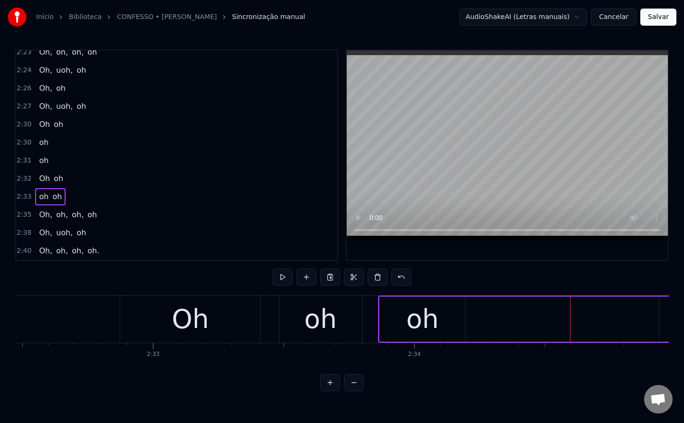
click at [412, 318] on div "oh" at bounding box center [422, 318] width 33 height 39
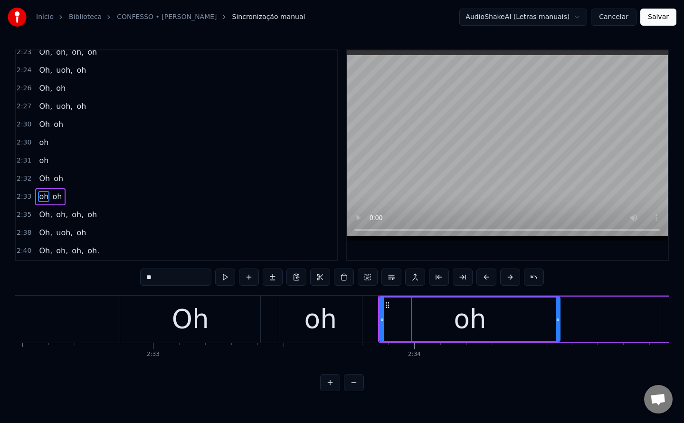
drag, startPoint x: 463, startPoint y: 319, endPoint x: 558, endPoint y: 310, distance: 95.5
click at [558, 310] on div at bounding box center [558, 318] width 4 height 43
click at [442, 330] on div "oh" at bounding box center [470, 318] width 180 height 43
click at [54, 179] on span "oh" at bounding box center [58, 178] width 11 height 11
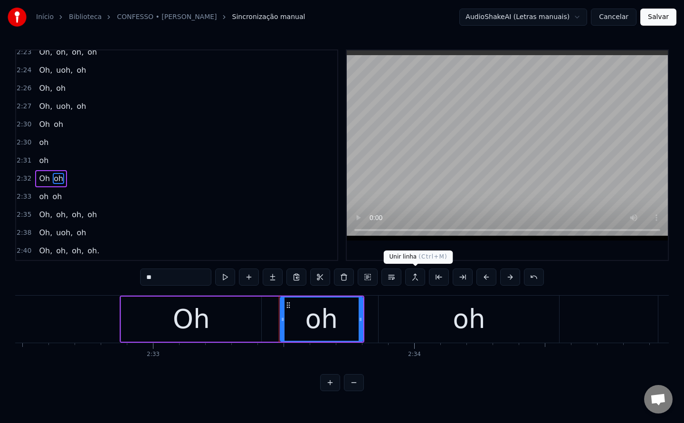
click at [420, 280] on button at bounding box center [415, 276] width 20 height 17
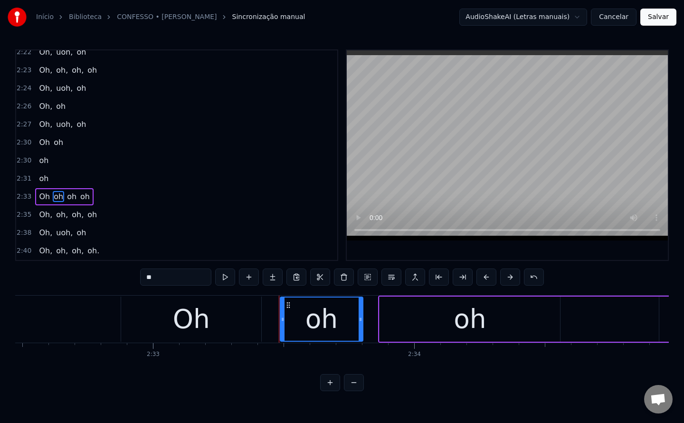
scroll to position [1469, 0]
click at [66, 197] on span "oh" at bounding box center [71, 196] width 11 height 11
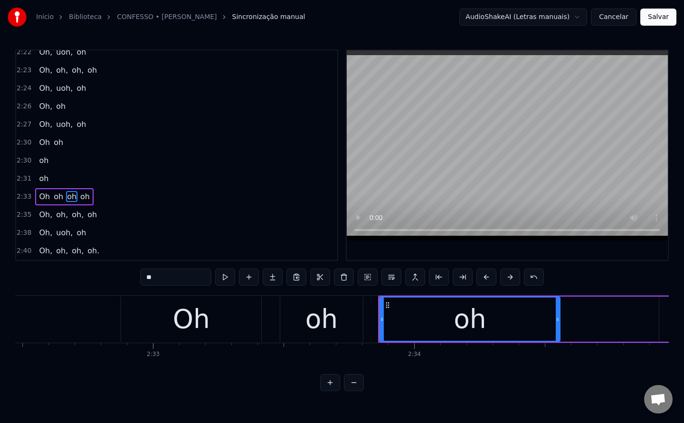
click at [81, 194] on span "oh" at bounding box center [84, 196] width 11 height 11
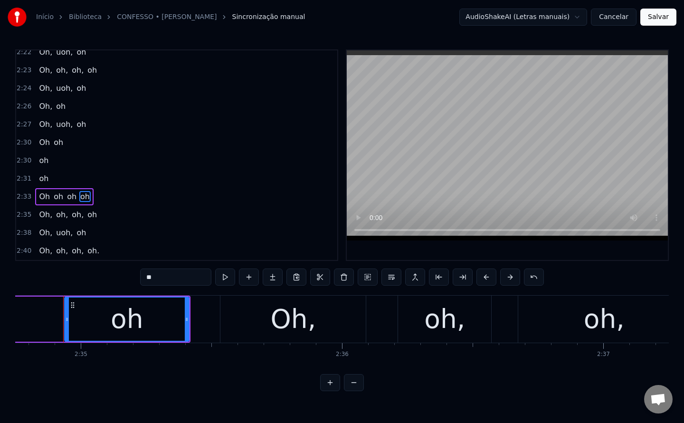
scroll to position [0, 40420]
click at [345, 279] on button at bounding box center [344, 276] width 20 height 17
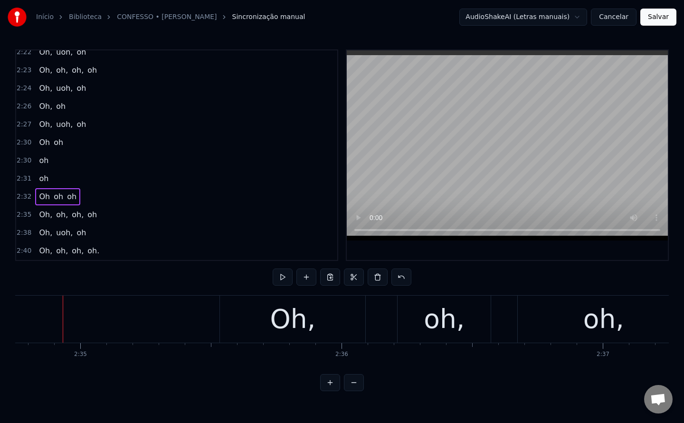
click at [257, 323] on div "Oh," at bounding box center [292, 318] width 145 height 47
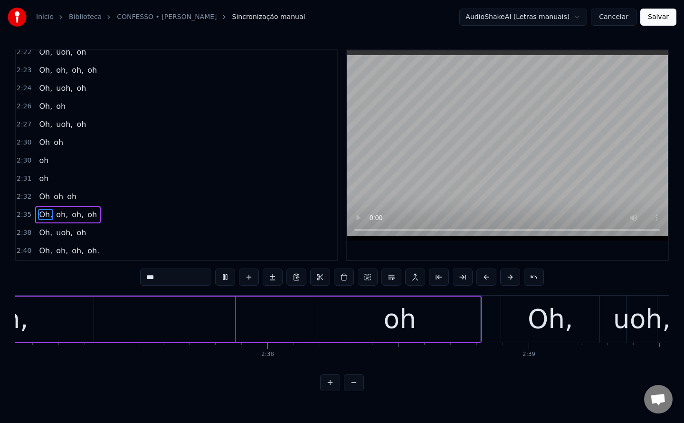
scroll to position [0, 41018]
click at [402, 327] on div "oh" at bounding box center [399, 318] width 33 height 39
type input "**"
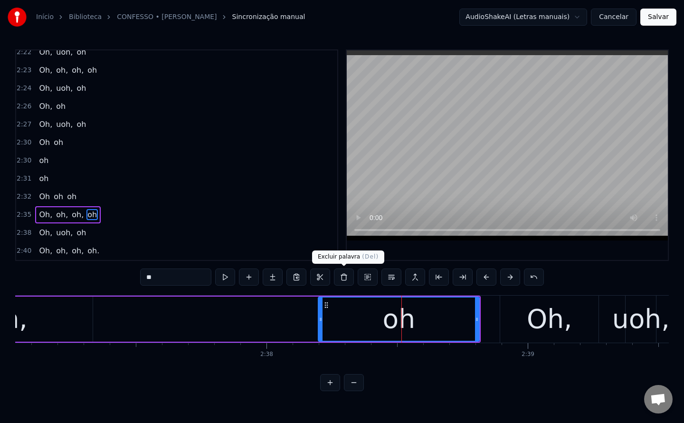
click at [348, 280] on button at bounding box center [344, 276] width 20 height 17
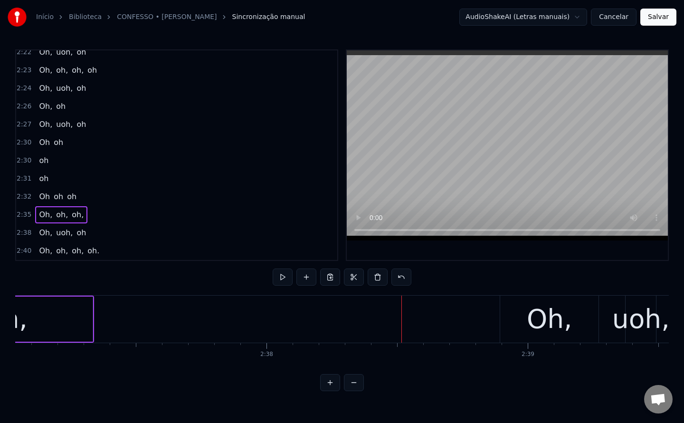
click at [558, 324] on div "Oh," at bounding box center [550, 318] width 46 height 39
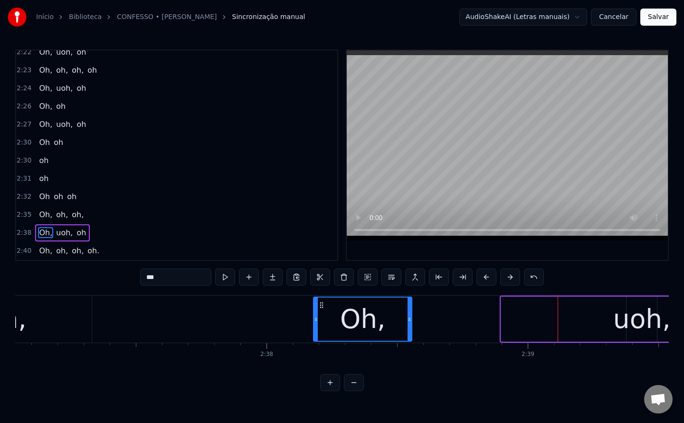
drag, startPoint x: 507, startPoint y: 303, endPoint x: 320, endPoint y: 315, distance: 188.0
click at [320, 315] on div "Oh," at bounding box center [362, 318] width 97 height 43
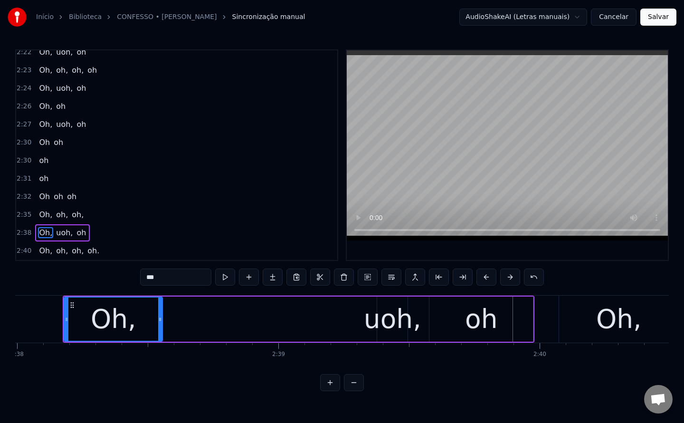
scroll to position [0, 41242]
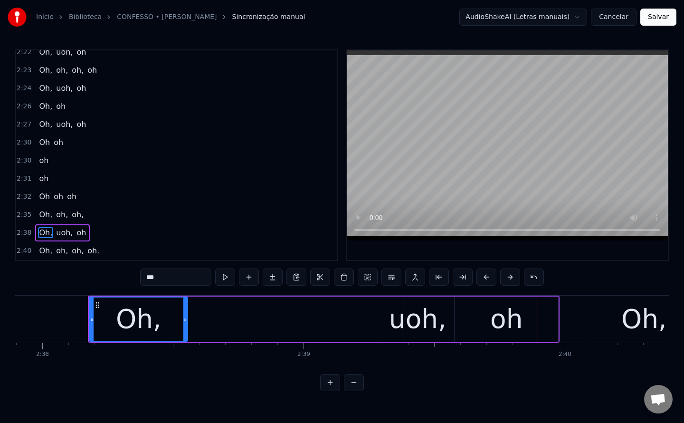
click at [411, 313] on div "uoh," at bounding box center [417, 318] width 57 height 39
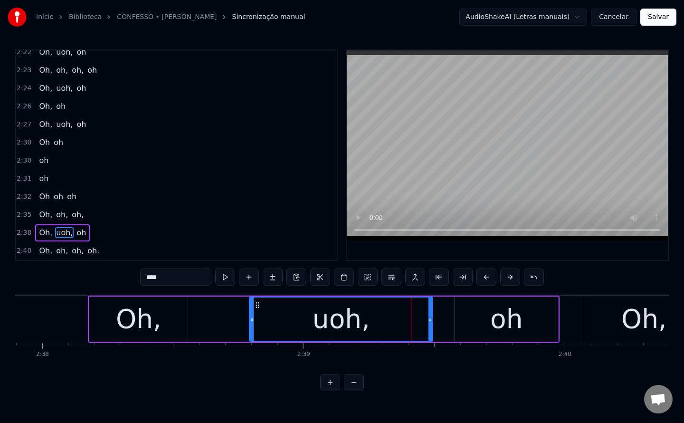
drag, startPoint x: 403, startPoint y: 314, endPoint x: 251, endPoint y: 329, distance: 152.7
click at [251, 329] on div at bounding box center [252, 318] width 4 height 43
click at [155, 316] on div "Oh," at bounding box center [139, 318] width 46 height 39
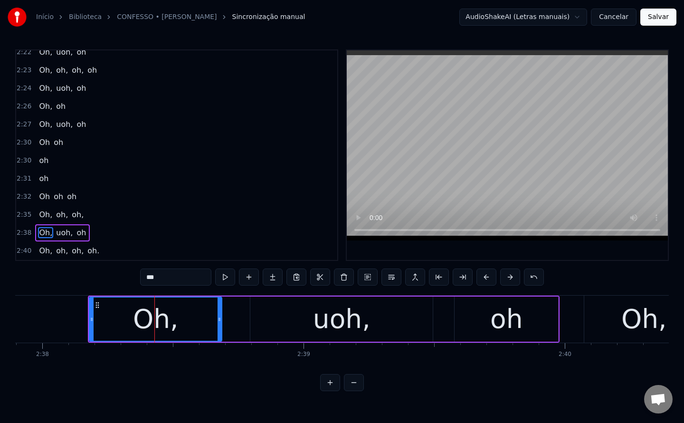
drag, startPoint x: 186, startPoint y: 319, endPoint x: 220, endPoint y: 314, distance: 34.9
click at [220, 314] on div at bounding box center [220, 318] width 4 height 43
click at [171, 316] on div "Oh," at bounding box center [156, 318] width 46 height 39
click at [195, 270] on input "***" at bounding box center [175, 276] width 71 height 17
click at [344, 325] on div "uoh," at bounding box center [341, 318] width 57 height 39
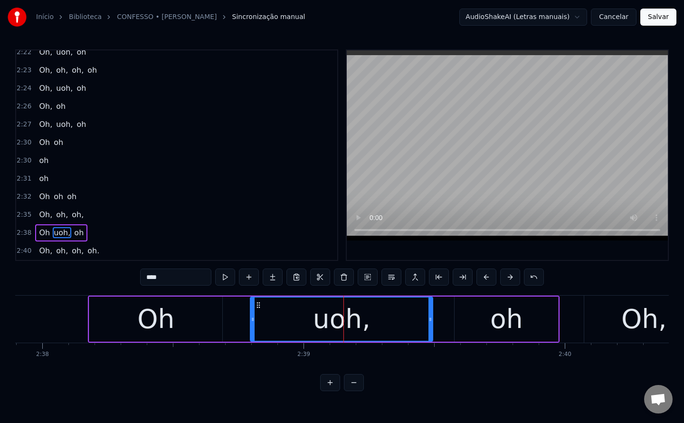
click at [178, 282] on input "****" at bounding box center [175, 276] width 71 height 17
click at [40, 214] on span "Oh," at bounding box center [45, 214] width 15 height 11
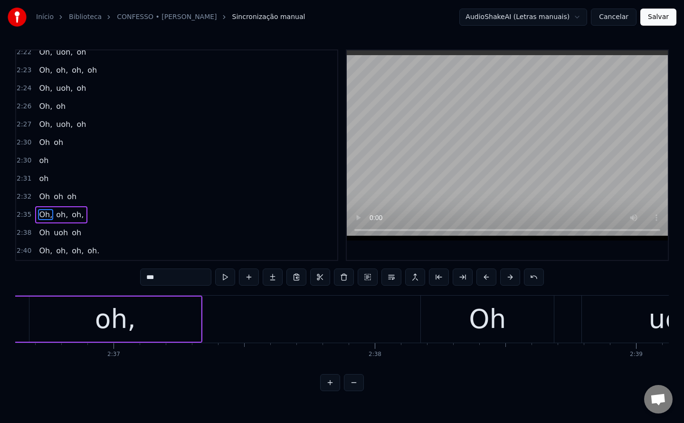
click at [174, 278] on input "***" at bounding box center [175, 276] width 71 height 17
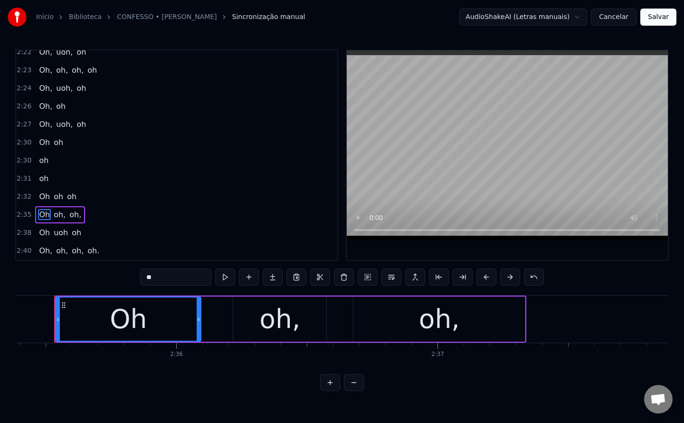
scroll to position [0, 40577]
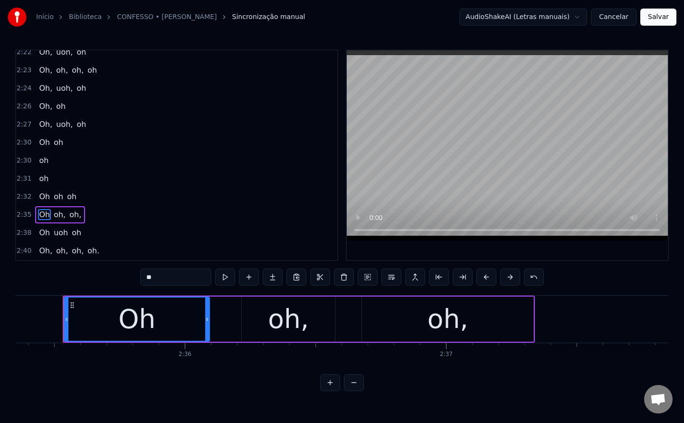
click at [60, 214] on span "oh," at bounding box center [60, 214] width 14 height 11
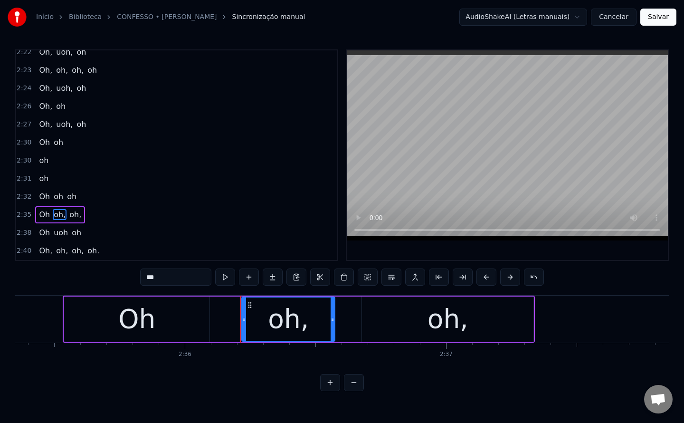
click at [190, 282] on input "***" at bounding box center [175, 276] width 71 height 17
click at [66, 217] on span "oh," at bounding box center [73, 214] width 14 height 11
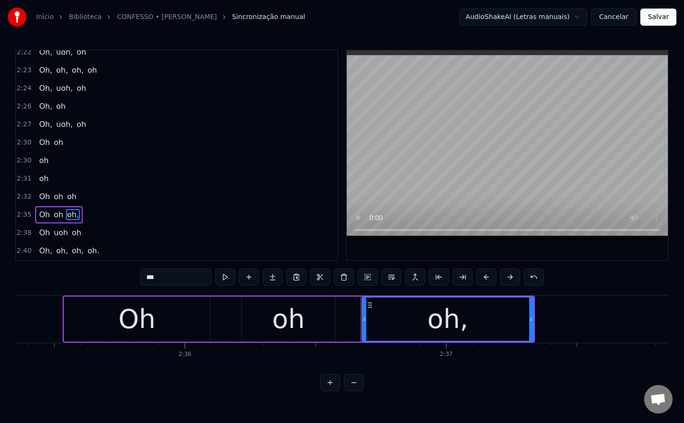
click at [188, 281] on input "***" at bounding box center [175, 276] width 71 height 17
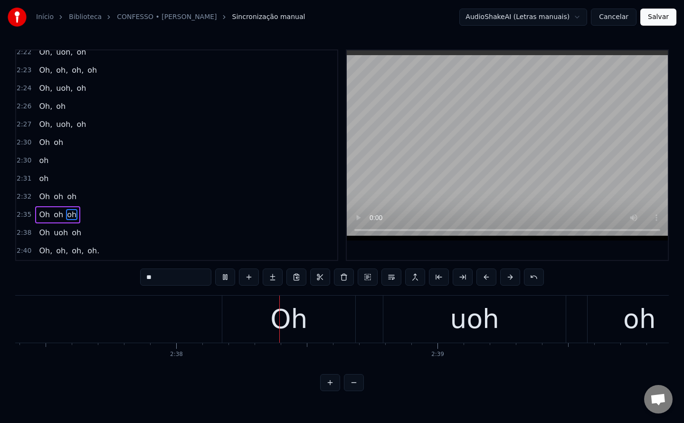
scroll to position [0, 41139]
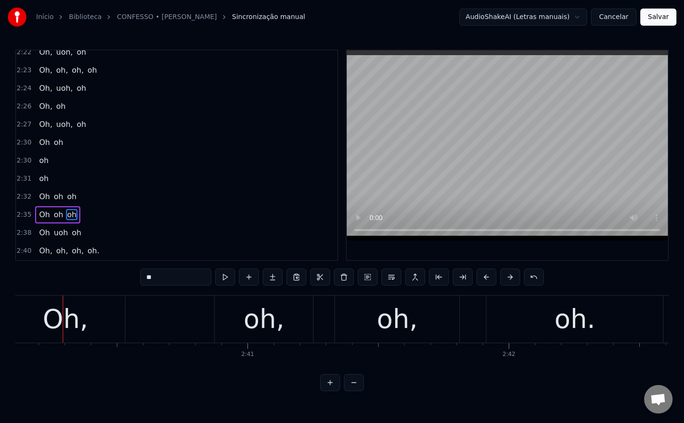
click at [53, 231] on span "uoh" at bounding box center [61, 232] width 16 height 11
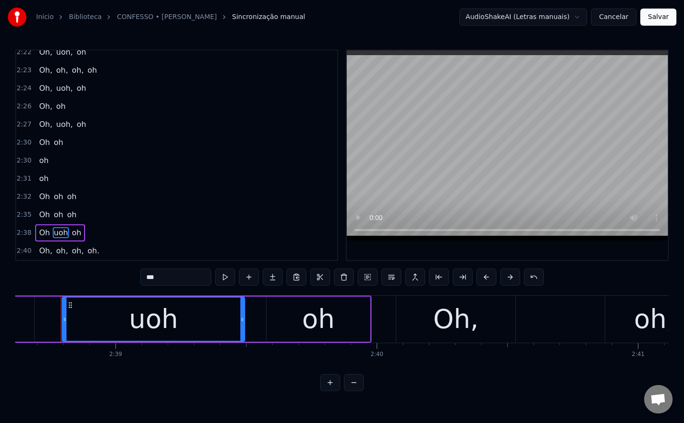
scroll to position [0, 41428]
click at [154, 280] on input "***" at bounding box center [175, 276] width 71 height 17
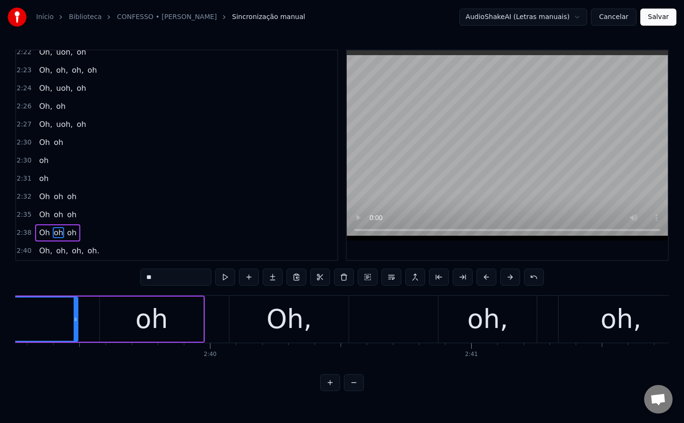
scroll to position [0, 41539]
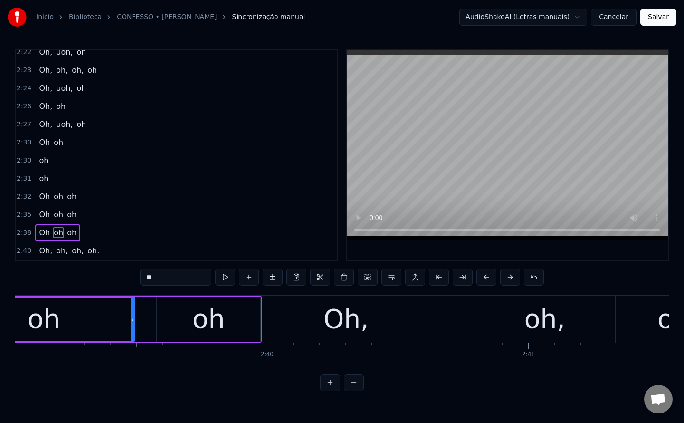
click at [348, 322] on div "Oh," at bounding box center [346, 318] width 46 height 39
type input "***"
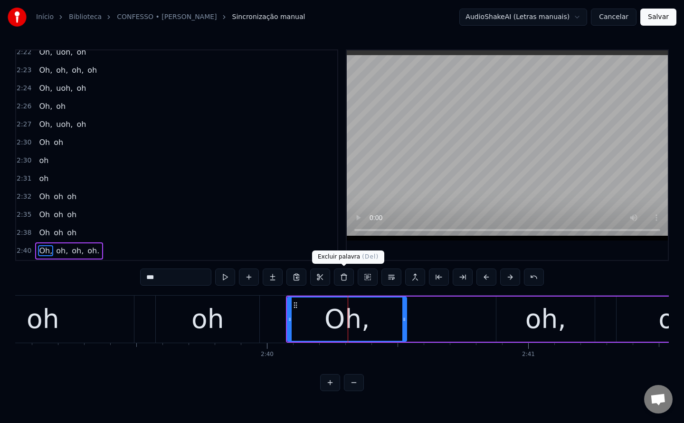
click at [343, 281] on button at bounding box center [344, 276] width 20 height 17
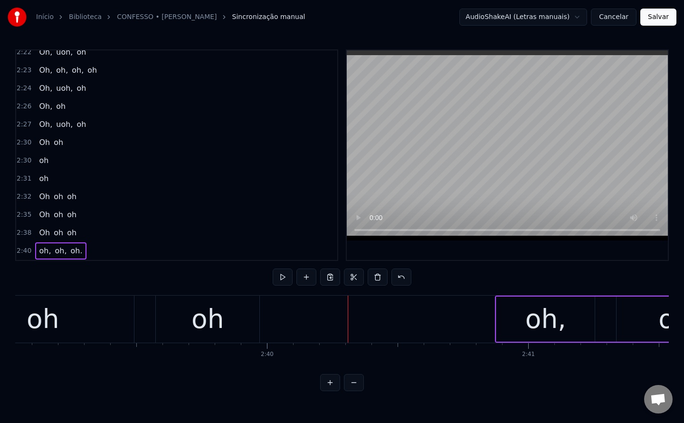
click at [538, 325] on div "oh," at bounding box center [545, 318] width 41 height 39
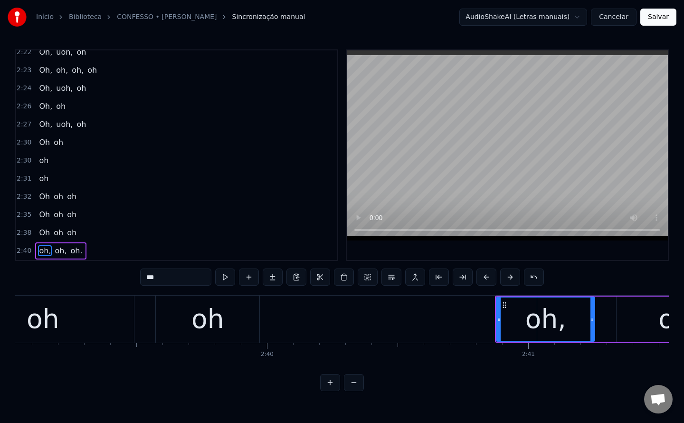
click at [141, 281] on input "***" at bounding box center [175, 276] width 71 height 17
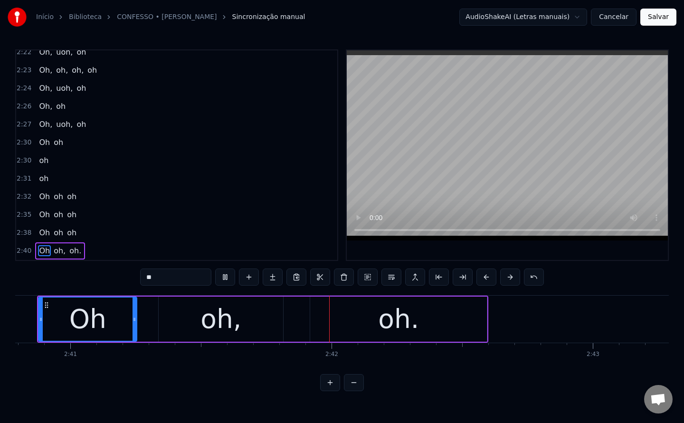
scroll to position [0, 42135]
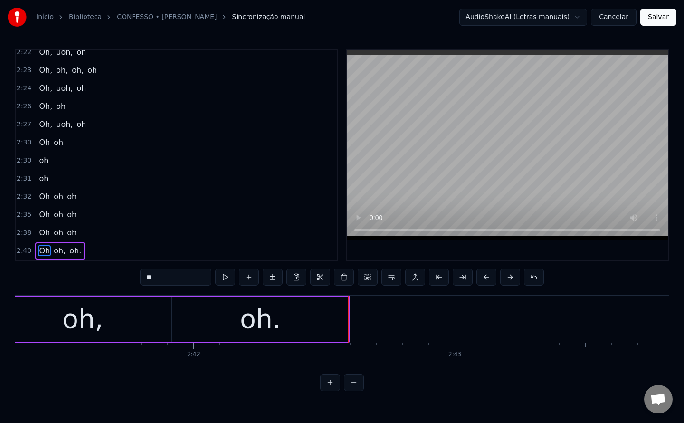
click at [64, 325] on div "oh," at bounding box center [82, 318] width 124 height 45
click at [166, 277] on input "***" at bounding box center [175, 276] width 71 height 17
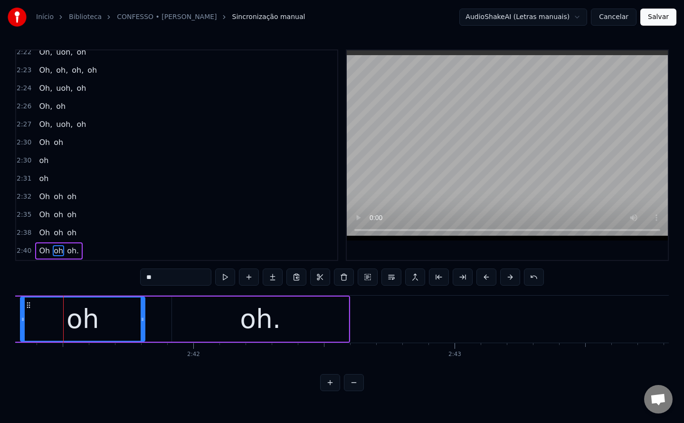
click at [45, 128] on span "Oh," at bounding box center [45, 124] width 15 height 11
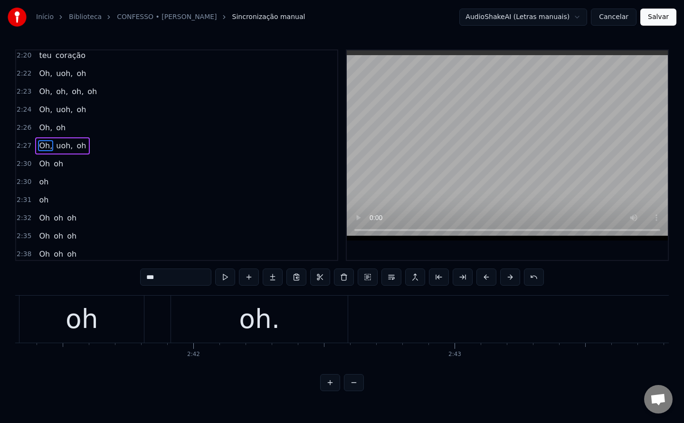
scroll to position [1438, 0]
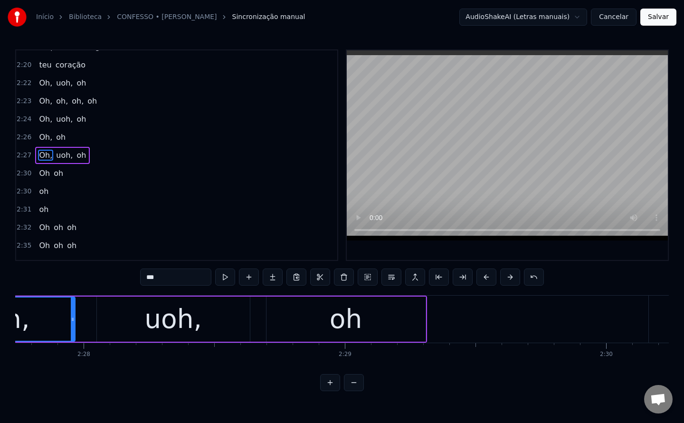
click at [171, 277] on input "***" at bounding box center [175, 276] width 71 height 17
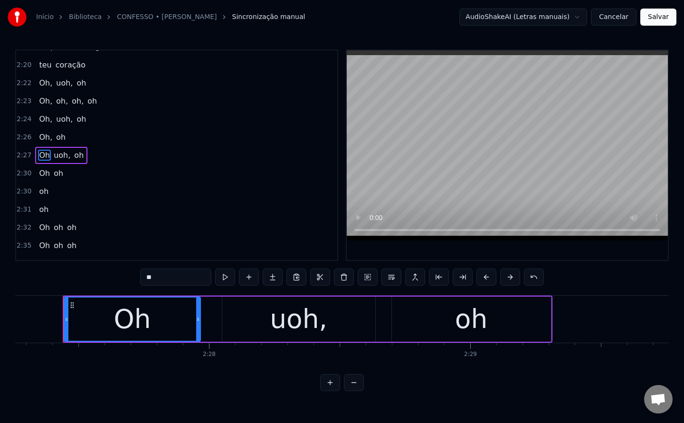
click at [59, 158] on span "uoh," at bounding box center [62, 155] width 19 height 11
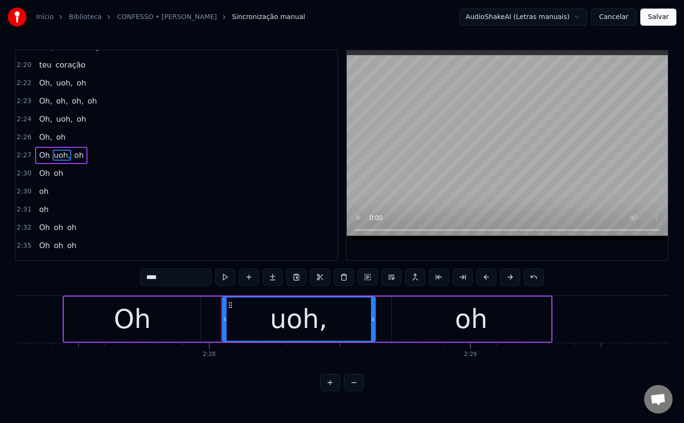
click at [173, 275] on input "****" at bounding box center [175, 276] width 71 height 17
click at [46, 136] on span "Oh," at bounding box center [45, 137] width 15 height 11
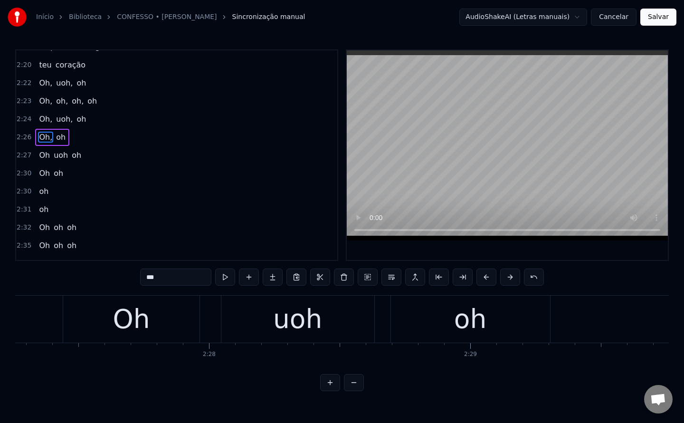
scroll to position [1435, 0]
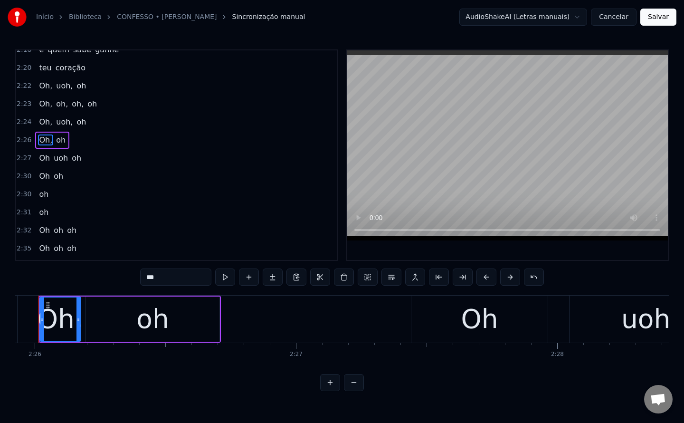
click at [180, 274] on input "***" at bounding box center [175, 276] width 71 height 17
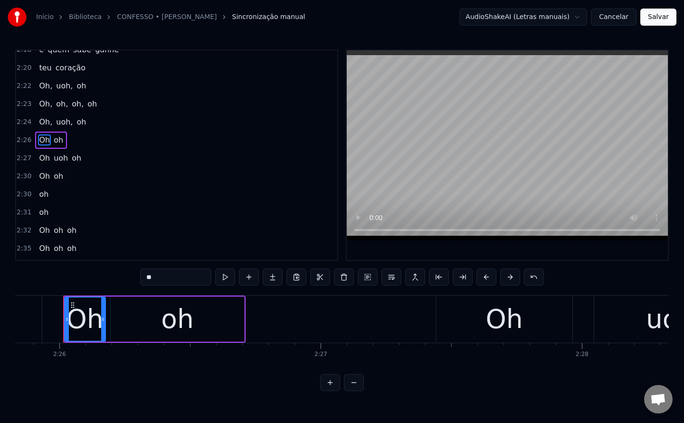
click at [42, 123] on span "Oh," at bounding box center [45, 121] width 15 height 11
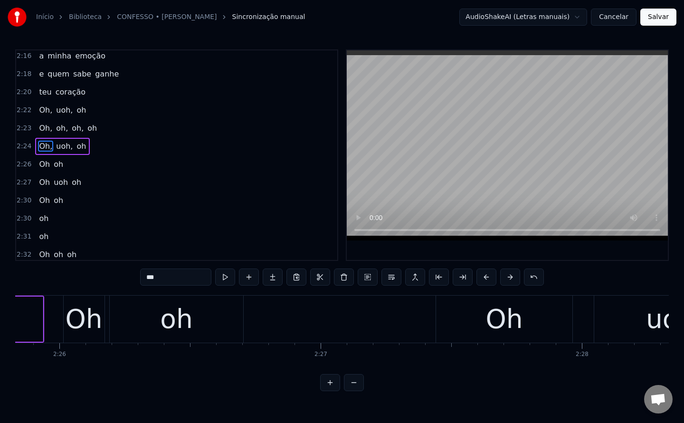
scroll to position [1402, 0]
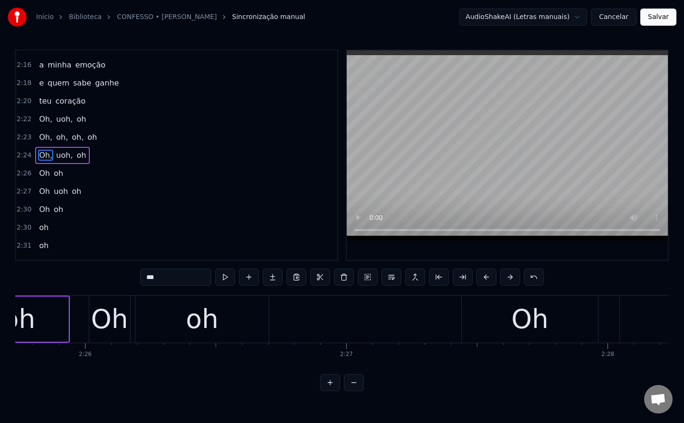
click at [176, 274] on input "***" at bounding box center [175, 276] width 71 height 17
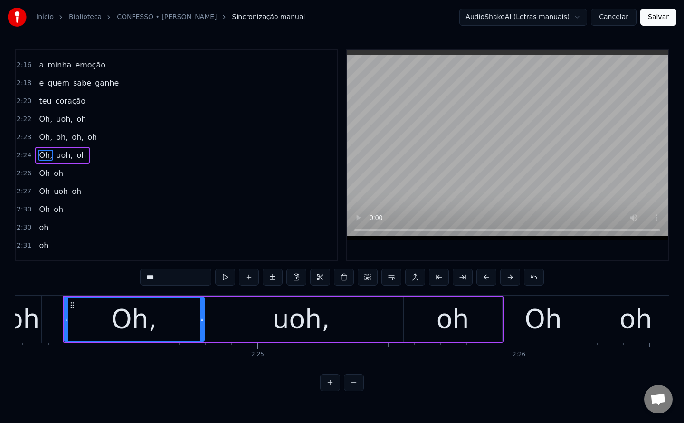
scroll to position [0, 37631]
click at [59, 153] on span "uoh," at bounding box center [62, 155] width 19 height 11
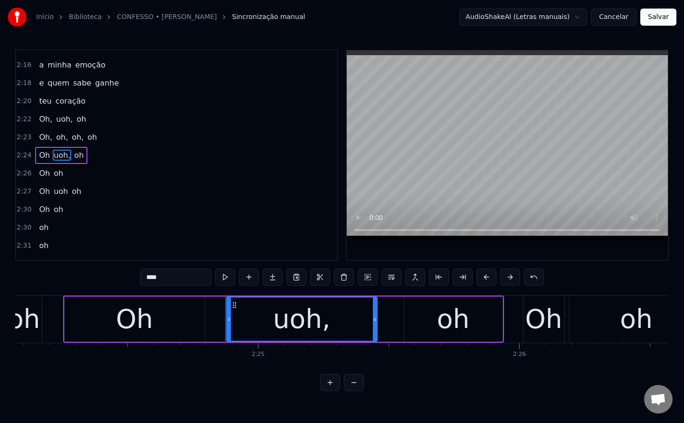
click at [169, 277] on input "****" at bounding box center [175, 276] width 71 height 17
click at [40, 136] on span "Oh," at bounding box center [45, 137] width 15 height 11
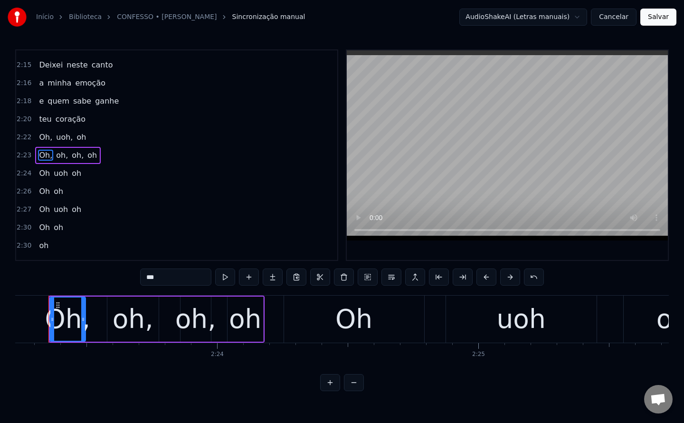
scroll to position [0, 37395]
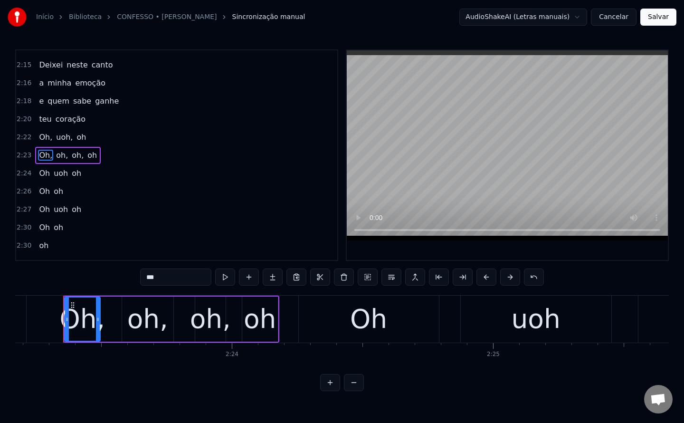
click at [184, 271] on input "***" at bounding box center [175, 276] width 71 height 17
click at [57, 157] on span "oh," at bounding box center [60, 155] width 14 height 11
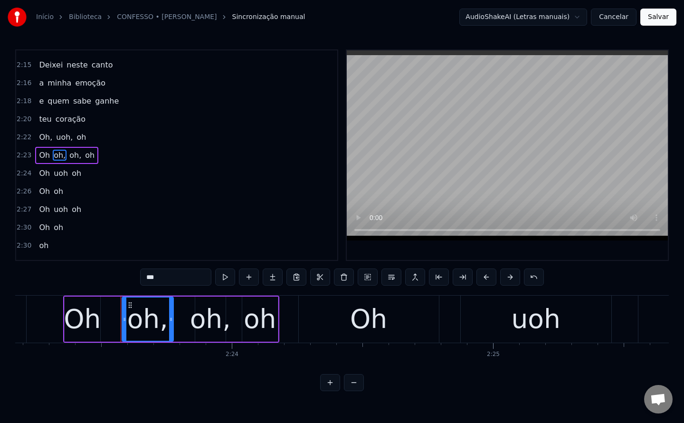
click at [179, 276] on input "***" at bounding box center [175, 276] width 71 height 17
click at [69, 158] on span "oh," at bounding box center [73, 155] width 14 height 11
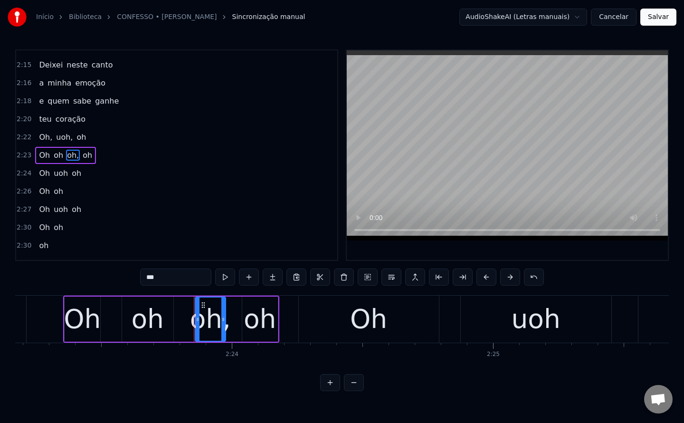
click at [180, 278] on input "***" at bounding box center [175, 276] width 71 height 17
click at [43, 140] on span "Oh," at bounding box center [45, 137] width 15 height 11
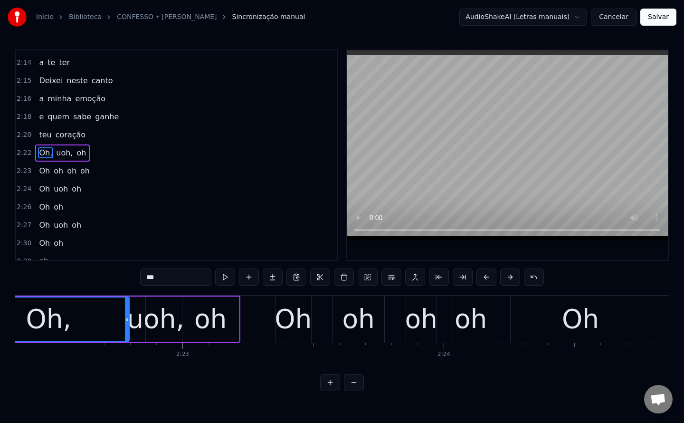
scroll to position [0, 37087]
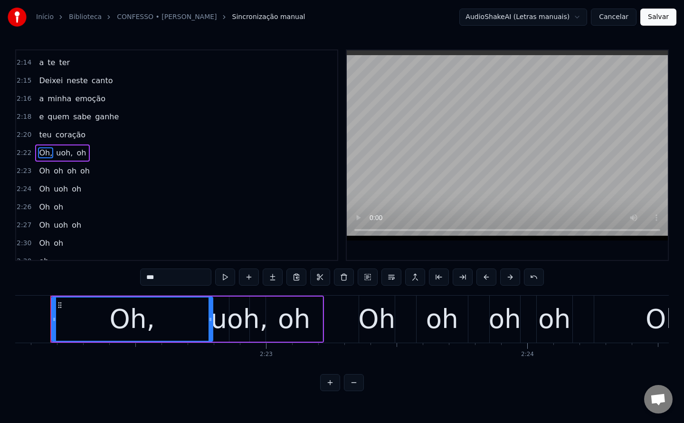
click at [174, 276] on input "***" at bounding box center [175, 276] width 71 height 17
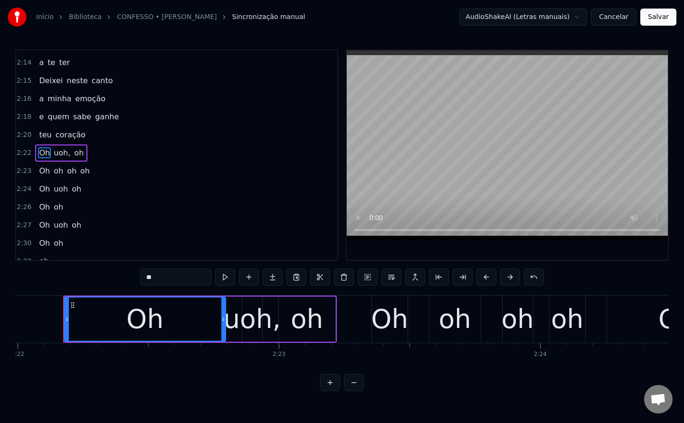
click at [60, 153] on span "uoh," at bounding box center [62, 152] width 19 height 11
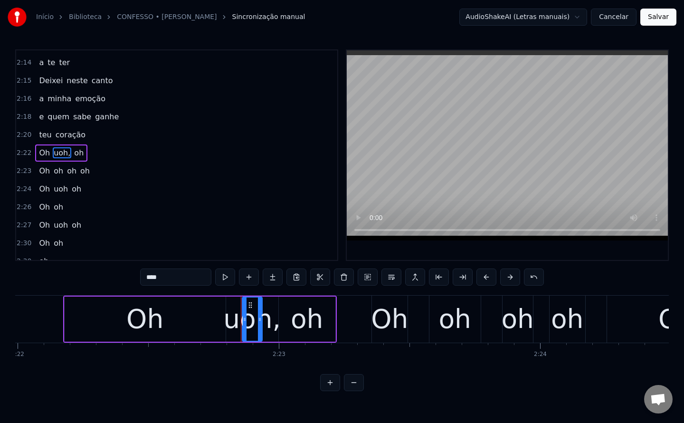
scroll to position [1366, 0]
click at [185, 282] on input "****" at bounding box center [175, 276] width 71 height 17
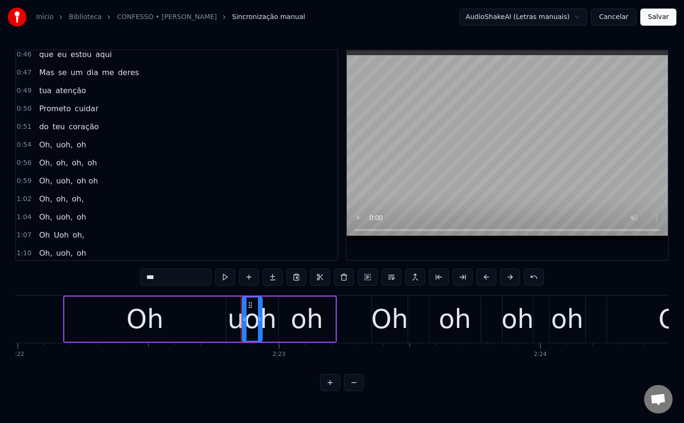
scroll to position [416, 0]
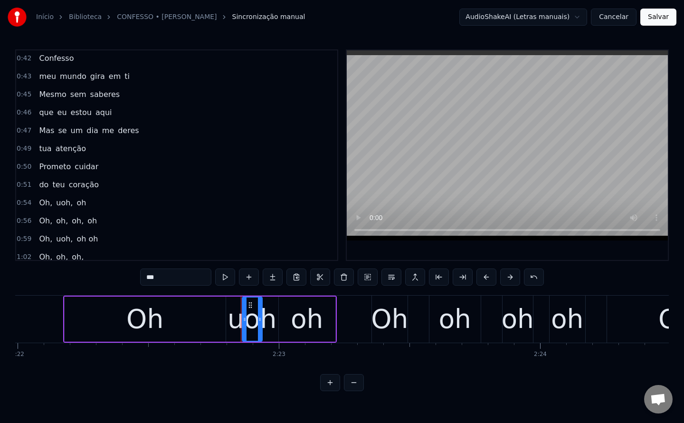
click at [39, 203] on span "Oh," at bounding box center [45, 202] width 15 height 11
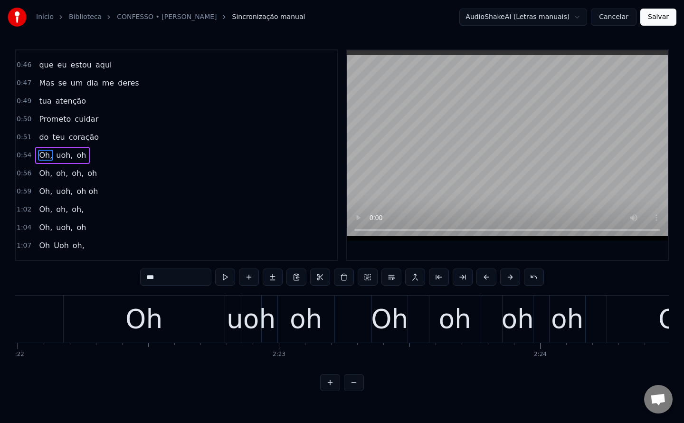
scroll to position [464, 0]
click at [176, 278] on input "***" at bounding box center [175, 276] width 71 height 17
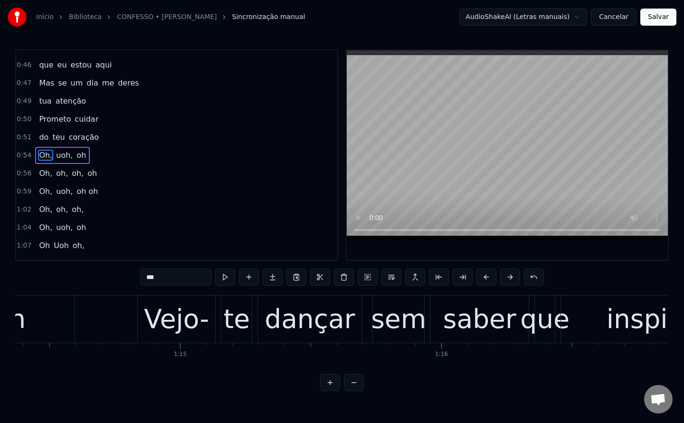
scroll to position [0, 14093]
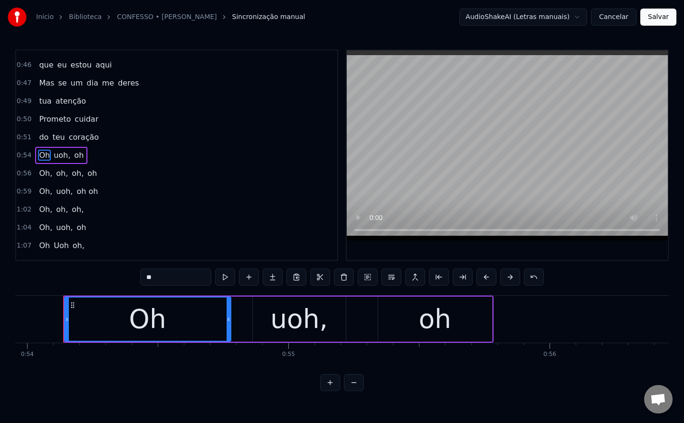
click at [58, 157] on span "uoh," at bounding box center [62, 155] width 19 height 11
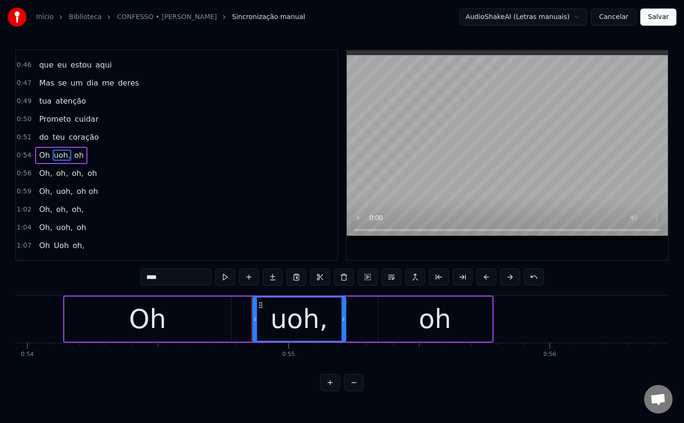
click at [189, 275] on input "****" at bounding box center [175, 276] width 71 height 17
click at [43, 173] on span "Oh," at bounding box center [45, 173] width 15 height 11
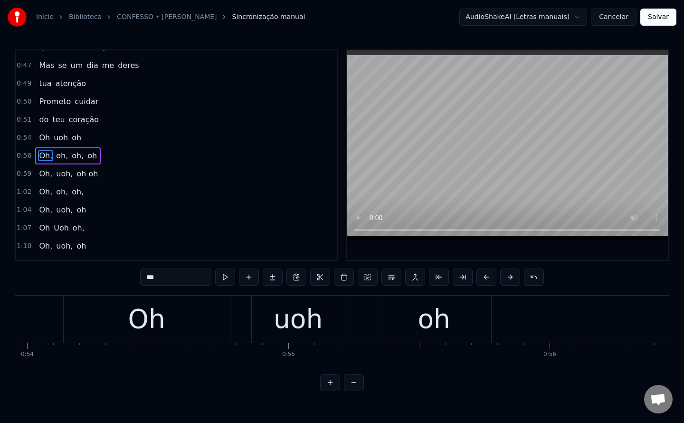
scroll to position [482, 0]
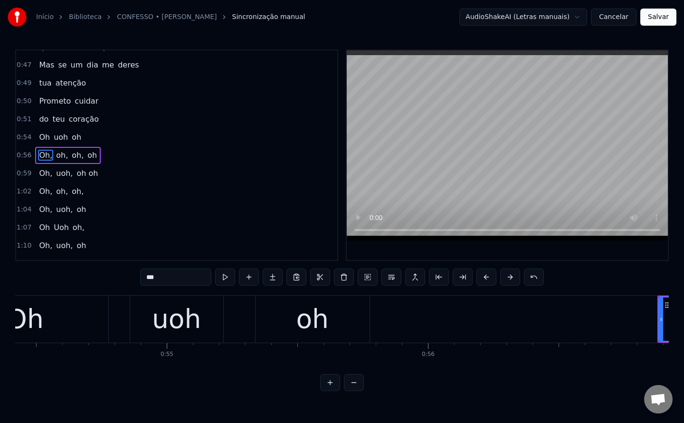
click at [183, 282] on input "***" at bounding box center [175, 276] width 71 height 17
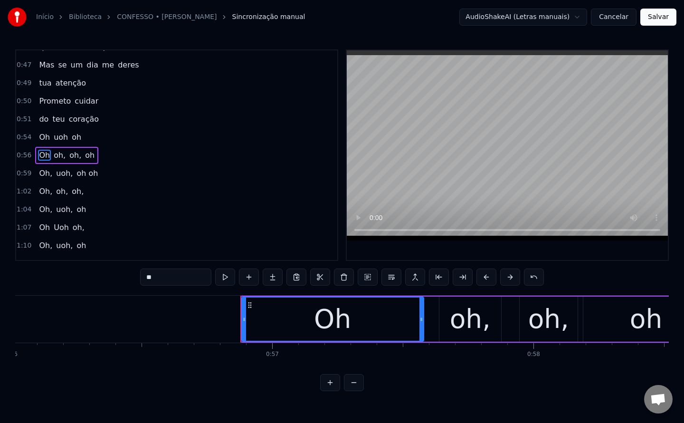
scroll to position [0, 14808]
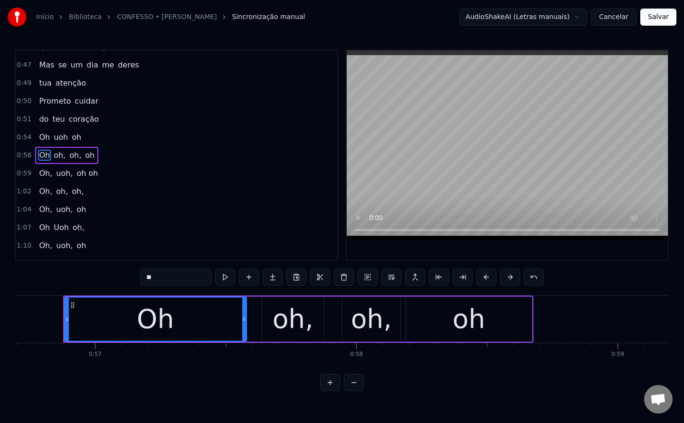
click at [60, 158] on span "oh," at bounding box center [60, 155] width 14 height 11
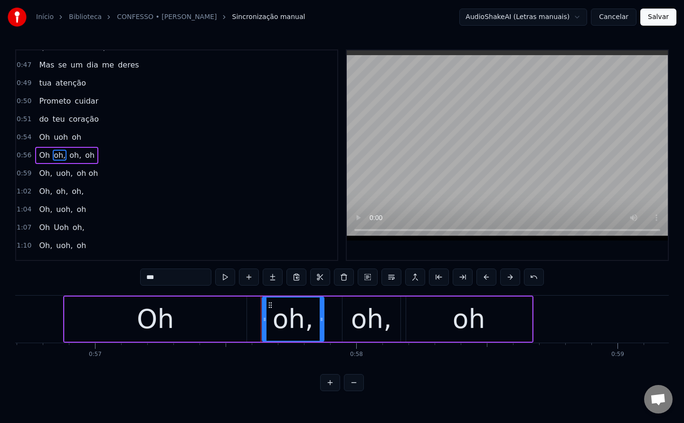
click at [188, 279] on input "***" at bounding box center [175, 276] width 71 height 17
click at [69, 156] on span "oh," at bounding box center [73, 155] width 14 height 11
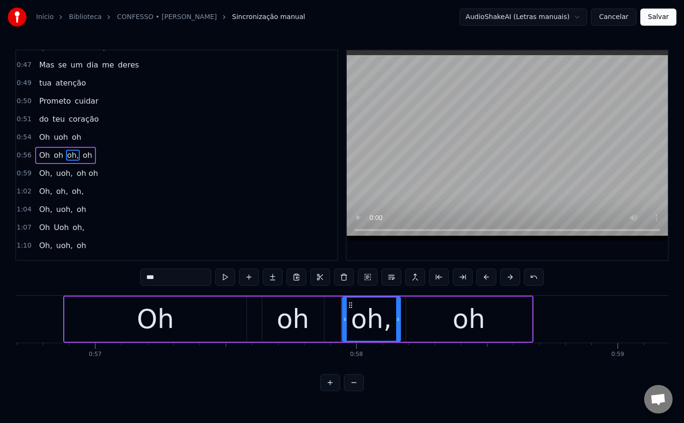
click at [187, 284] on input "***" at bounding box center [175, 276] width 71 height 17
click at [45, 174] on span "Oh," at bounding box center [45, 173] width 15 height 11
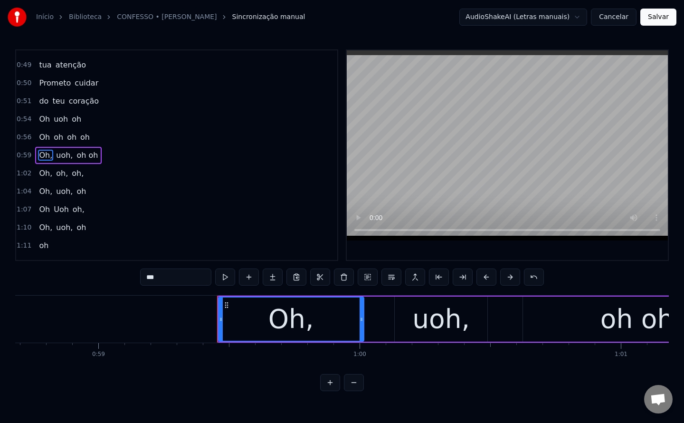
scroll to position [0, 15481]
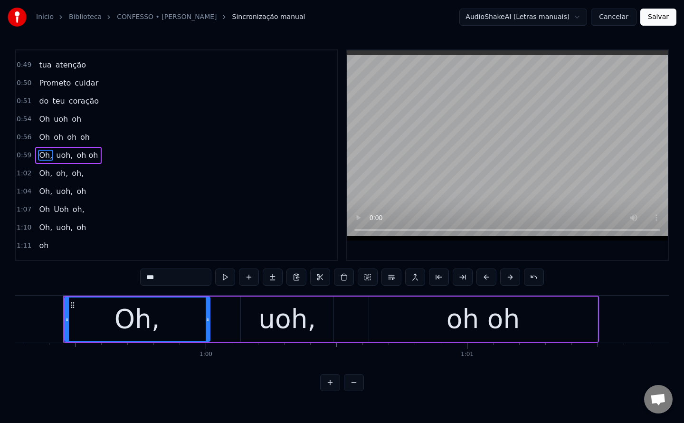
click at [179, 276] on input "***" at bounding box center [175, 276] width 71 height 17
click at [62, 153] on span "uoh," at bounding box center [62, 155] width 19 height 11
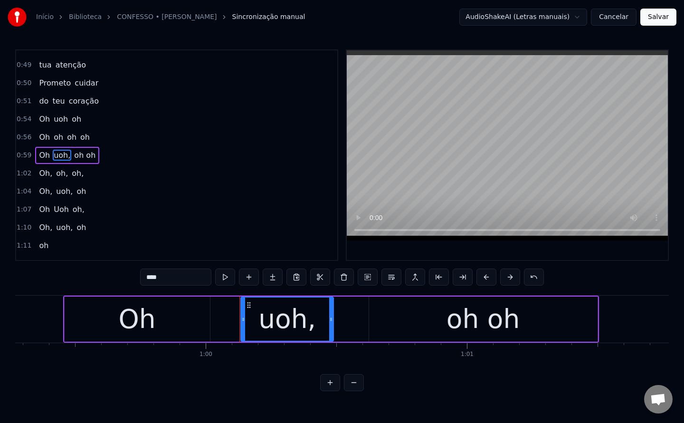
click at [203, 274] on input "****" at bounding box center [175, 276] width 71 height 17
click at [43, 171] on span "Oh," at bounding box center [45, 173] width 15 height 11
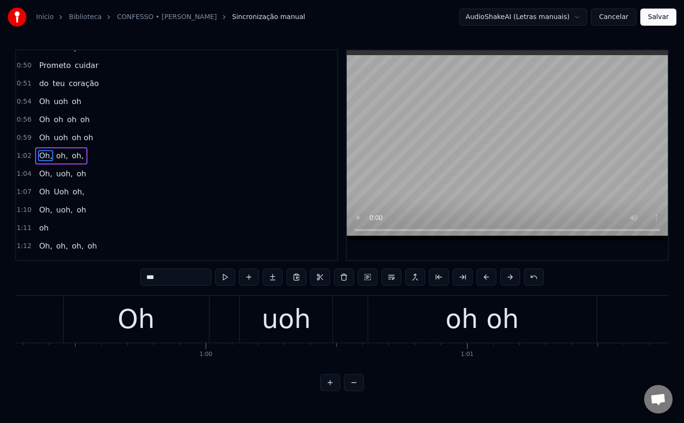
scroll to position [518, 0]
click at [175, 276] on input "***" at bounding box center [175, 276] width 71 height 17
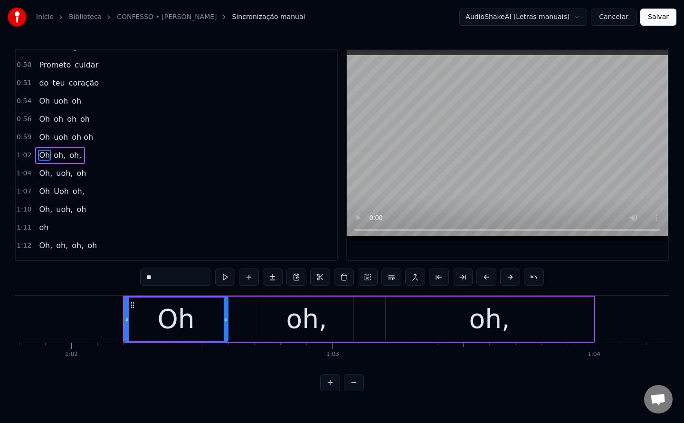
scroll to position [0, 16198]
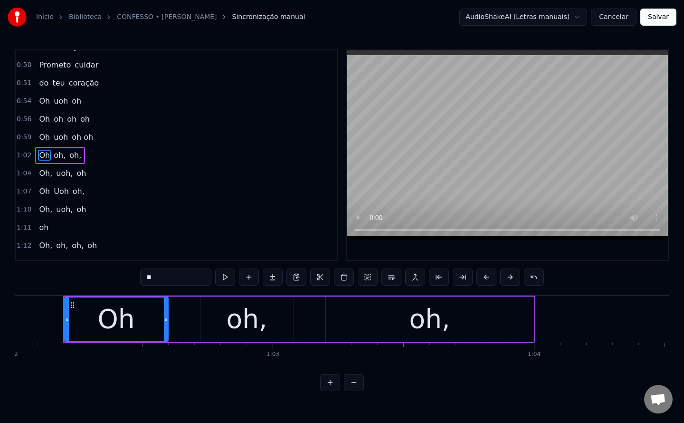
click at [58, 174] on span "uoh," at bounding box center [64, 173] width 19 height 11
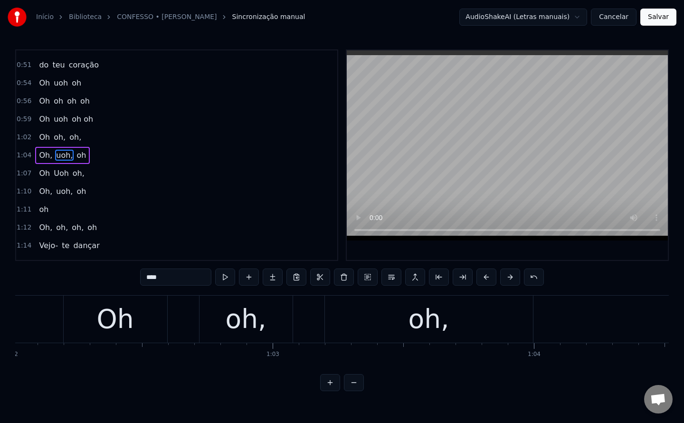
scroll to position [536, 0]
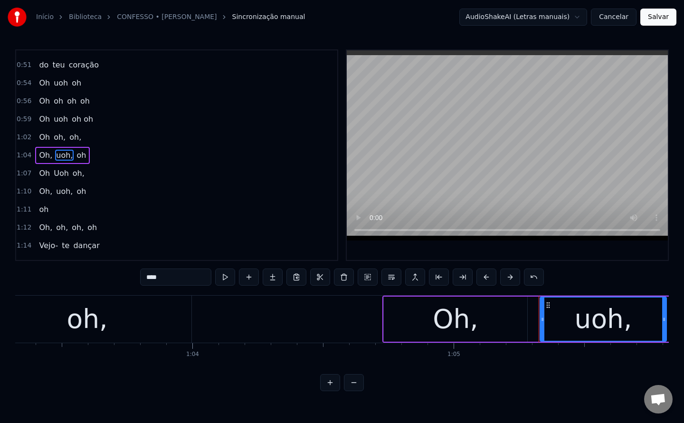
click at [57, 137] on span "oh," at bounding box center [60, 137] width 14 height 11
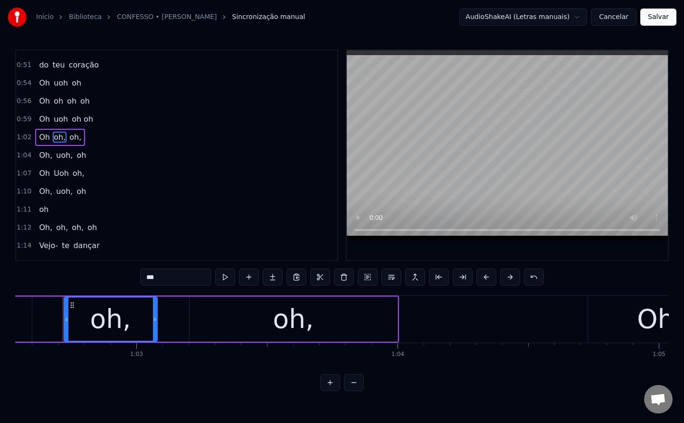
click at [179, 278] on input "***" at bounding box center [175, 276] width 71 height 17
click at [66, 138] on span "oh," at bounding box center [73, 137] width 14 height 11
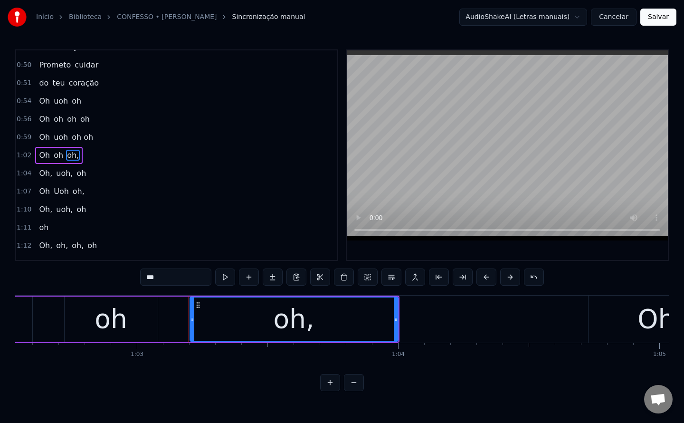
click at [183, 281] on input "***" at bounding box center [175, 276] width 71 height 17
click at [42, 176] on span "Oh," at bounding box center [45, 173] width 15 height 11
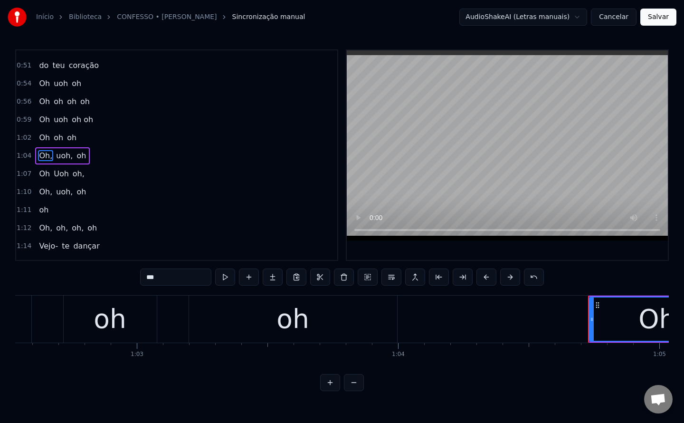
scroll to position [536, 0]
click at [179, 280] on input "***" at bounding box center [175, 276] width 71 height 17
click at [59, 157] on span "uoh," at bounding box center [62, 155] width 19 height 11
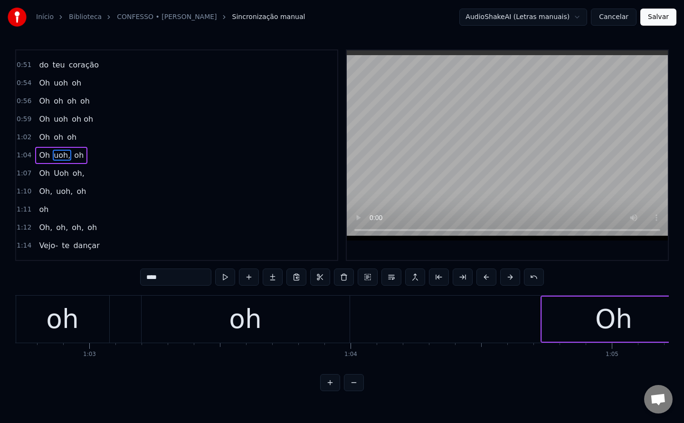
click at [187, 282] on input "****" at bounding box center [175, 276] width 71 height 17
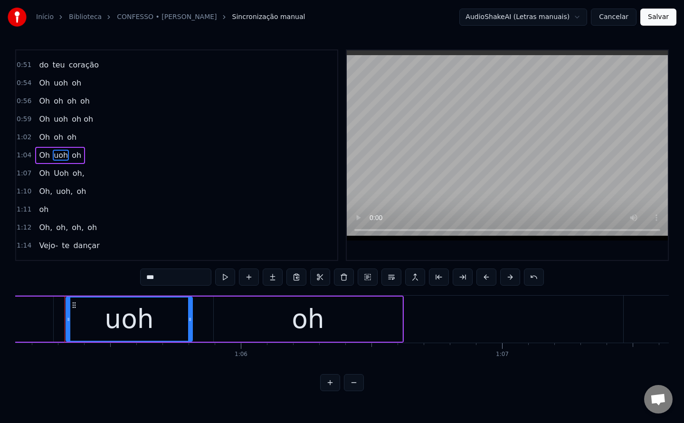
scroll to position [0, 17015]
click at [41, 192] on span "Oh," at bounding box center [45, 191] width 15 height 11
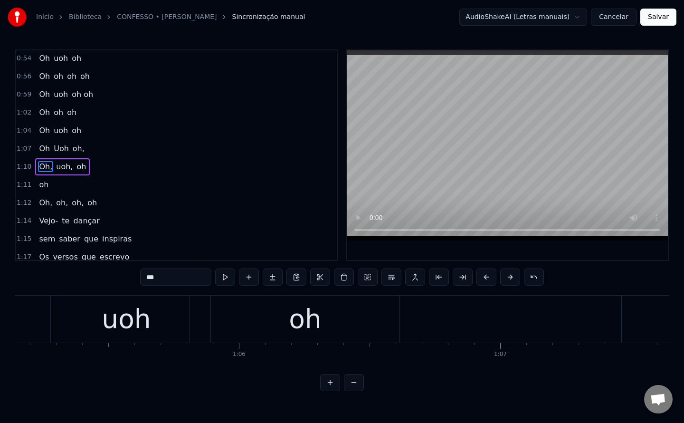
scroll to position [572, 0]
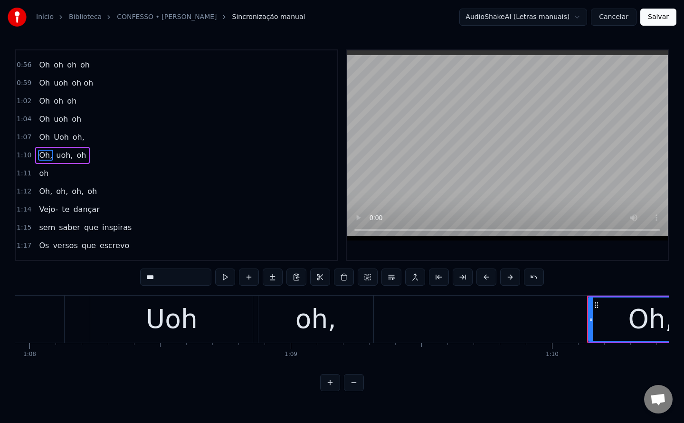
click at [181, 273] on input "***" at bounding box center [175, 276] width 71 height 17
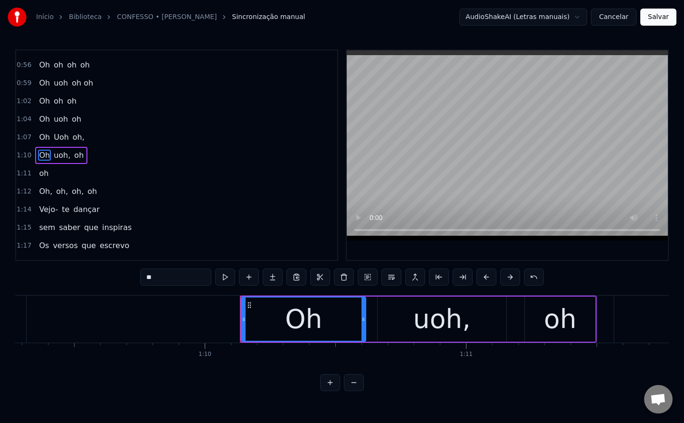
scroll to position [0, 18271]
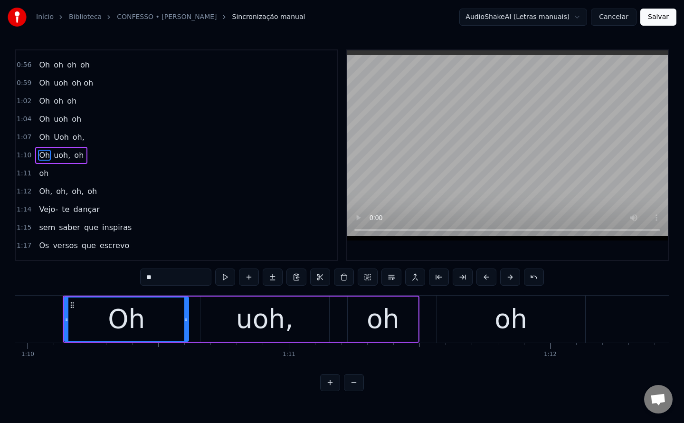
click at [57, 157] on span "uoh," at bounding box center [62, 155] width 19 height 11
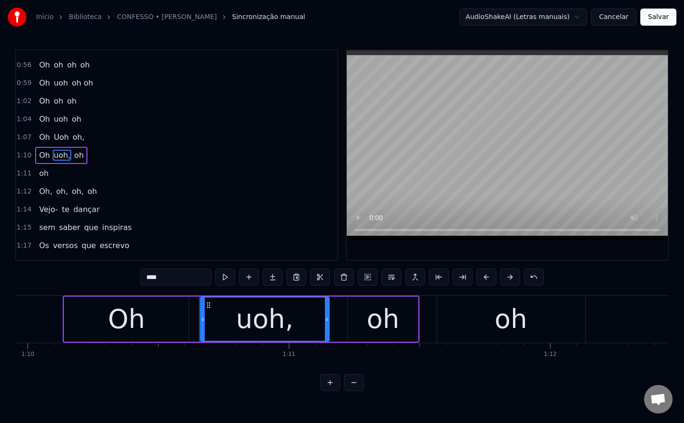
click at [183, 283] on input "****" at bounding box center [175, 276] width 71 height 17
click at [41, 191] on span "Oh," at bounding box center [45, 191] width 15 height 11
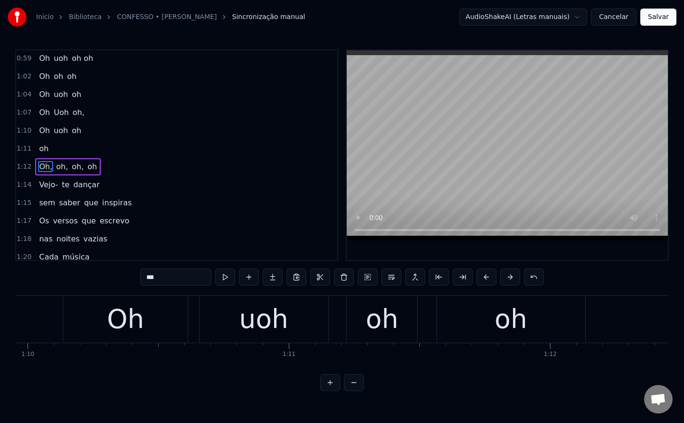
scroll to position [608, 0]
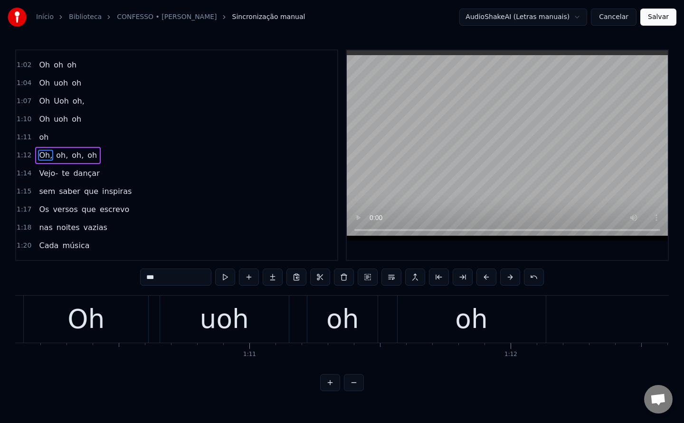
click at [185, 271] on input "***" at bounding box center [175, 276] width 71 height 17
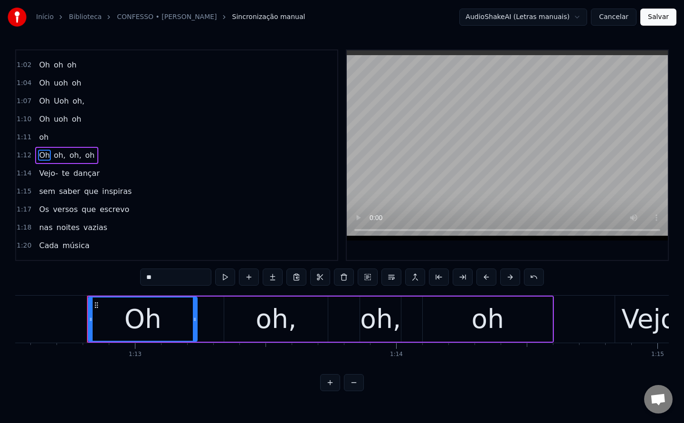
scroll to position [0, 18972]
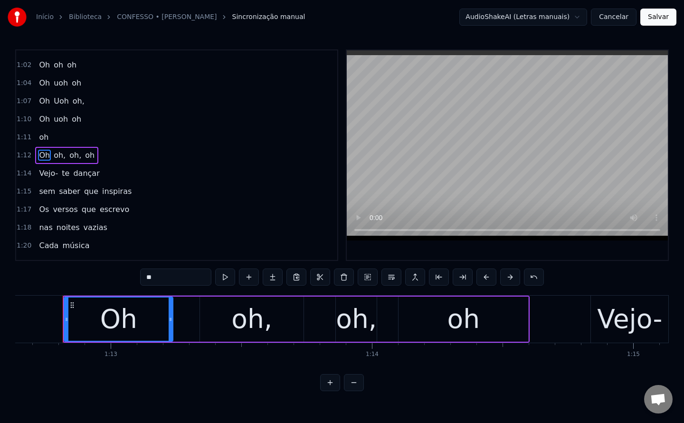
click at [56, 154] on span "oh," at bounding box center [60, 155] width 14 height 11
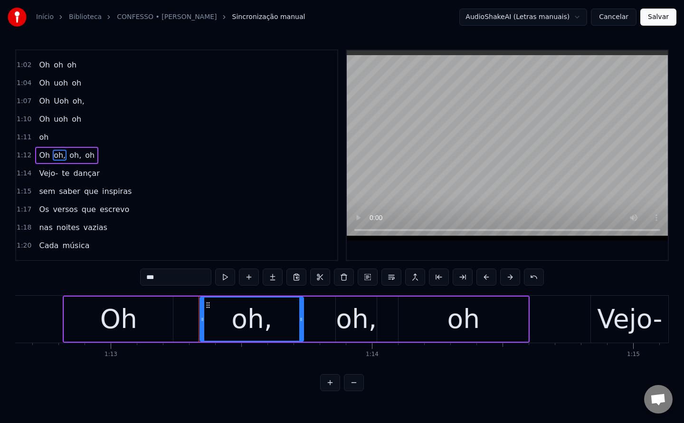
click at [186, 279] on input "***" at bounding box center [175, 276] width 71 height 17
click at [71, 155] on span "oh," at bounding box center [73, 155] width 14 height 11
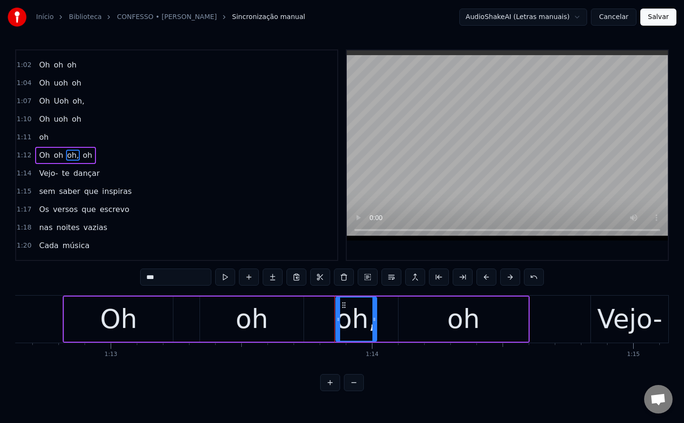
click at [170, 281] on input "***" at bounding box center [175, 276] width 71 height 17
type input "**"
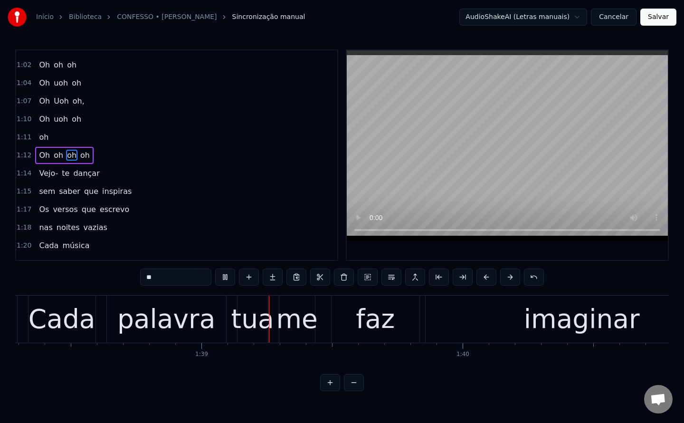
scroll to position [0, 25695]
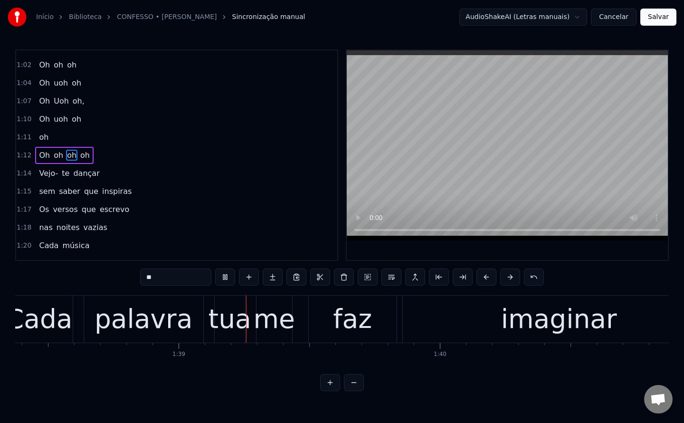
click at [660, 18] on button "Salvar" at bounding box center [658, 17] width 36 height 17
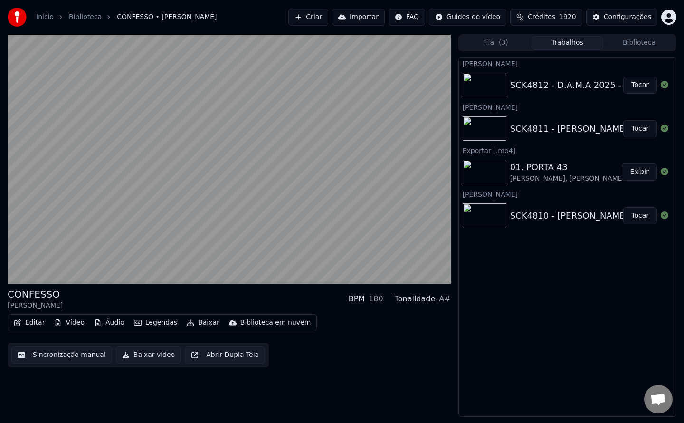
click at [147, 355] on button "Baixar vídeo" at bounding box center [148, 354] width 65 height 17
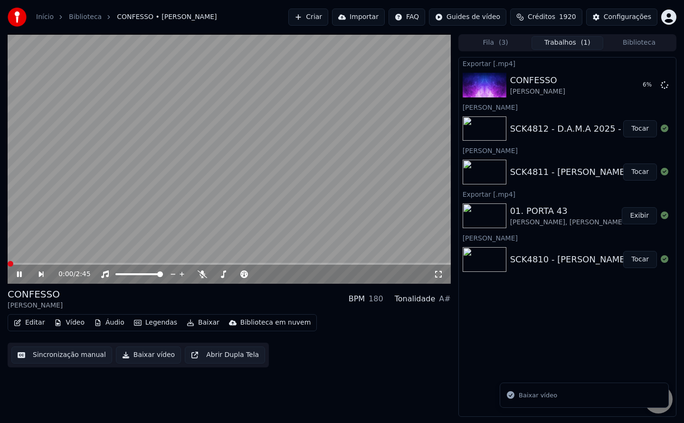
click at [632, 42] on button "Biblioteca" at bounding box center [639, 43] width 72 height 14
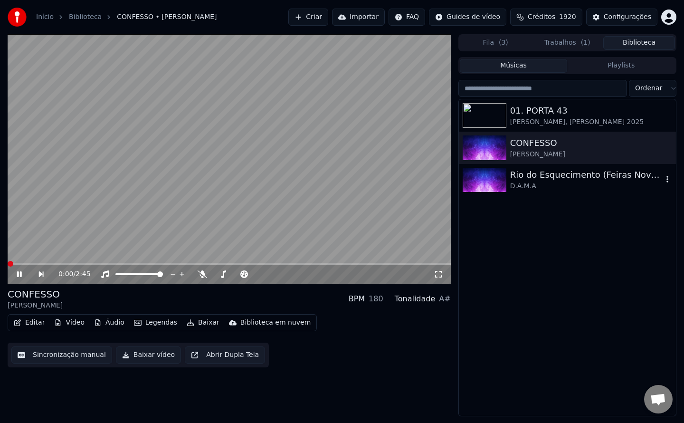
click at [556, 183] on div "D.A.M.A" at bounding box center [586, 185] width 152 height 9
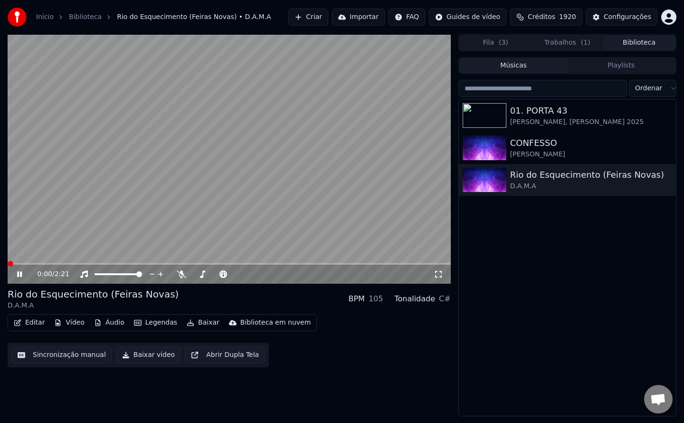
click at [25, 323] on button "Editar" at bounding box center [29, 322] width 38 height 13
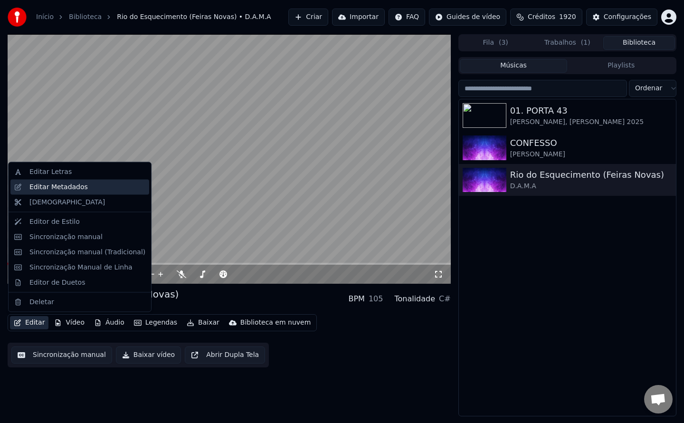
click at [59, 184] on div "Editar Metadados" at bounding box center [58, 186] width 58 height 9
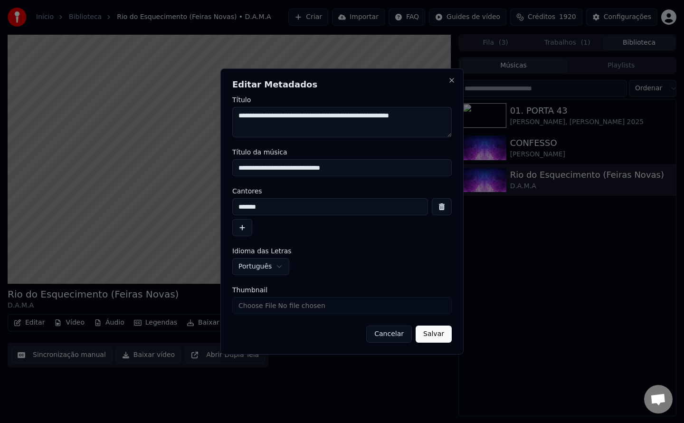
click at [304, 106] on div "**********" at bounding box center [341, 116] width 219 height 41
click at [335, 116] on textarea "**********" at bounding box center [341, 122] width 219 height 30
click at [343, 304] on input "Thumbnail" at bounding box center [341, 305] width 219 height 17
type input "**********"
click at [437, 337] on button "Salvar" at bounding box center [434, 333] width 36 height 17
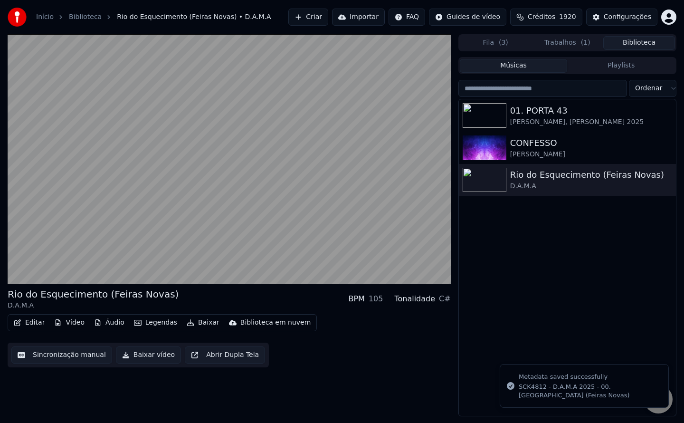
click at [44, 358] on button "Sincronização manual" at bounding box center [61, 354] width 101 height 17
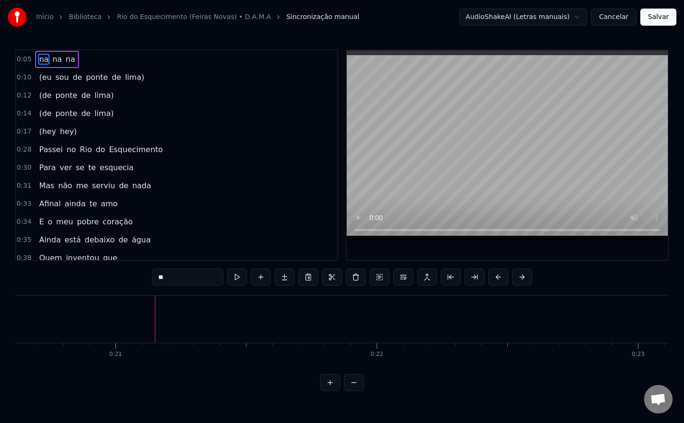
scroll to position [0, 5386]
click at [41, 133] on span "(hey" at bounding box center [47, 131] width 19 height 11
type input "****"
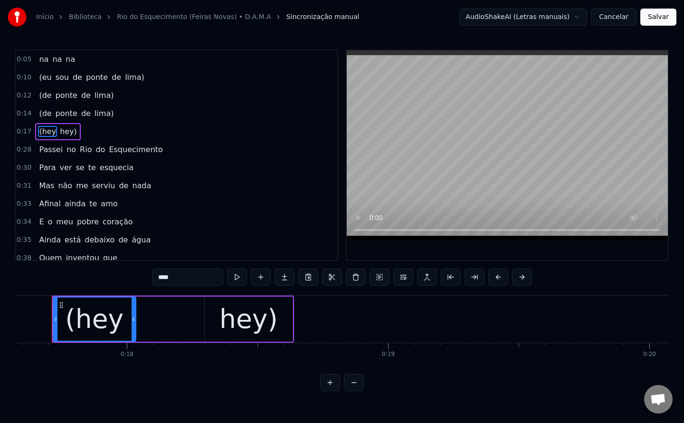
scroll to position [0, 4579]
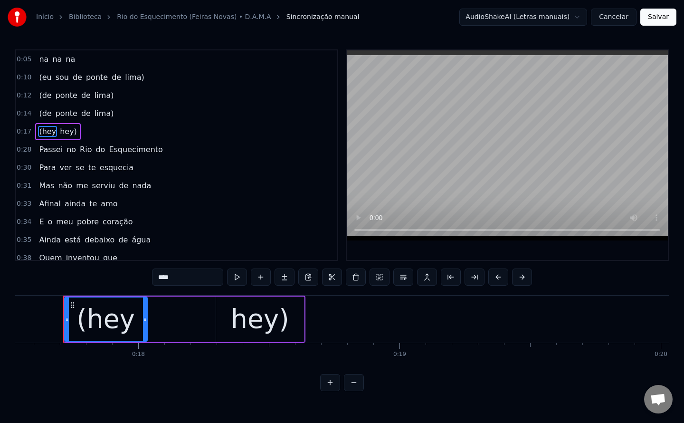
click at [52, 126] on div "(hey hey)" at bounding box center [57, 131] width 45 height 17
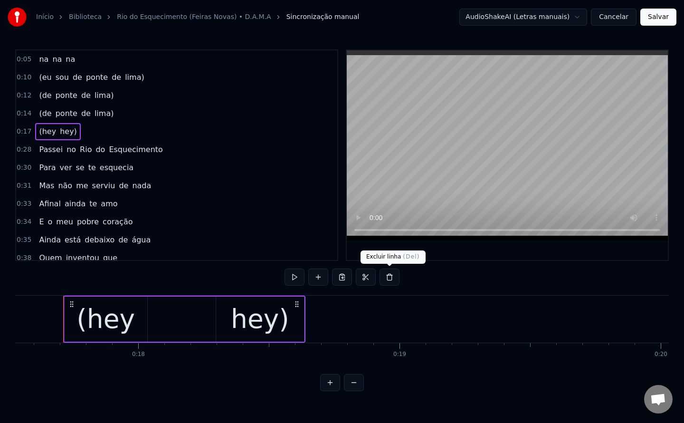
click at [385, 276] on button at bounding box center [389, 276] width 20 height 17
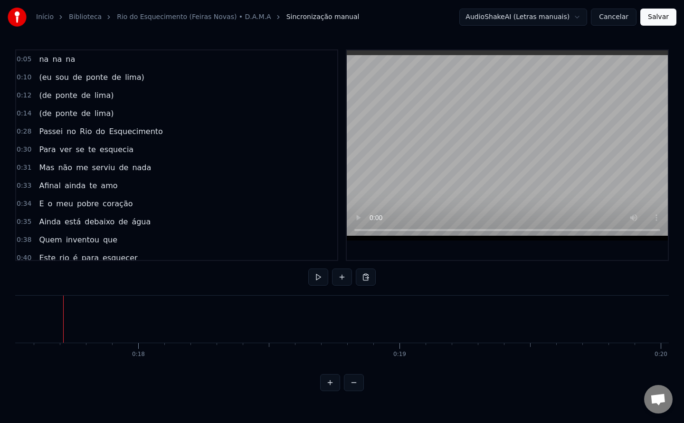
click at [63, 113] on span "ponte" at bounding box center [67, 113] width 24 height 11
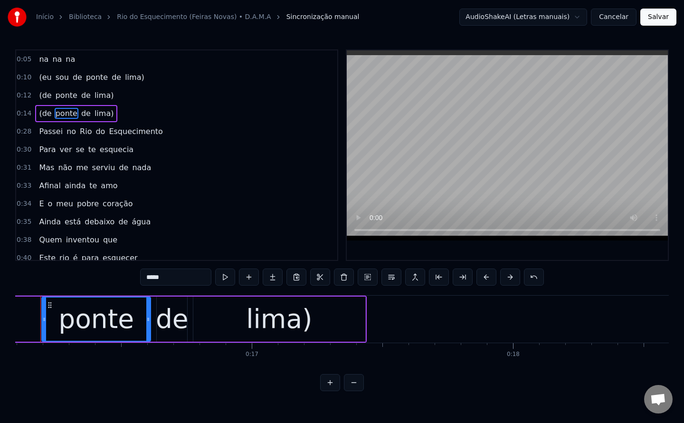
scroll to position [0, 4181]
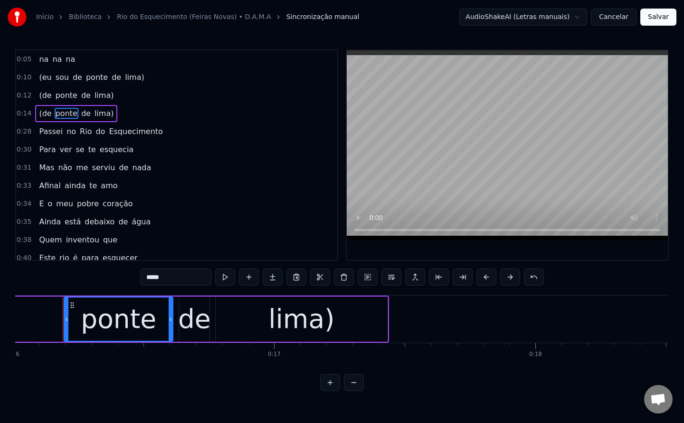
click at [80, 109] on span "de" at bounding box center [85, 113] width 11 height 11
type input "**"
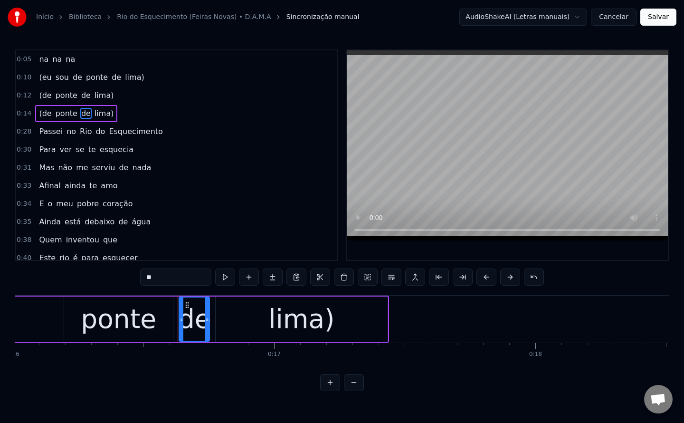
click at [69, 106] on div "(de [GEOGRAPHIC_DATA])" at bounding box center [76, 113] width 82 height 17
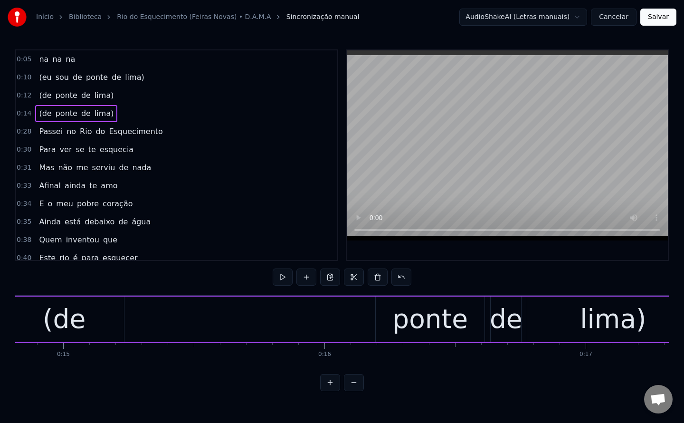
scroll to position [0, 3810]
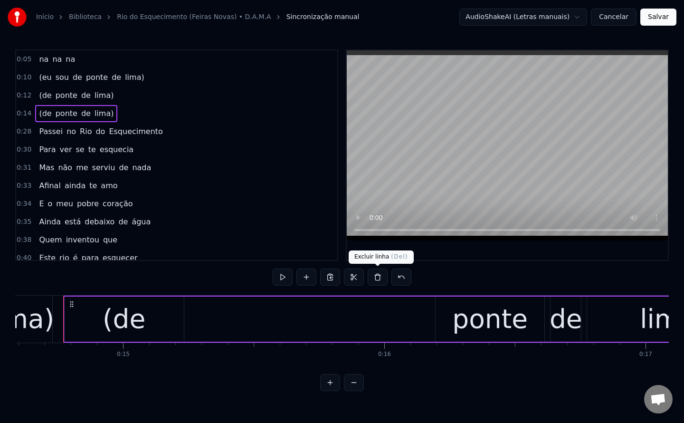
click at [377, 276] on button at bounding box center [378, 276] width 20 height 17
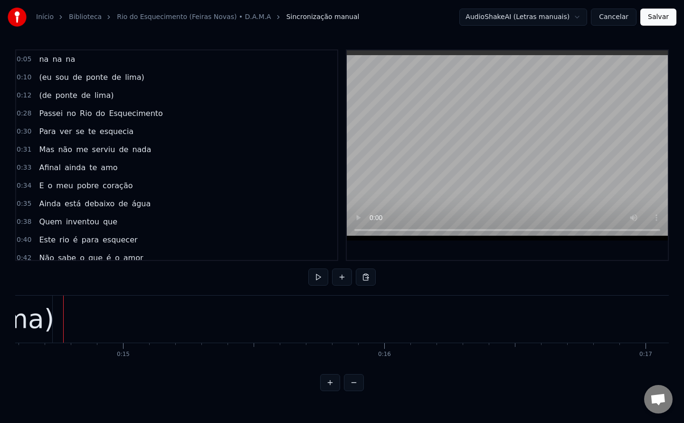
click at [80, 94] on span "de" at bounding box center [85, 95] width 11 height 11
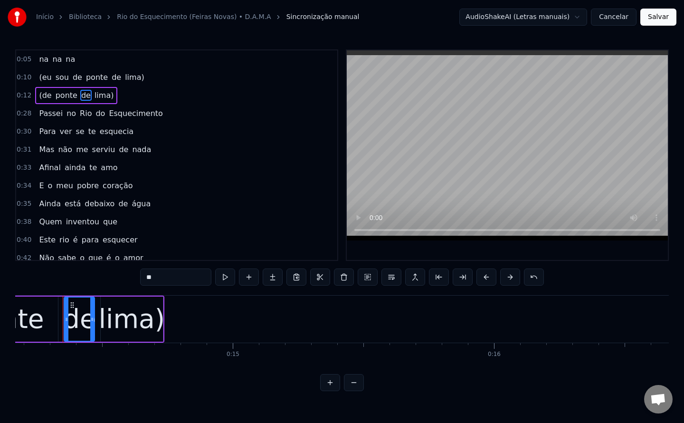
click at [67, 90] on span "ponte" at bounding box center [67, 95] width 24 height 11
type input "*****"
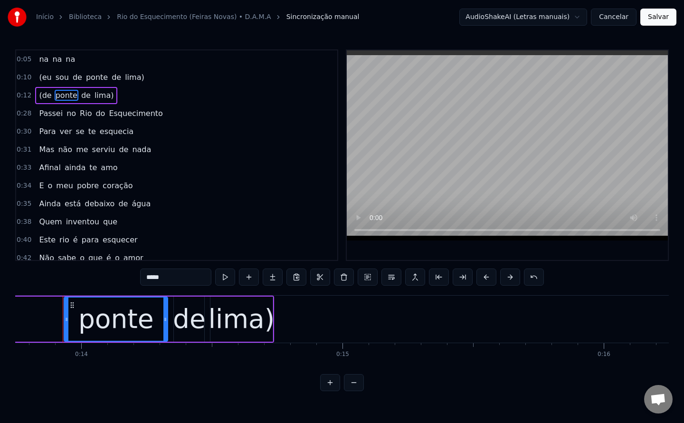
click at [71, 87] on div "(de [GEOGRAPHIC_DATA])" at bounding box center [76, 95] width 82 height 17
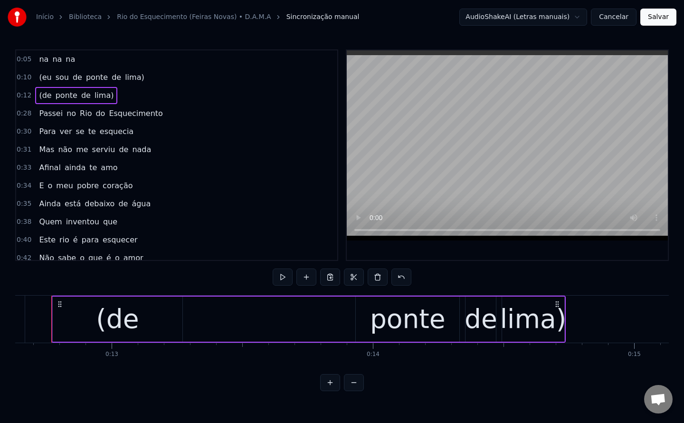
scroll to position [0, 3288]
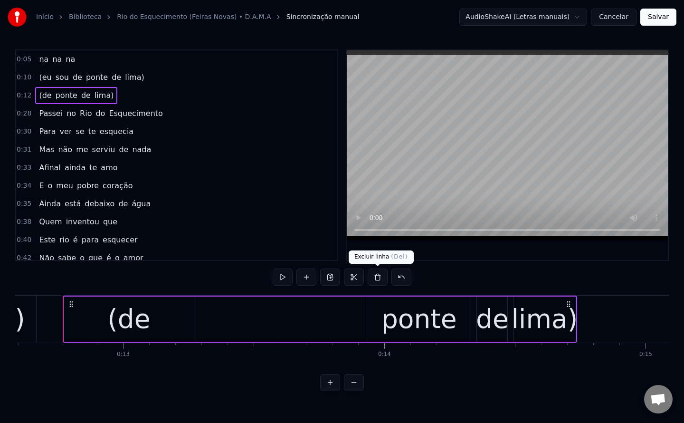
click at [378, 274] on button at bounding box center [378, 276] width 20 height 17
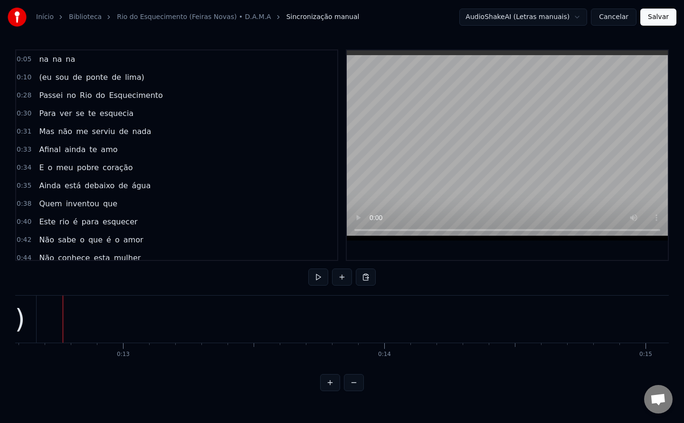
click at [58, 58] on div "na na na" at bounding box center [57, 59] width 44 height 17
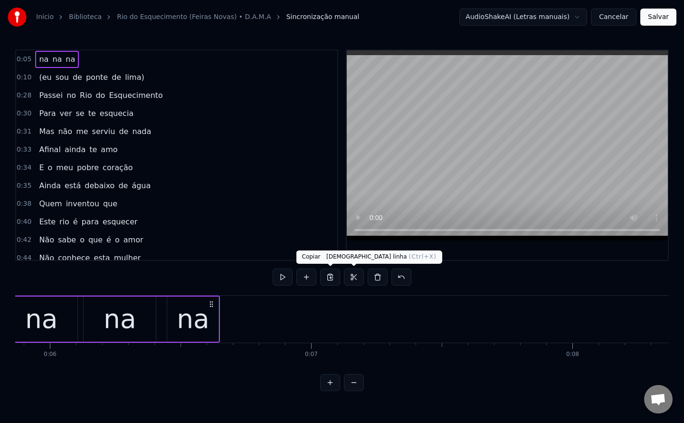
scroll to position [0, 1474]
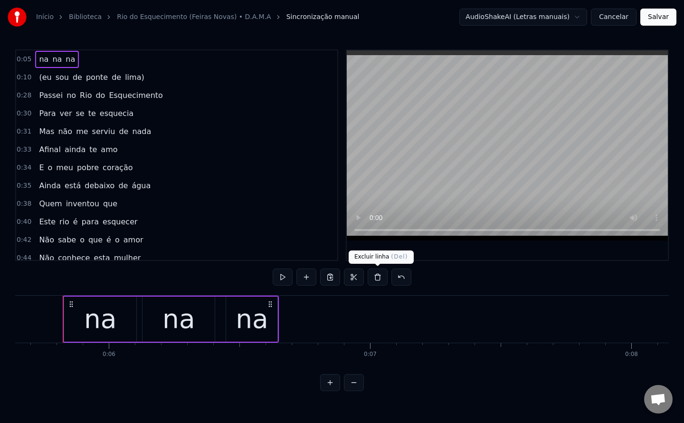
click at [378, 278] on button at bounding box center [378, 276] width 20 height 17
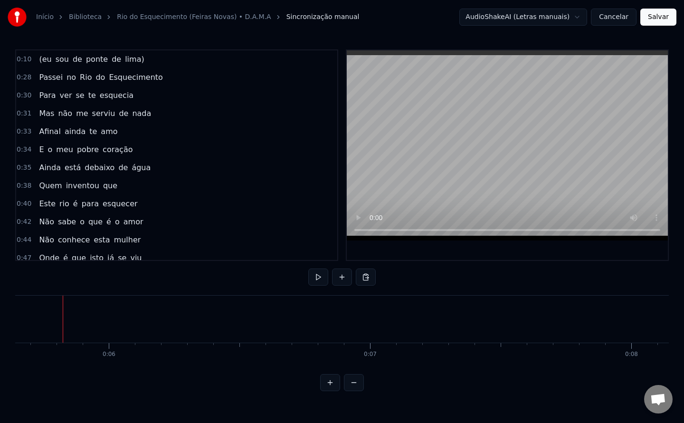
click at [85, 59] on span "ponte" at bounding box center [97, 59] width 24 height 11
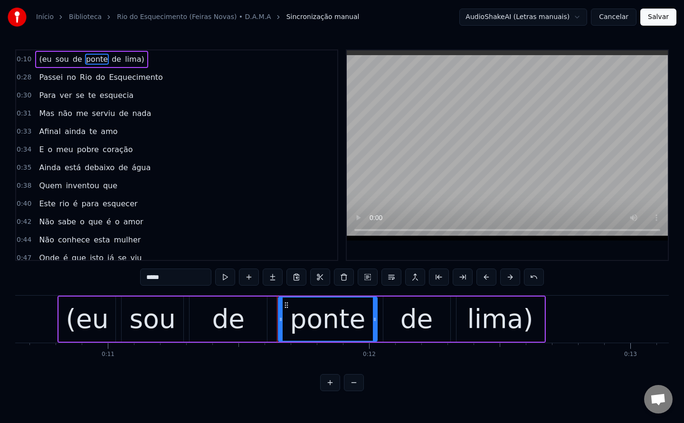
click at [75, 55] on span "de" at bounding box center [77, 59] width 11 height 11
type input "**"
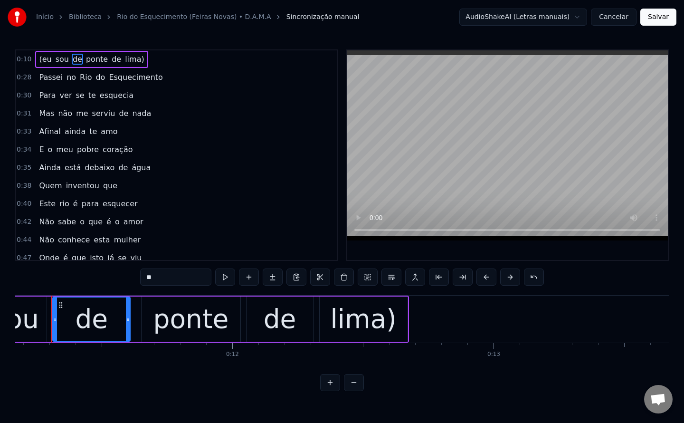
scroll to position [0, 2906]
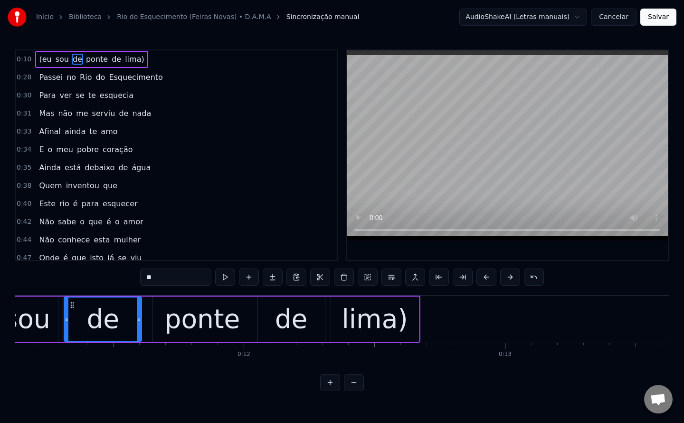
click at [78, 53] on div "(eu sou de [GEOGRAPHIC_DATA])" at bounding box center [91, 59] width 113 height 17
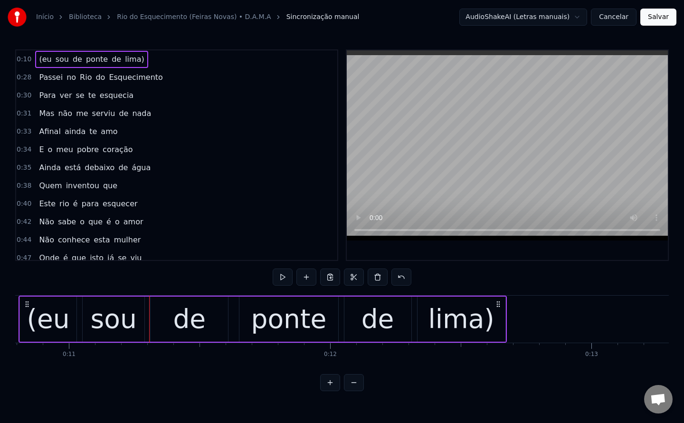
scroll to position [0, 2775]
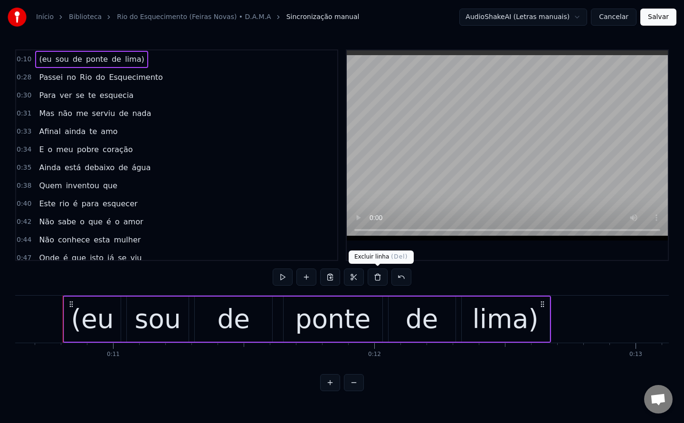
click at [379, 279] on button at bounding box center [378, 276] width 20 height 17
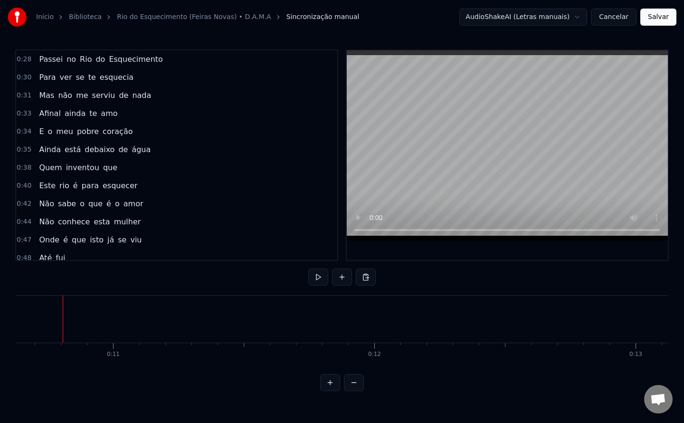
click at [41, 58] on span "Passei" at bounding box center [51, 59] width 26 height 11
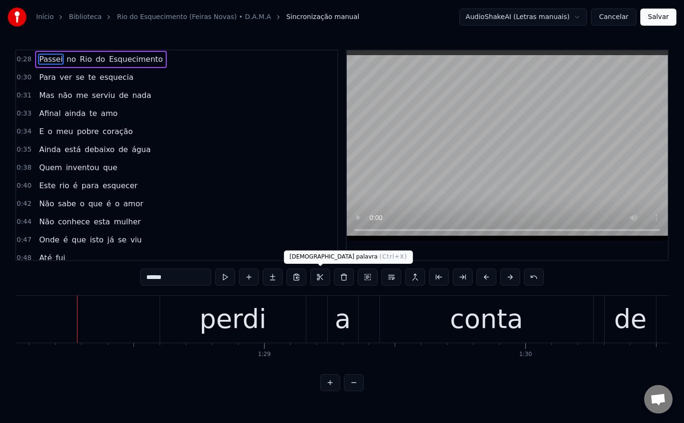
scroll to position [0, 23012]
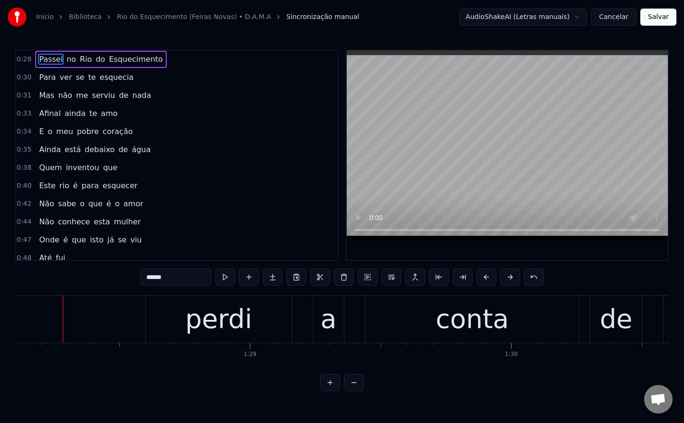
click at [237, 329] on div "perdi" at bounding box center [218, 318] width 67 height 39
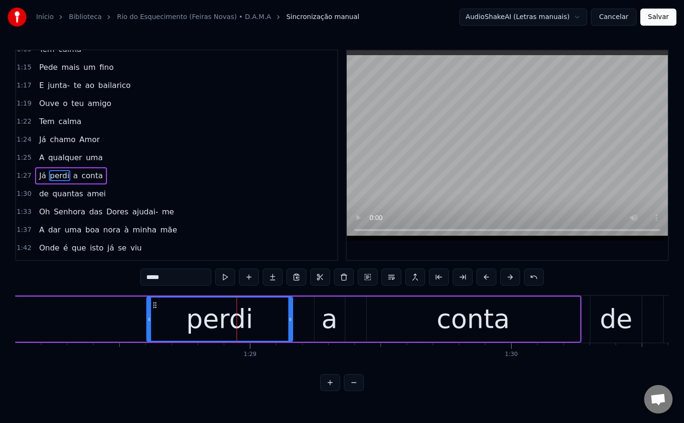
scroll to position [427, 0]
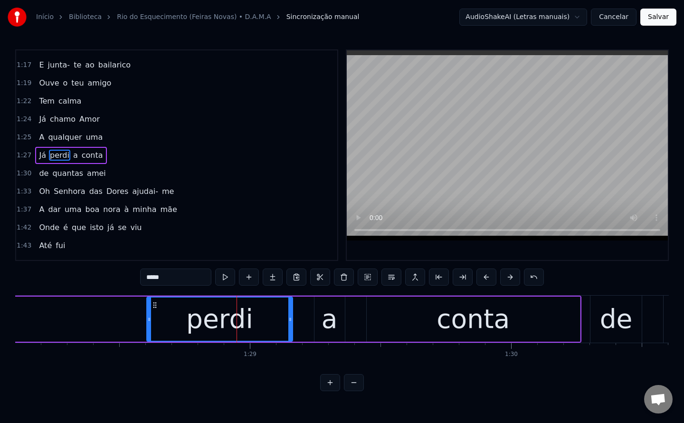
click at [85, 118] on span "Amor" at bounding box center [89, 119] width 22 height 11
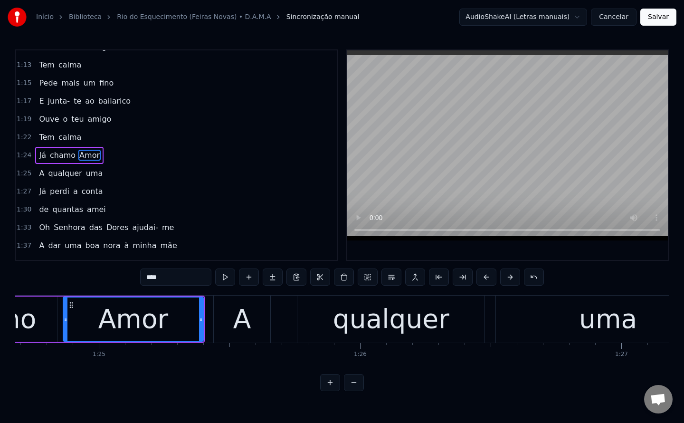
scroll to position [0, 22117]
drag, startPoint x: 150, startPoint y: 276, endPoint x: 136, endPoint y: 280, distance: 14.3
click at [136, 280] on div "0:28 Passei no Rio do Esquecimento 0:30 Para ver se te esquecia 0:31 Mas não me…" at bounding box center [341, 219] width 653 height 341
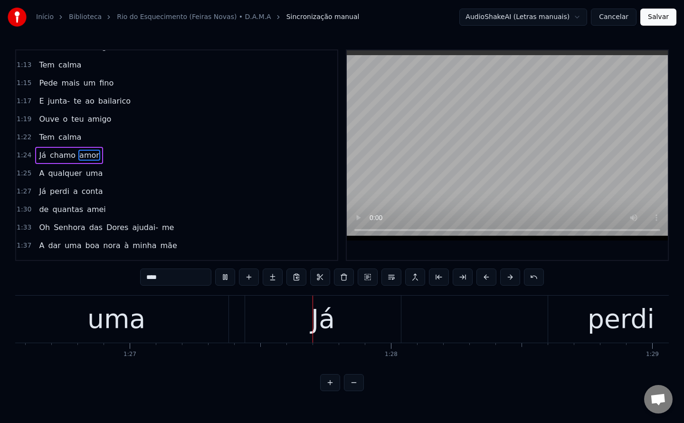
scroll to position [0, 22732]
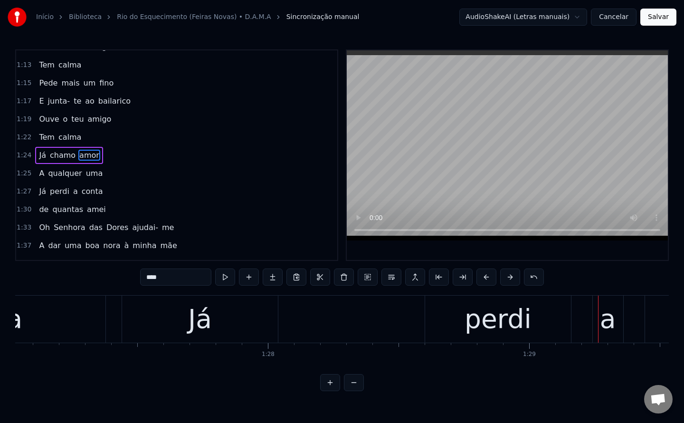
click at [201, 315] on div "Já" at bounding box center [200, 318] width 24 height 39
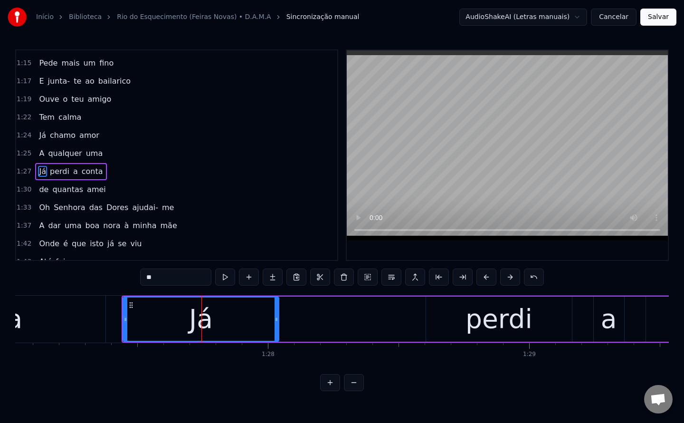
scroll to position [427, 0]
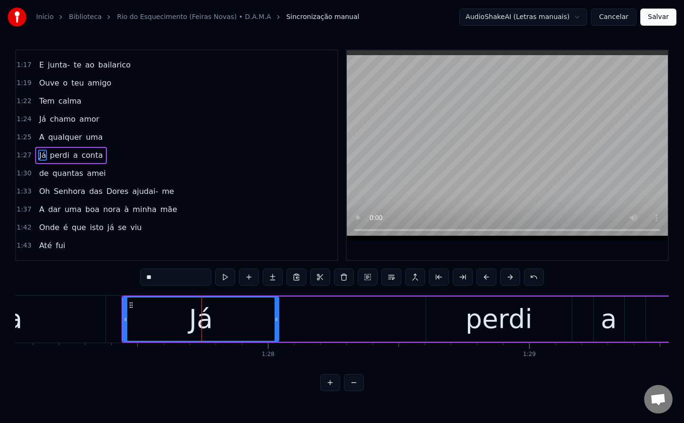
drag, startPoint x: 149, startPoint y: 277, endPoint x: 142, endPoint y: 275, distance: 7.3
click at [142, 275] on input "**" at bounding box center [175, 276] width 71 height 17
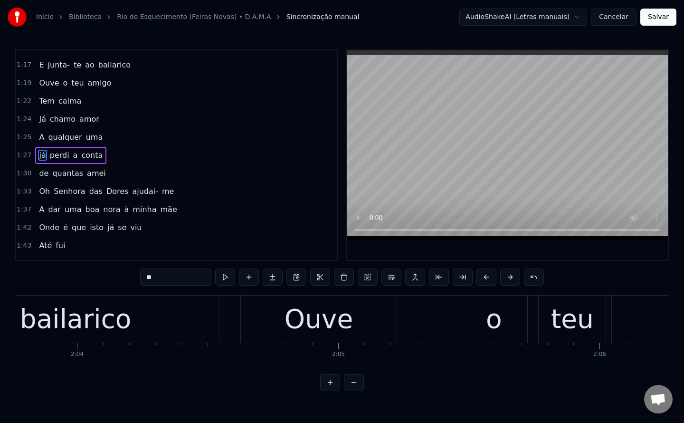
scroll to position [0, 32269]
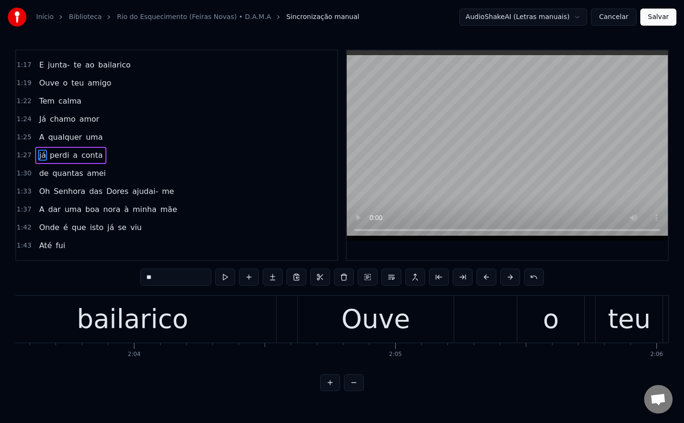
click at [143, 320] on div "bailarico" at bounding box center [133, 318] width 112 height 39
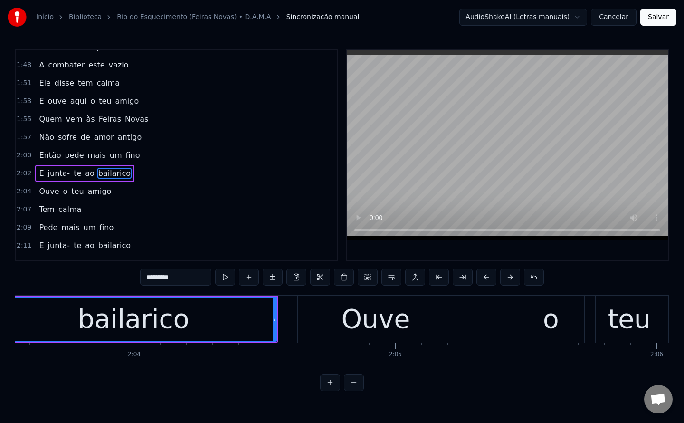
scroll to position [680, 0]
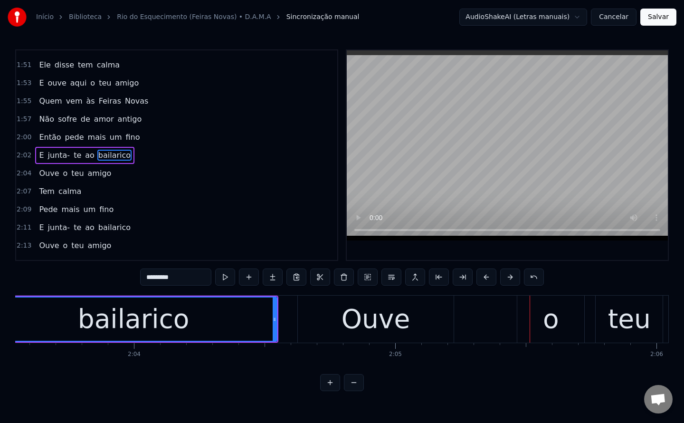
click at [314, 317] on div "Ouve" at bounding box center [376, 318] width 156 height 47
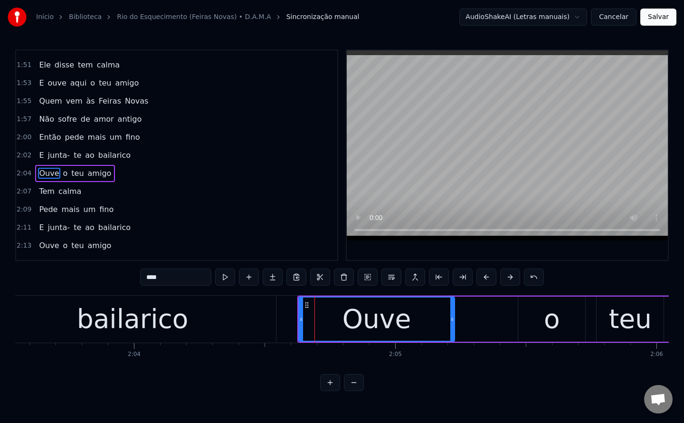
scroll to position [693, 0]
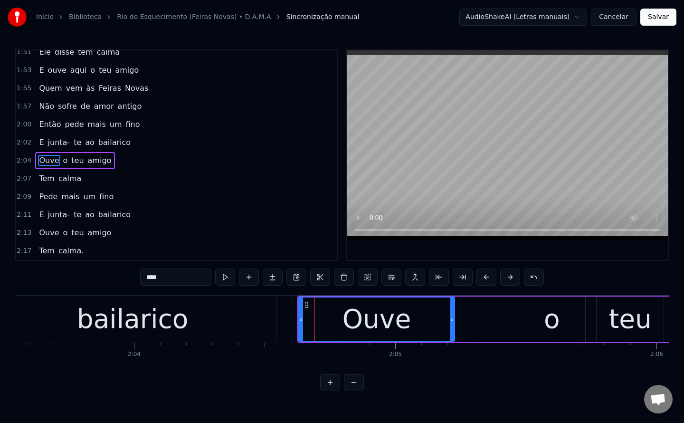
click at [537, 327] on div "o" at bounding box center [551, 318] width 67 height 45
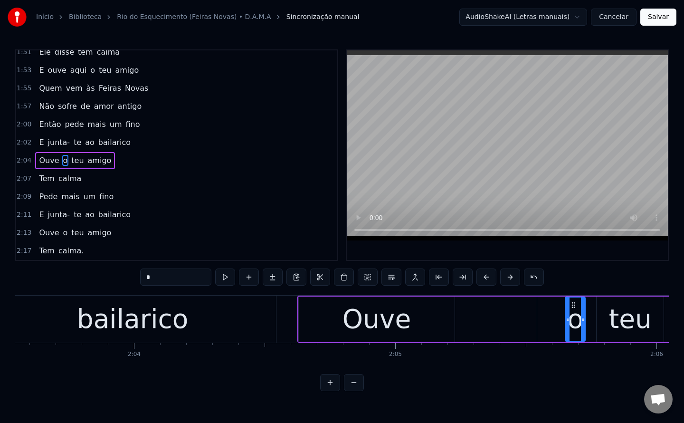
drag, startPoint x: 521, startPoint y: 317, endPoint x: 568, endPoint y: 316, distance: 47.0
click at [568, 316] on icon at bounding box center [568, 319] width 4 height 8
click at [381, 323] on div "Ouve" at bounding box center [376, 318] width 69 height 39
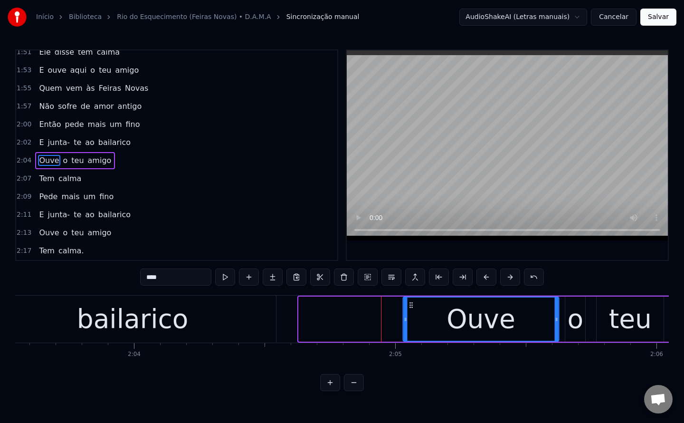
drag, startPoint x: 305, startPoint y: 306, endPoint x: 409, endPoint y: 314, distance: 104.8
click at [409, 314] on div "Ouve" at bounding box center [480, 318] width 155 height 43
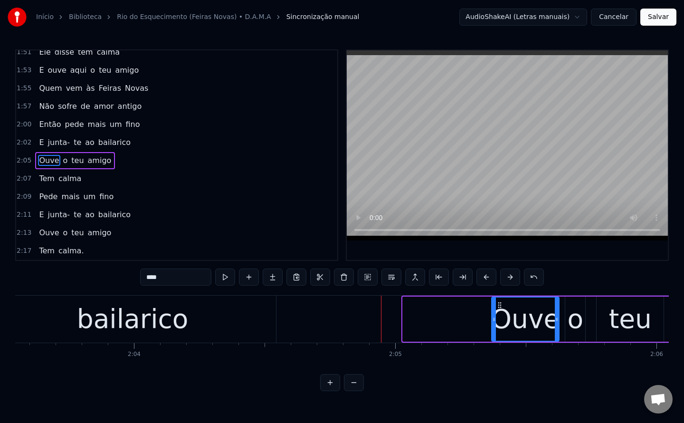
drag, startPoint x: 406, startPoint y: 319, endPoint x: 495, endPoint y: 317, distance: 88.8
click at [495, 317] on icon at bounding box center [494, 319] width 4 height 8
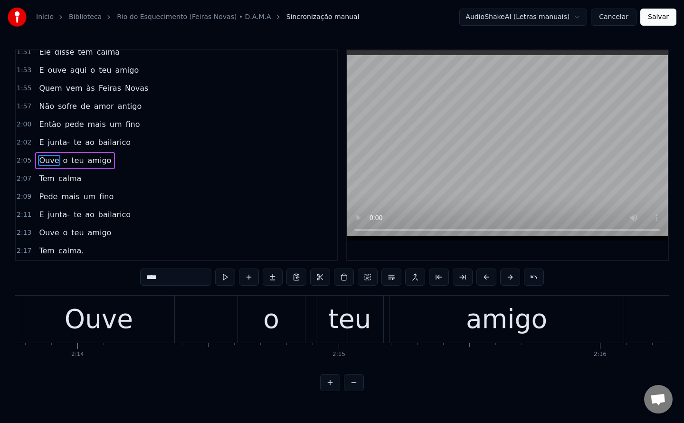
scroll to position [0, 34881]
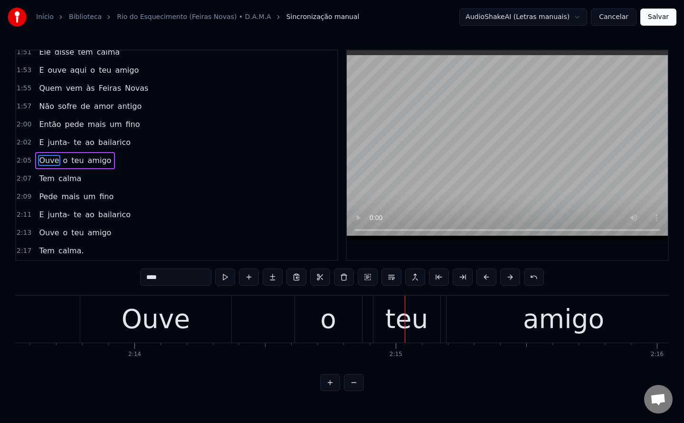
click at [324, 328] on div "o" at bounding box center [328, 318] width 16 height 39
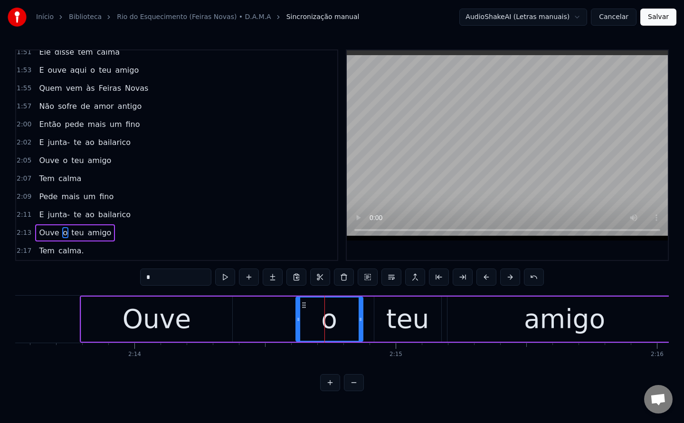
drag, startPoint x: 295, startPoint y: 317, endPoint x: 336, endPoint y: 316, distance: 40.9
click at [336, 316] on div "o" at bounding box center [329, 318] width 68 height 45
drag, startPoint x: 299, startPoint y: 320, endPoint x: 344, endPoint y: 314, distance: 45.1
click at [344, 314] on div at bounding box center [343, 318] width 4 height 43
click at [165, 316] on div "Ouve" at bounding box center [157, 318] width 69 height 39
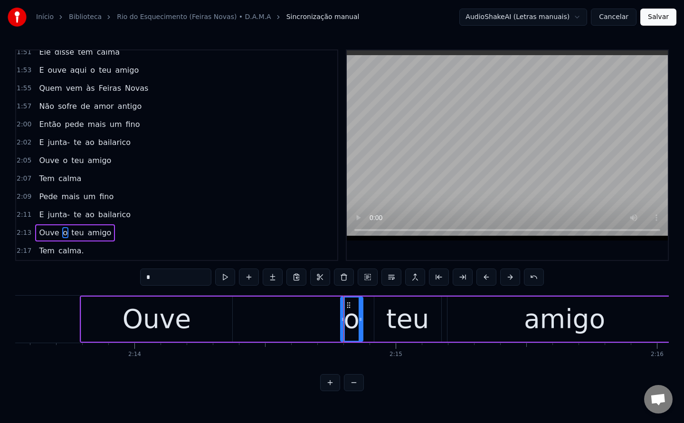
type input "****"
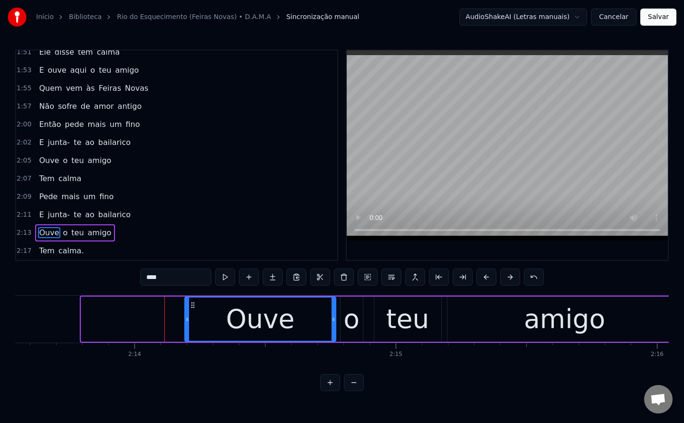
drag, startPoint x: 116, startPoint y: 307, endPoint x: 191, endPoint y: 313, distance: 74.8
click at [191, 313] on div "Ouve" at bounding box center [260, 318] width 150 height 43
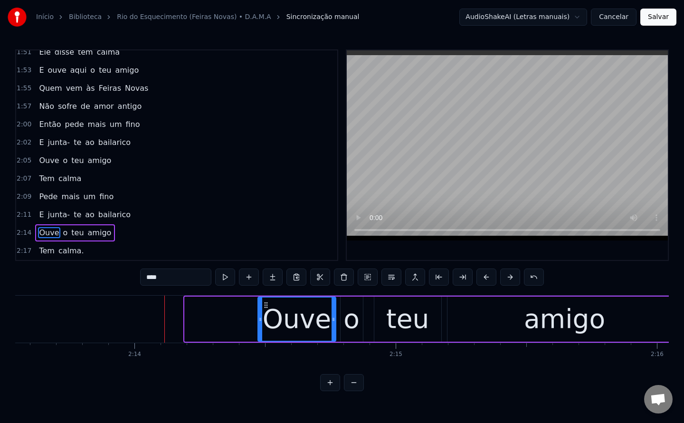
drag, startPoint x: 186, startPoint y: 320, endPoint x: 259, endPoint y: 327, distance: 73.4
click at [259, 327] on div at bounding box center [260, 318] width 4 height 43
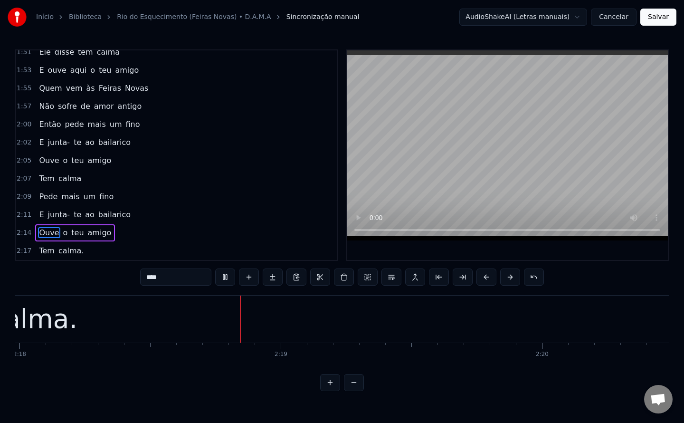
scroll to position [0, 36043]
click at [663, 15] on button "Salvar" at bounding box center [658, 17] width 36 height 17
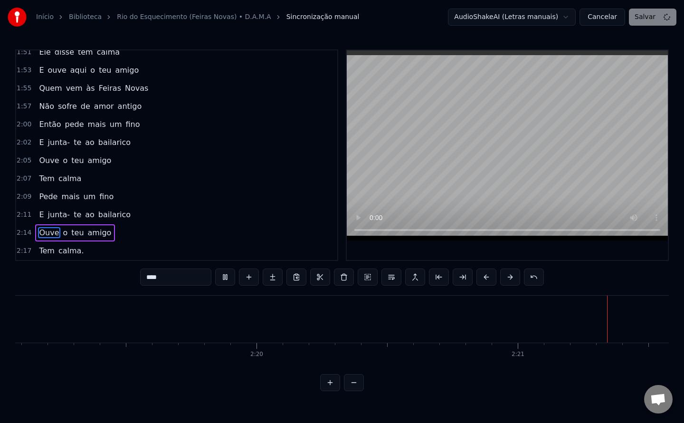
scroll to position [0, 36375]
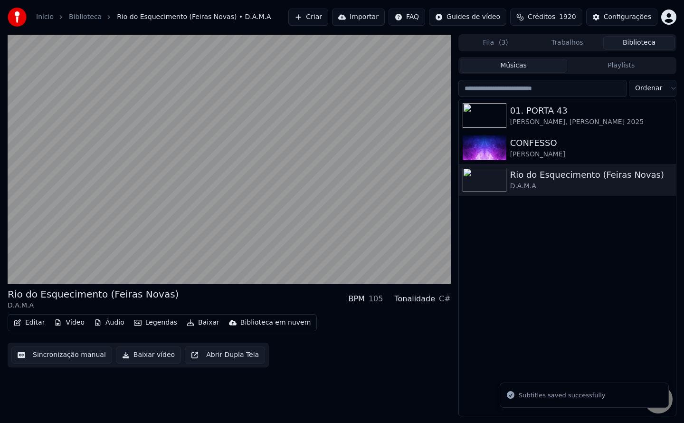
click at [137, 351] on button "Baixar vídeo" at bounding box center [148, 354] width 65 height 17
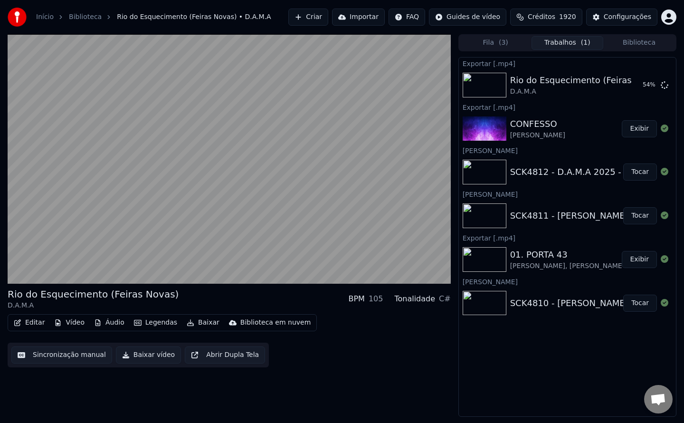
click at [644, 132] on button "Exibir" at bounding box center [639, 128] width 35 height 17
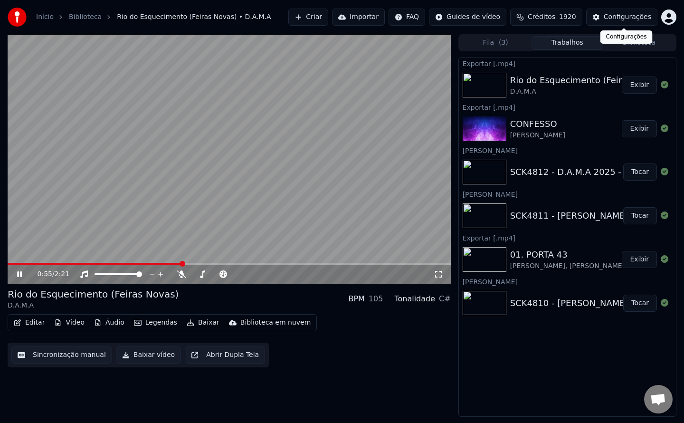
click at [234, 234] on video at bounding box center [229, 158] width 443 height 249
click at [638, 44] on button "Biblioteca" at bounding box center [639, 43] width 72 height 14
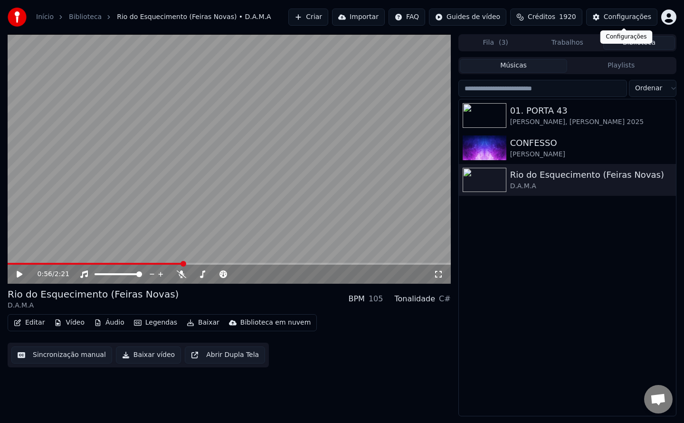
click at [629, 19] on div "Configurações" at bounding box center [627, 16] width 47 height 9
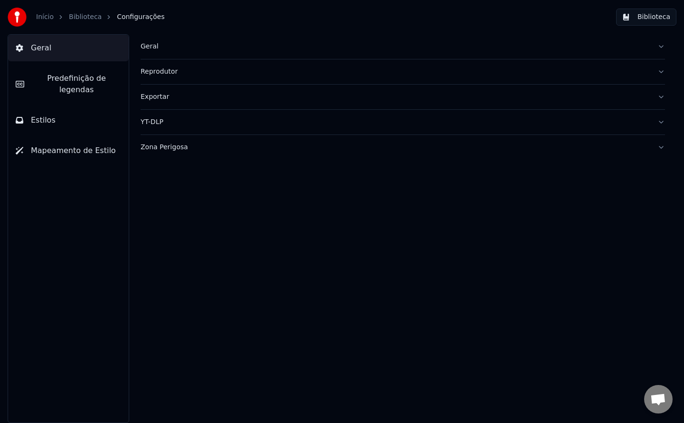
click at [143, 47] on div "Geral" at bounding box center [395, 46] width 509 height 9
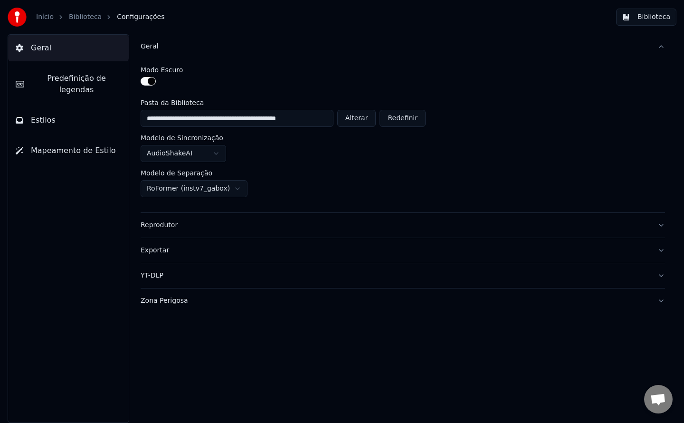
click at [353, 118] on button "Alterar" at bounding box center [356, 118] width 39 height 17
type input "**********"
click at [661, 21] on button "Biblioteca" at bounding box center [646, 17] width 60 height 17
